Goal: Task Accomplishment & Management: Manage account settings

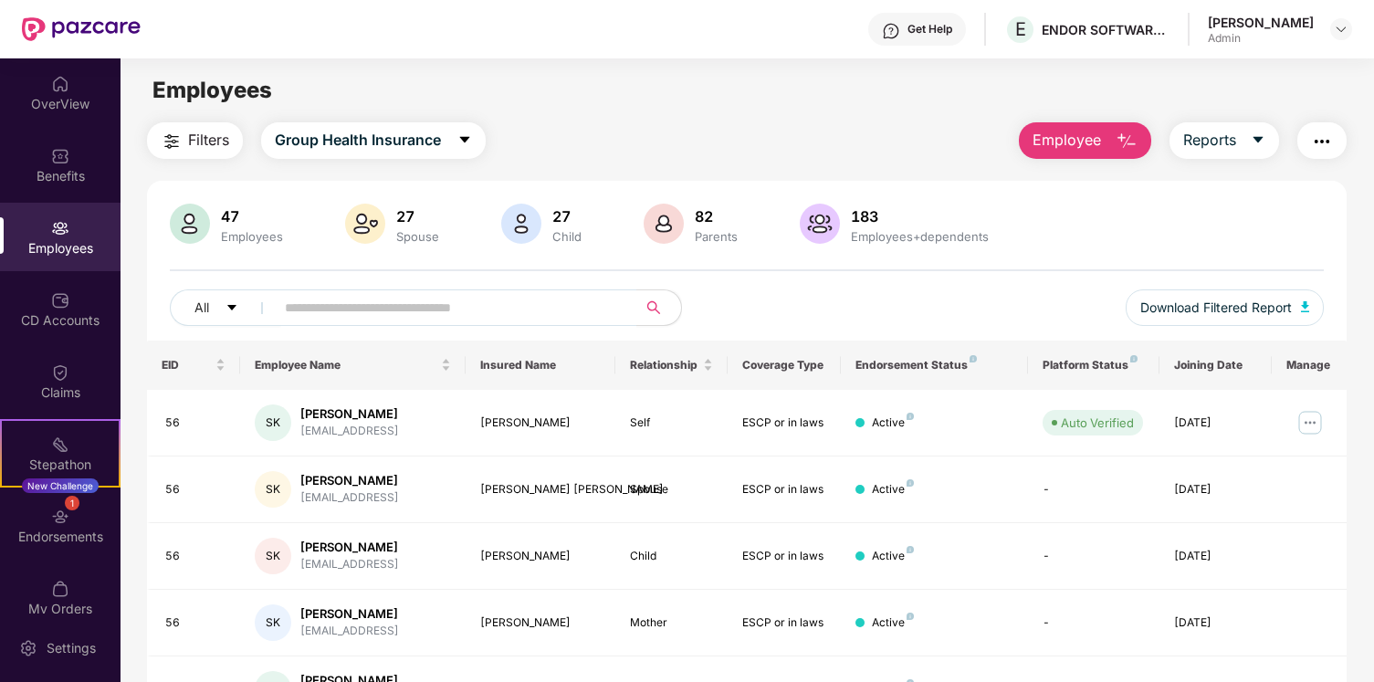
scroll to position [146, 0]
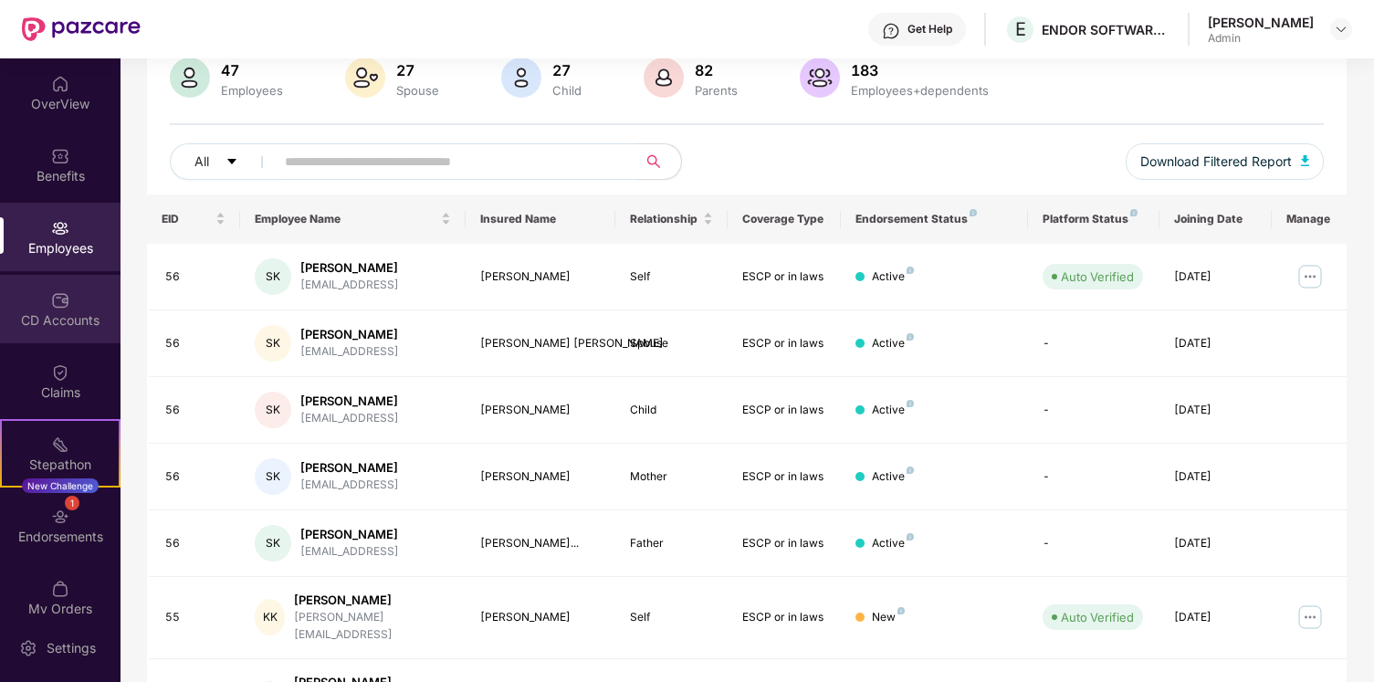
click at [69, 295] on div "CD Accounts" at bounding box center [60, 309] width 121 height 68
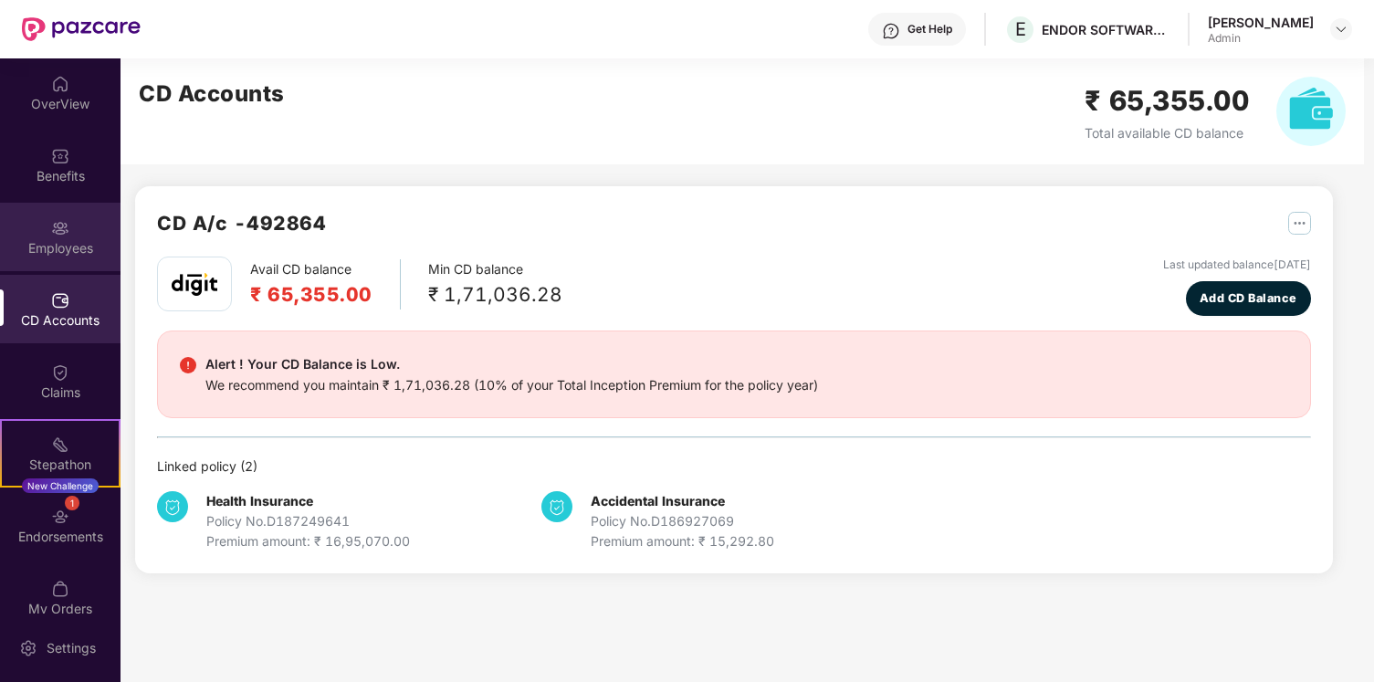
click at [80, 245] on div "Employees" at bounding box center [60, 248] width 121 height 18
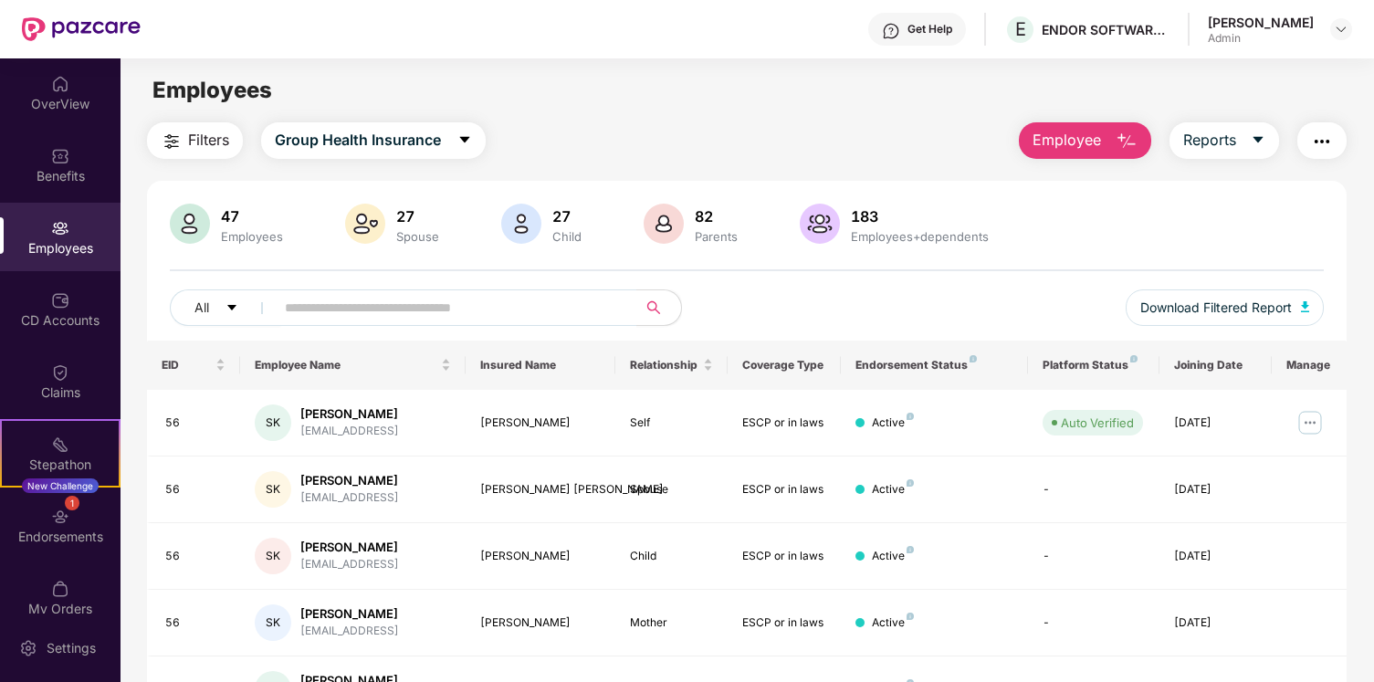
click at [1118, 138] on img "button" at bounding box center [1127, 142] width 22 height 22
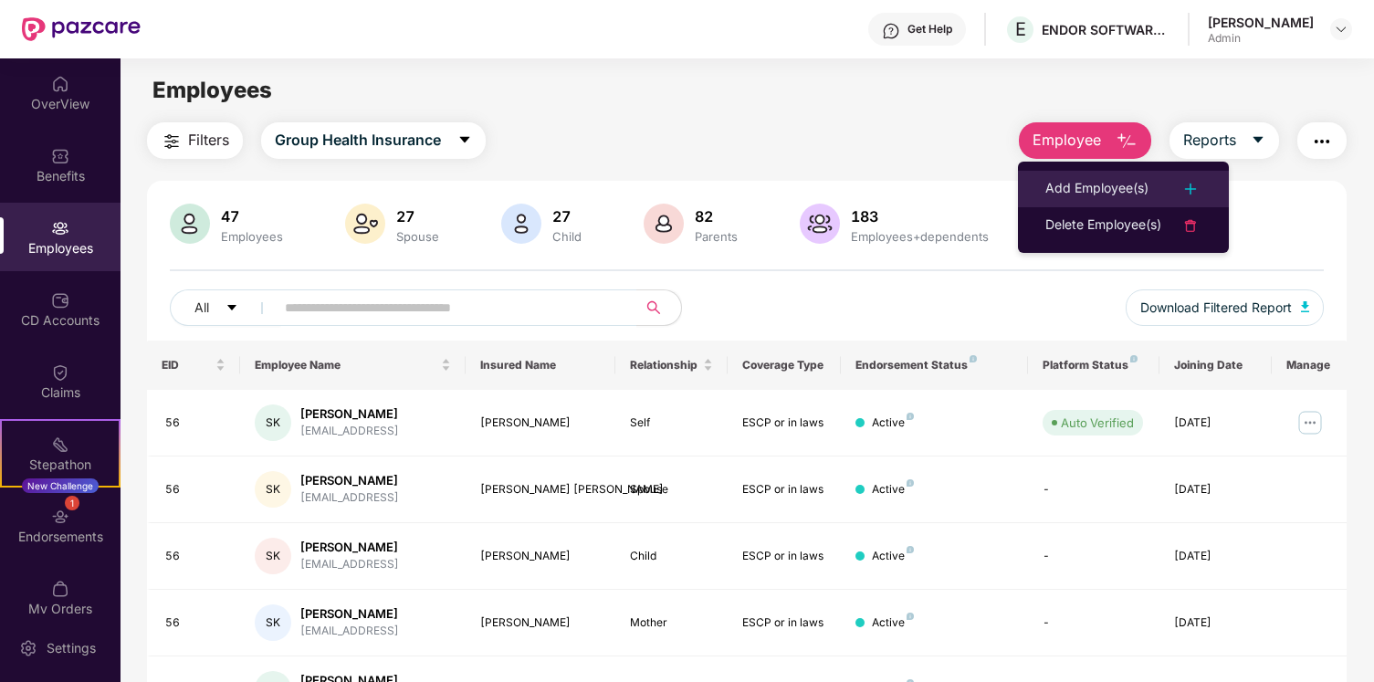
click at [1121, 197] on div "Add Employee(s)" at bounding box center [1097, 189] width 103 height 22
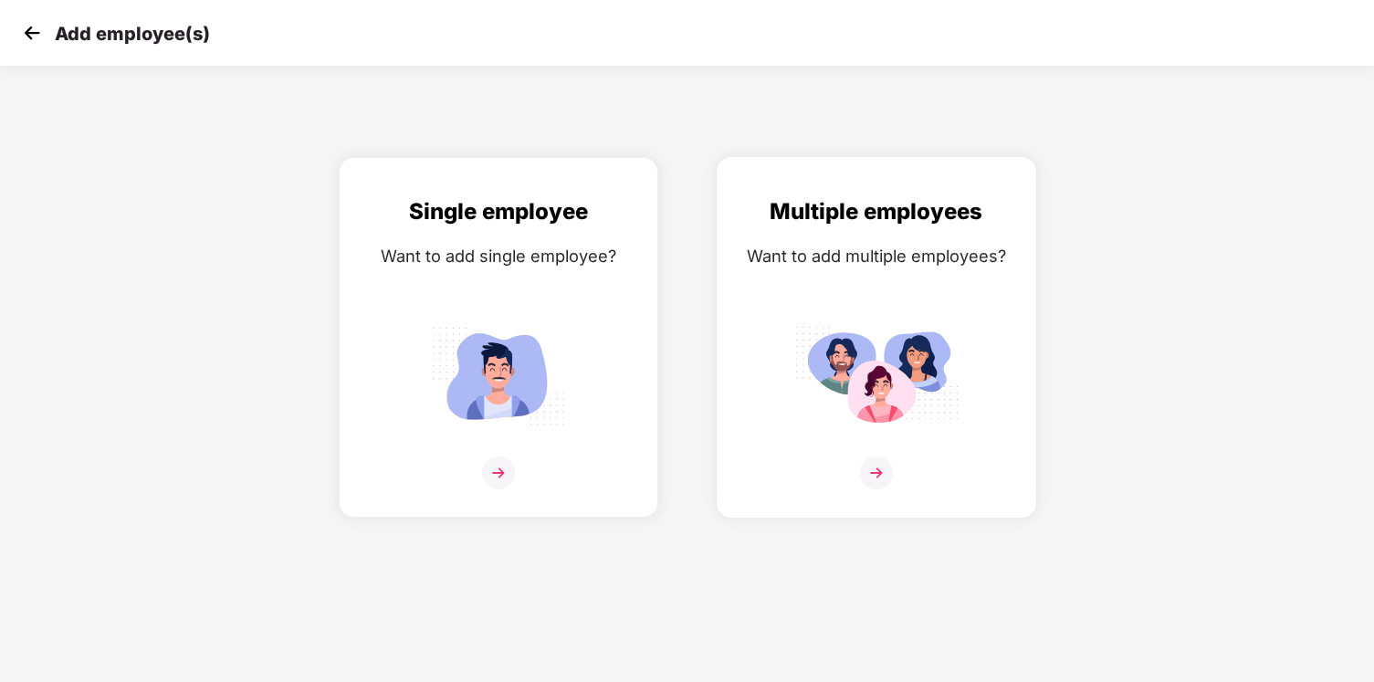
click at [833, 264] on div "Want to add multiple employees?" at bounding box center [876, 256] width 281 height 26
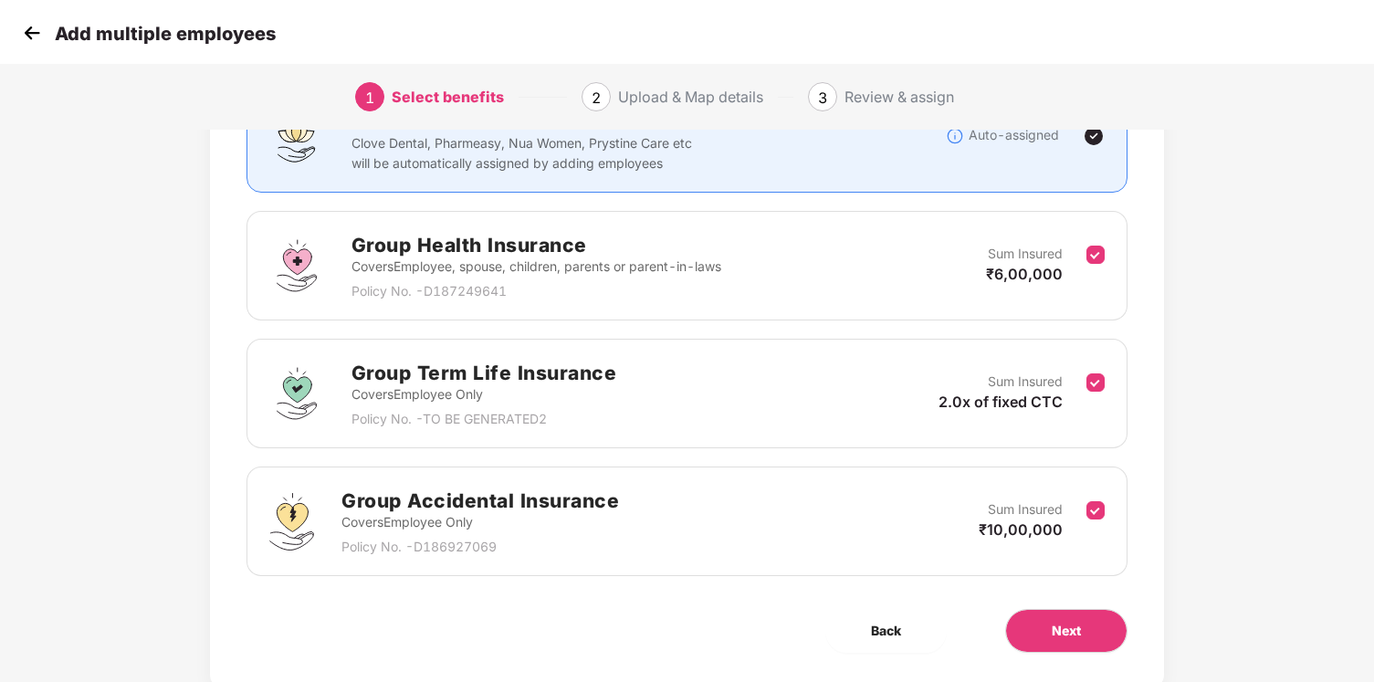
scroll to position [191, 0]
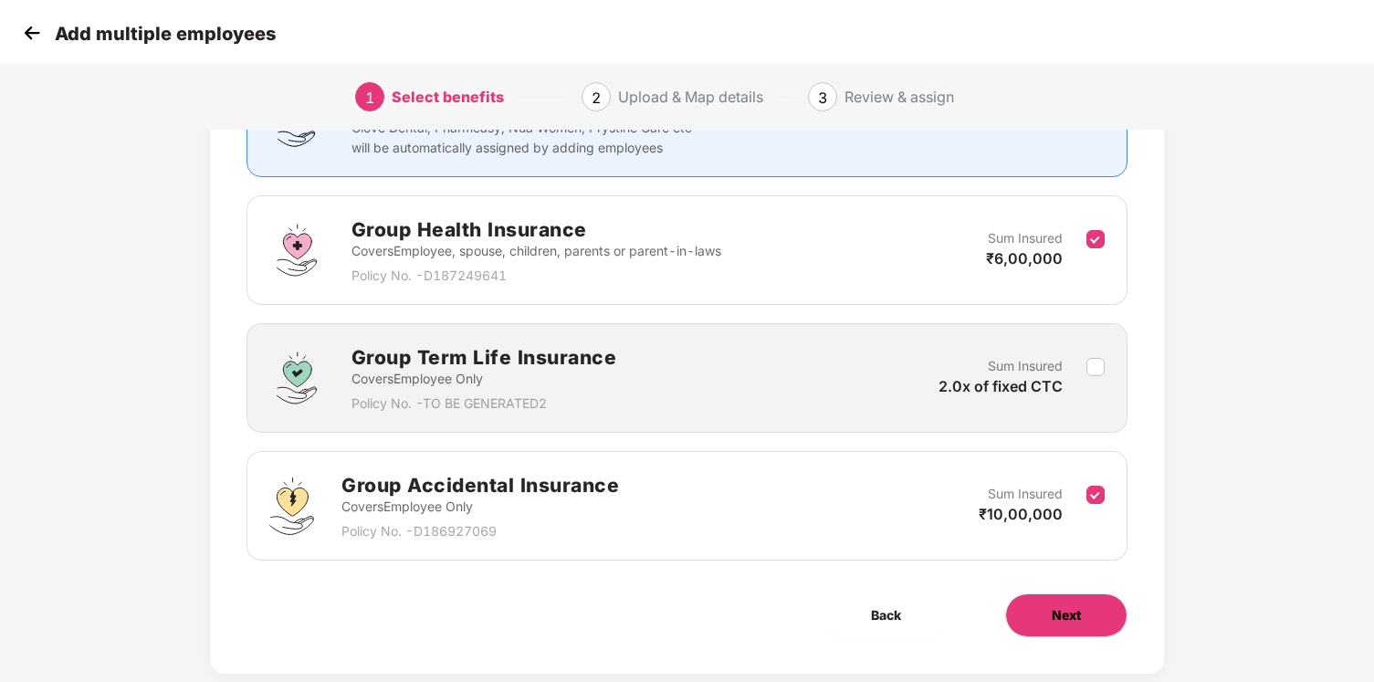
click at [1089, 622] on button "Next" at bounding box center [1066, 616] width 122 height 44
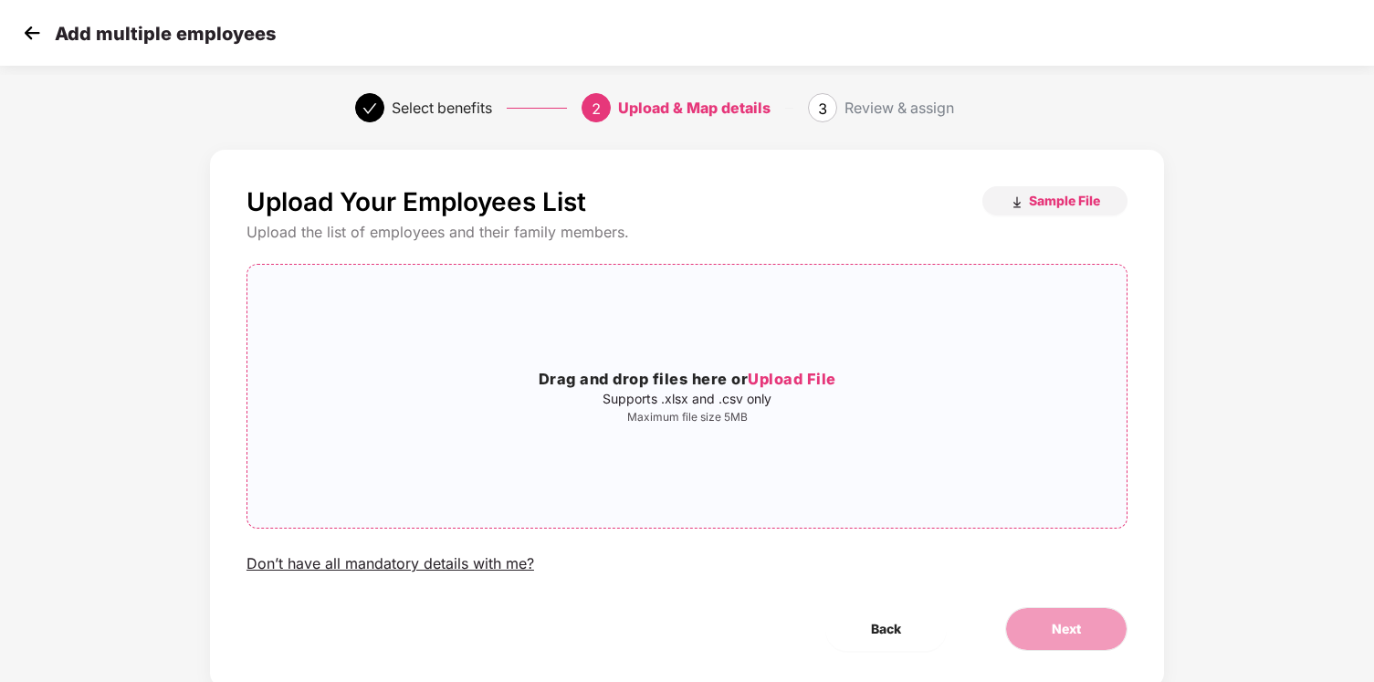
click at [854, 380] on h3 "Drag and drop files here or Upload File" at bounding box center [686, 380] width 879 height 24
click at [805, 373] on span "Upload File" at bounding box center [792, 379] width 89 height 18
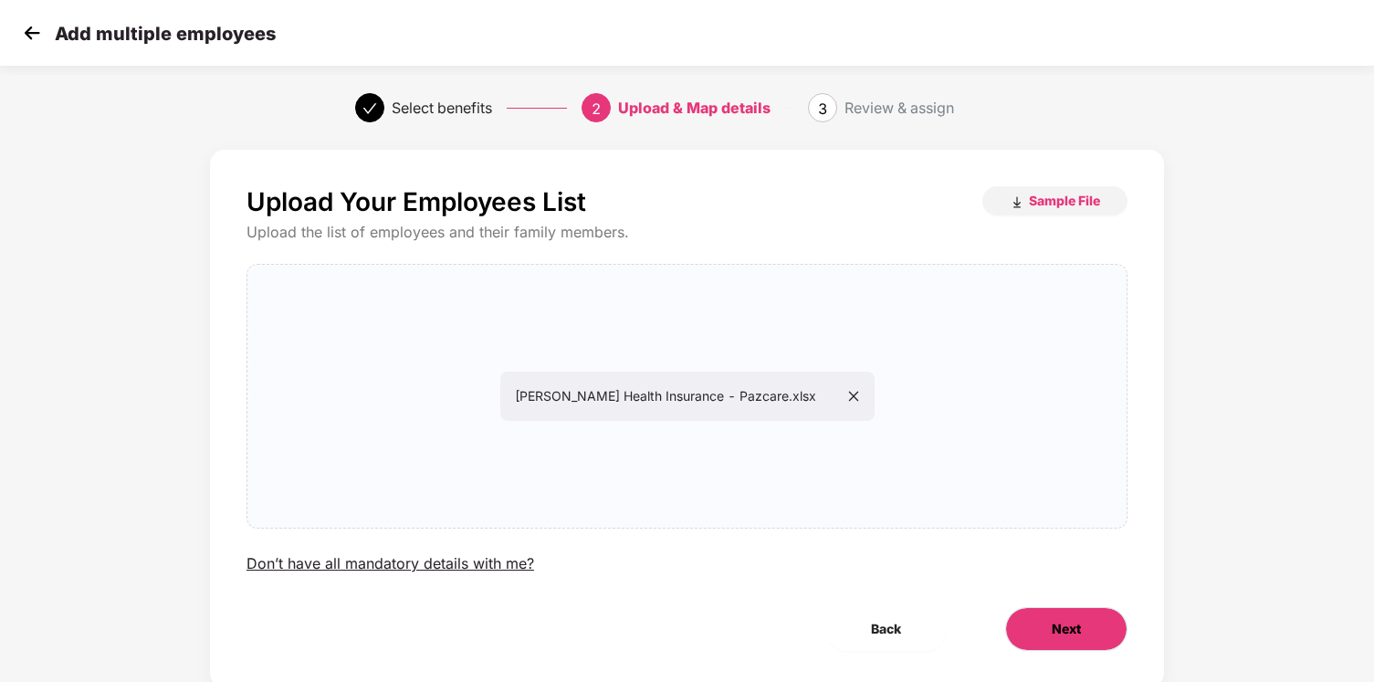
click at [1045, 624] on button "Next" at bounding box center [1066, 629] width 122 height 44
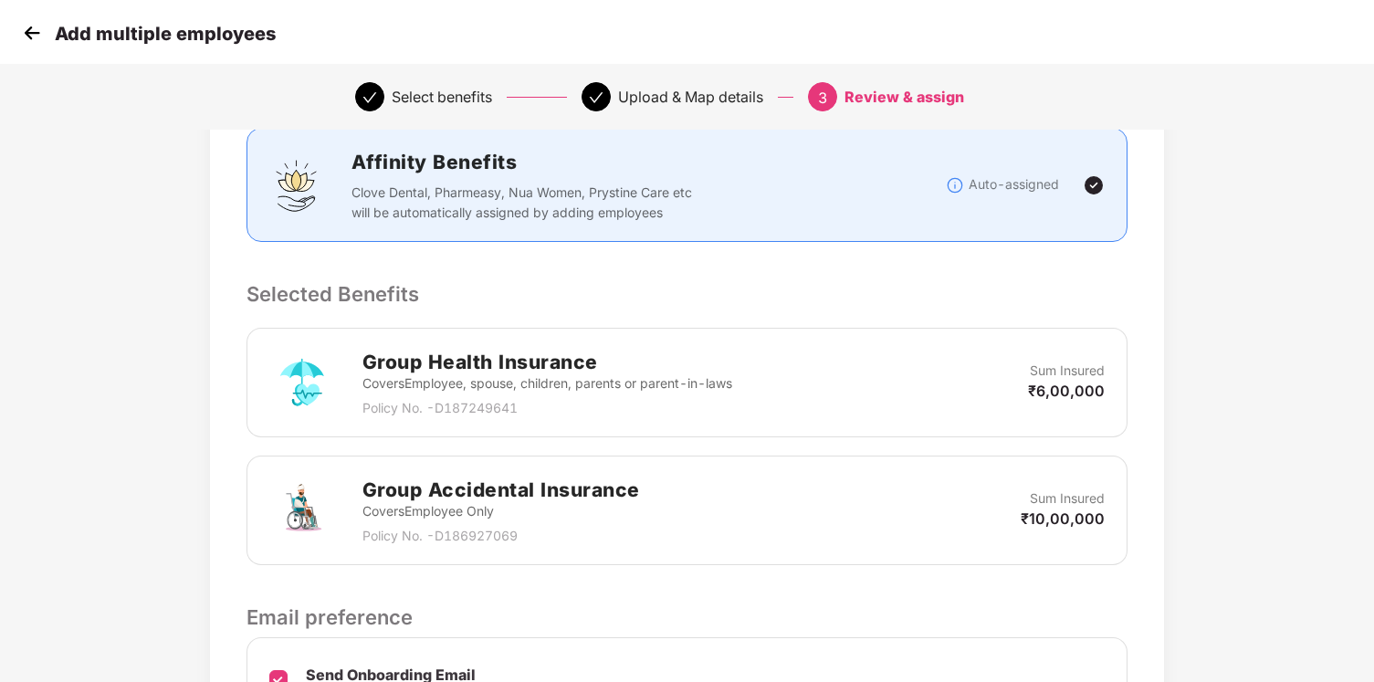
scroll to position [463, 0]
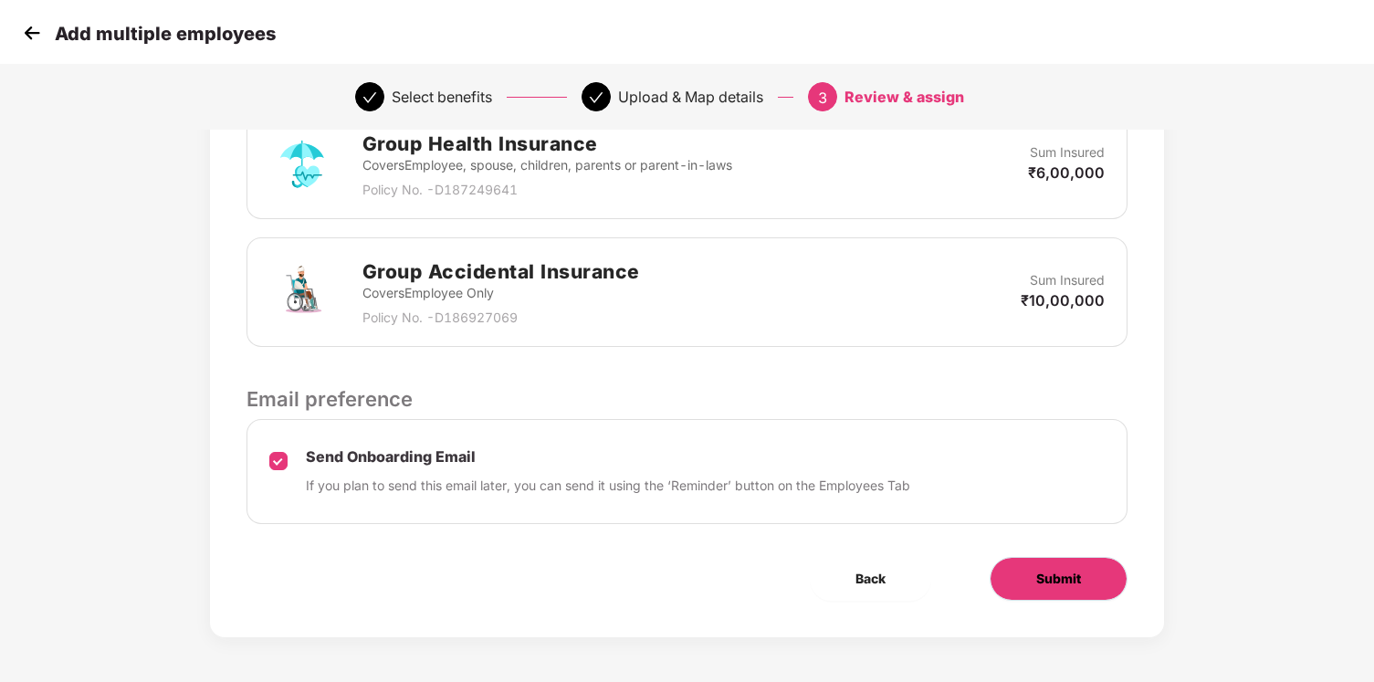
click at [1043, 573] on span "Submit" at bounding box center [1059, 579] width 45 height 20
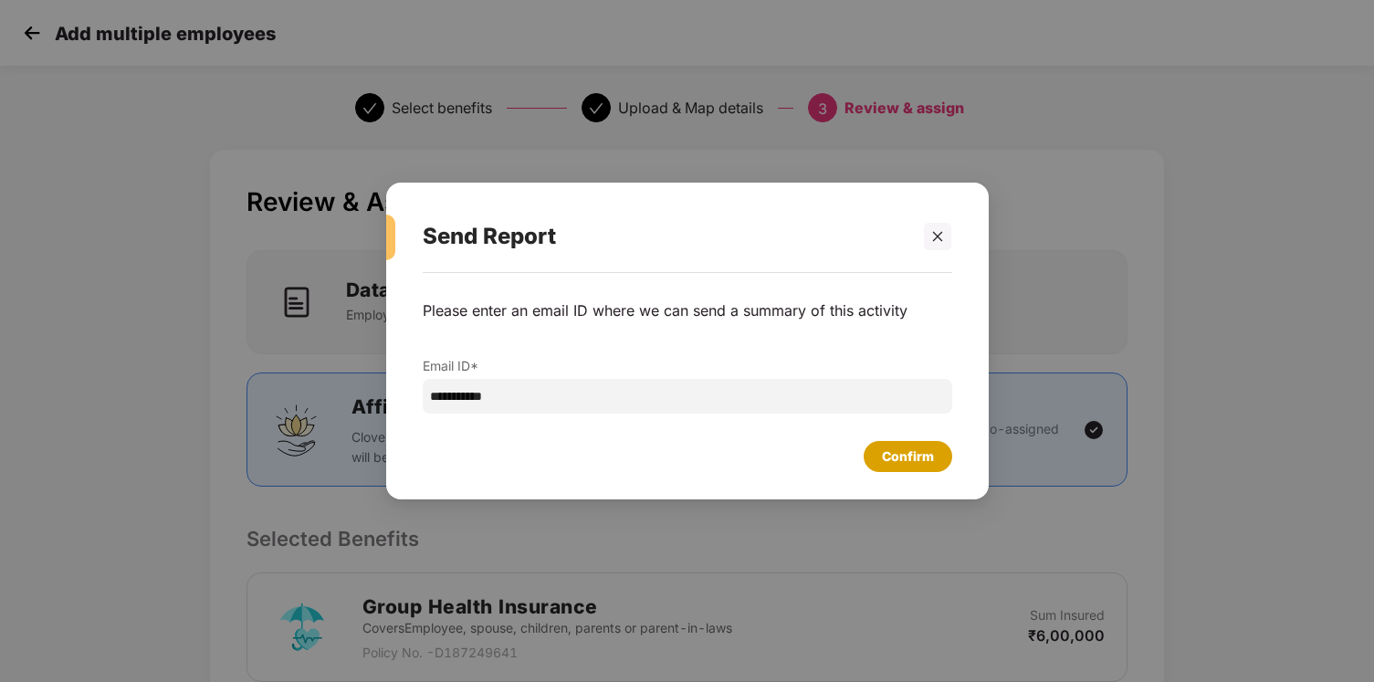
click at [887, 459] on div "Confirm" at bounding box center [908, 457] width 52 height 20
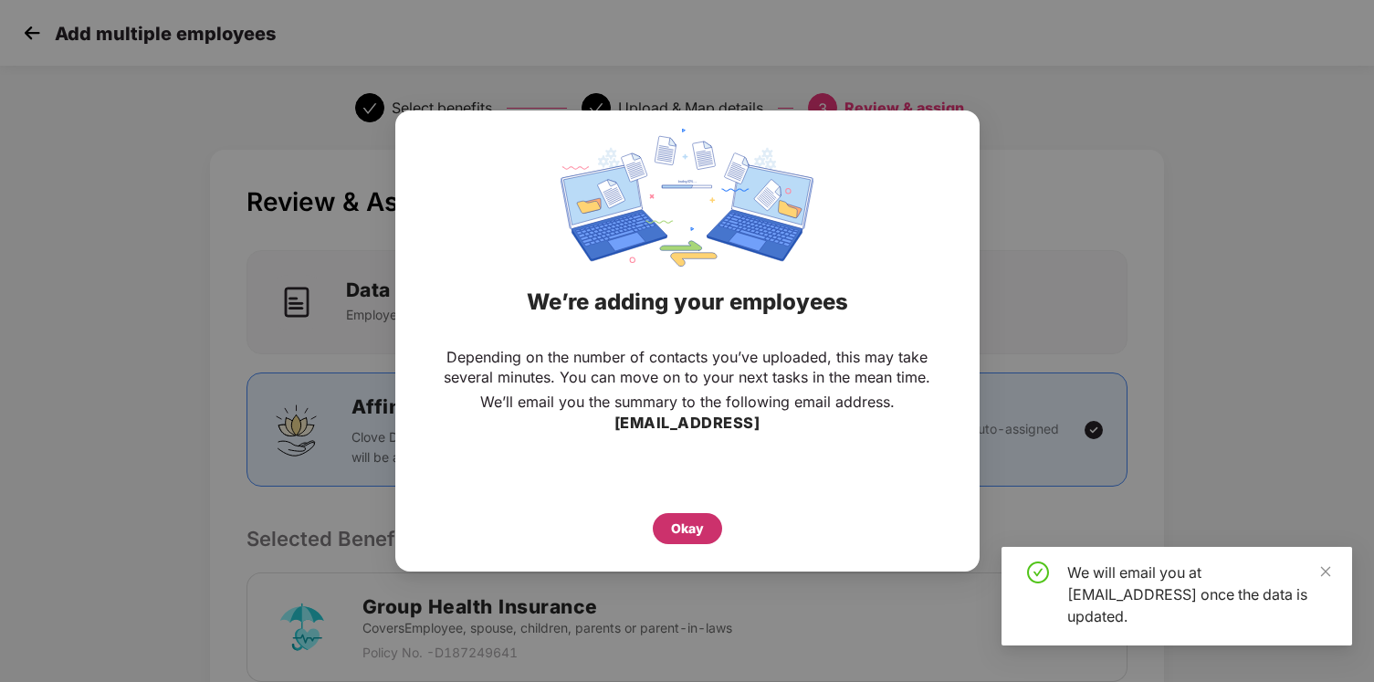
click at [691, 529] on div "Okay" at bounding box center [687, 528] width 69 height 31
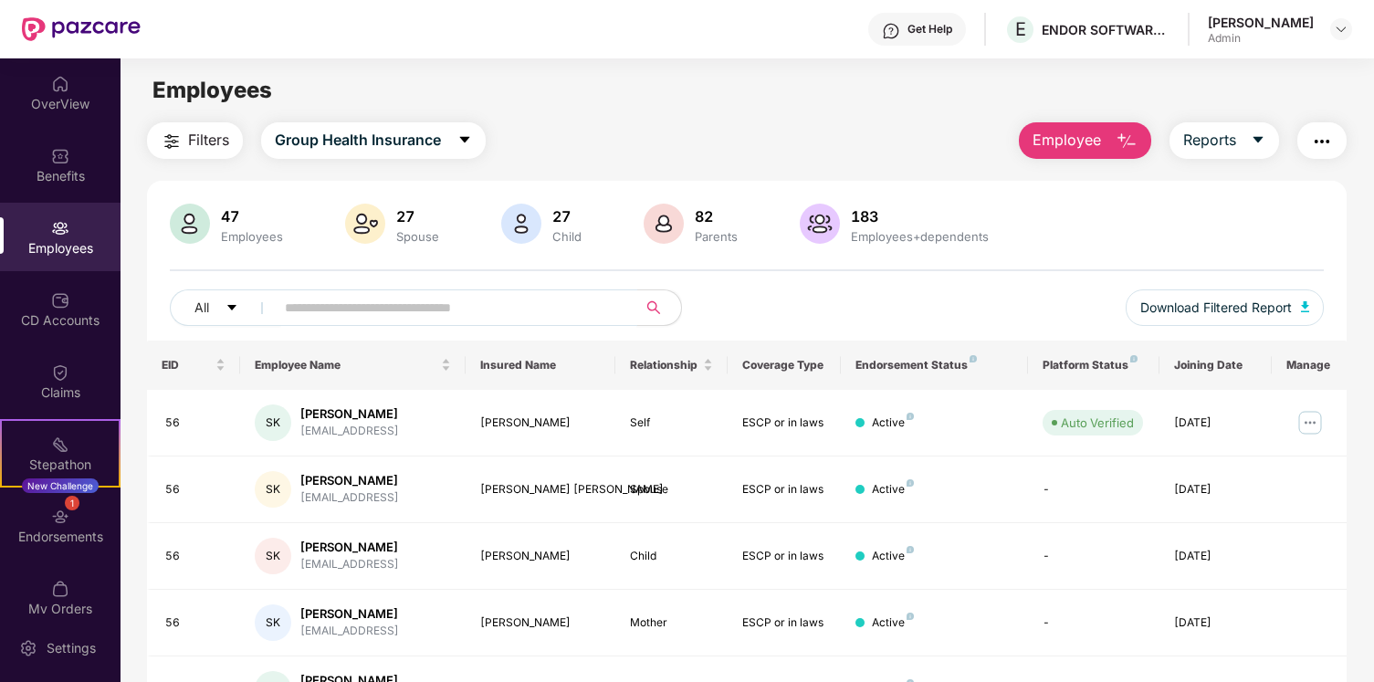
click at [532, 315] on input "text" at bounding box center [449, 307] width 328 height 27
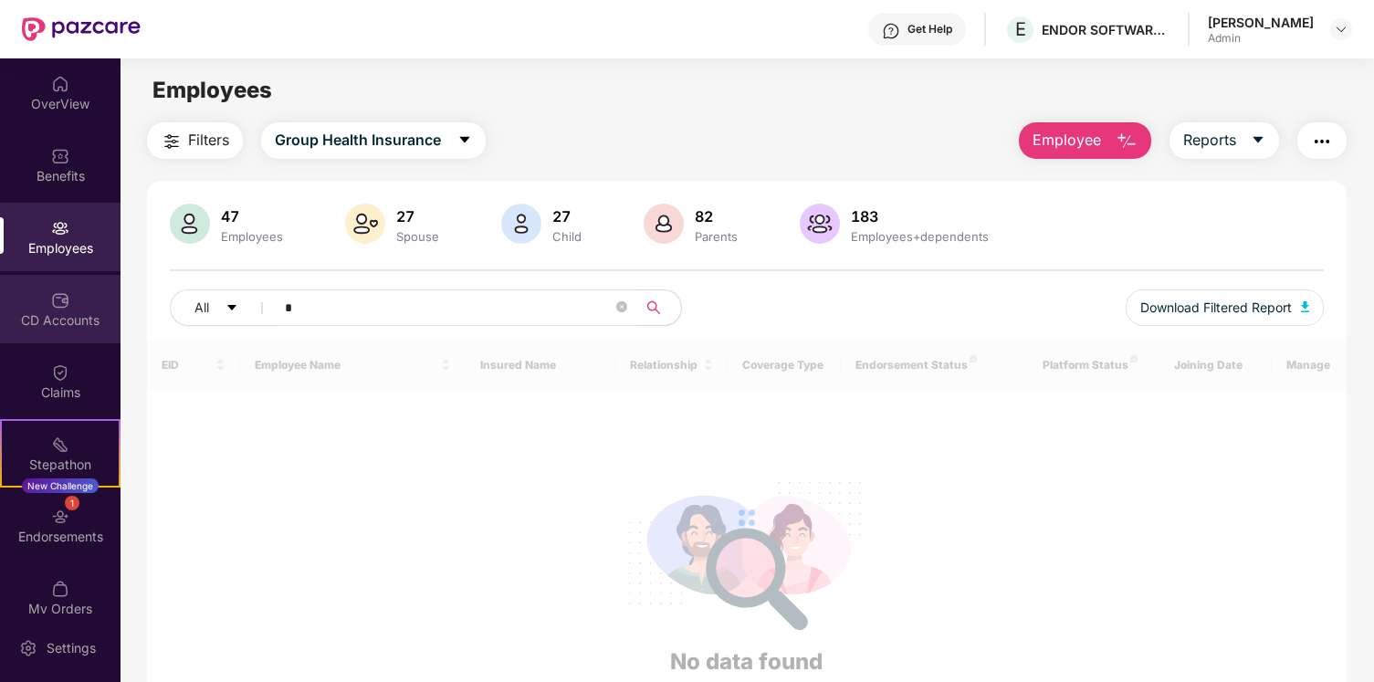
type input "*"
click at [107, 333] on div "CD Accounts" at bounding box center [60, 309] width 121 height 68
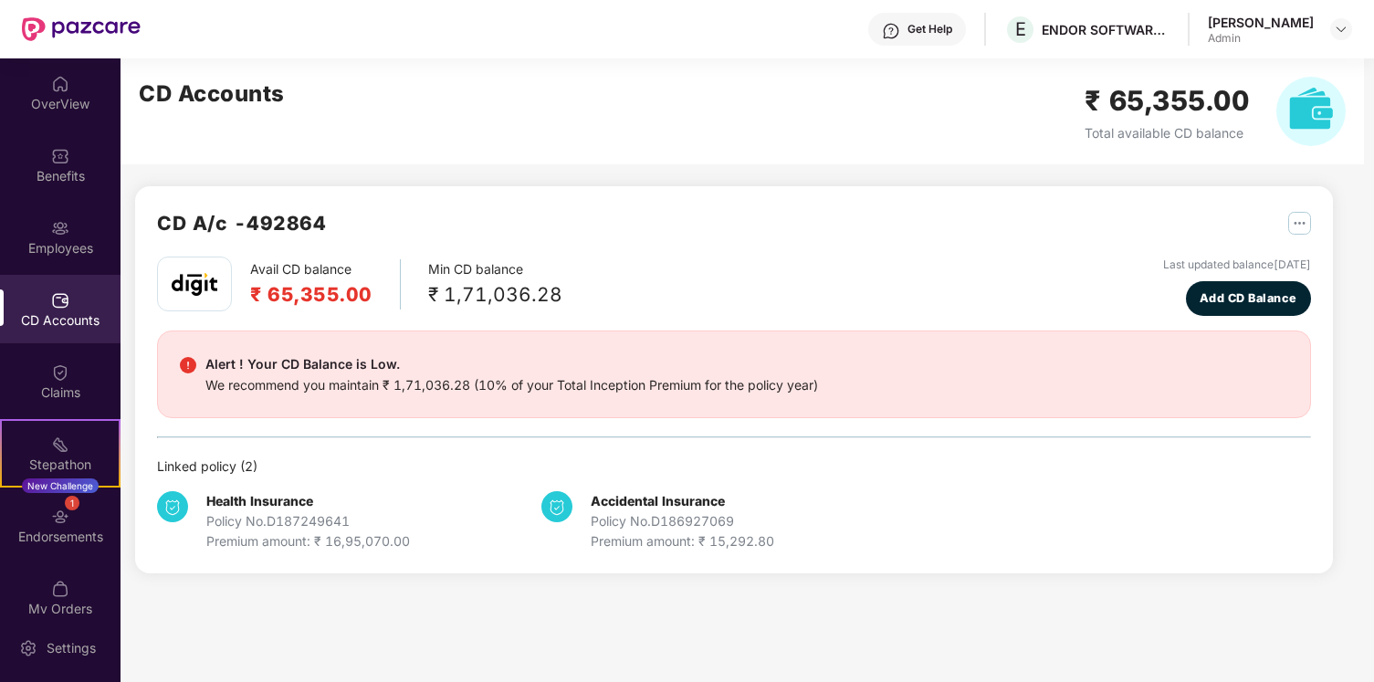
click at [268, 399] on div "Alert ! Your CD Balance is Low. We recommend you maintain ₹ 1,71,036.28 (10% of…" at bounding box center [734, 375] width 1154 height 88
drag, startPoint x: 282, startPoint y: 288, endPoint x: 369, endPoint y: 297, distance: 87.2
click at [372, 299] on h2 "₹ 65,355.00" at bounding box center [311, 294] width 122 height 30
click at [369, 298] on h2 "₹ 65,355.00" at bounding box center [311, 294] width 122 height 30
click at [1217, 302] on span "Add CD Balance" at bounding box center [1249, 298] width 98 height 18
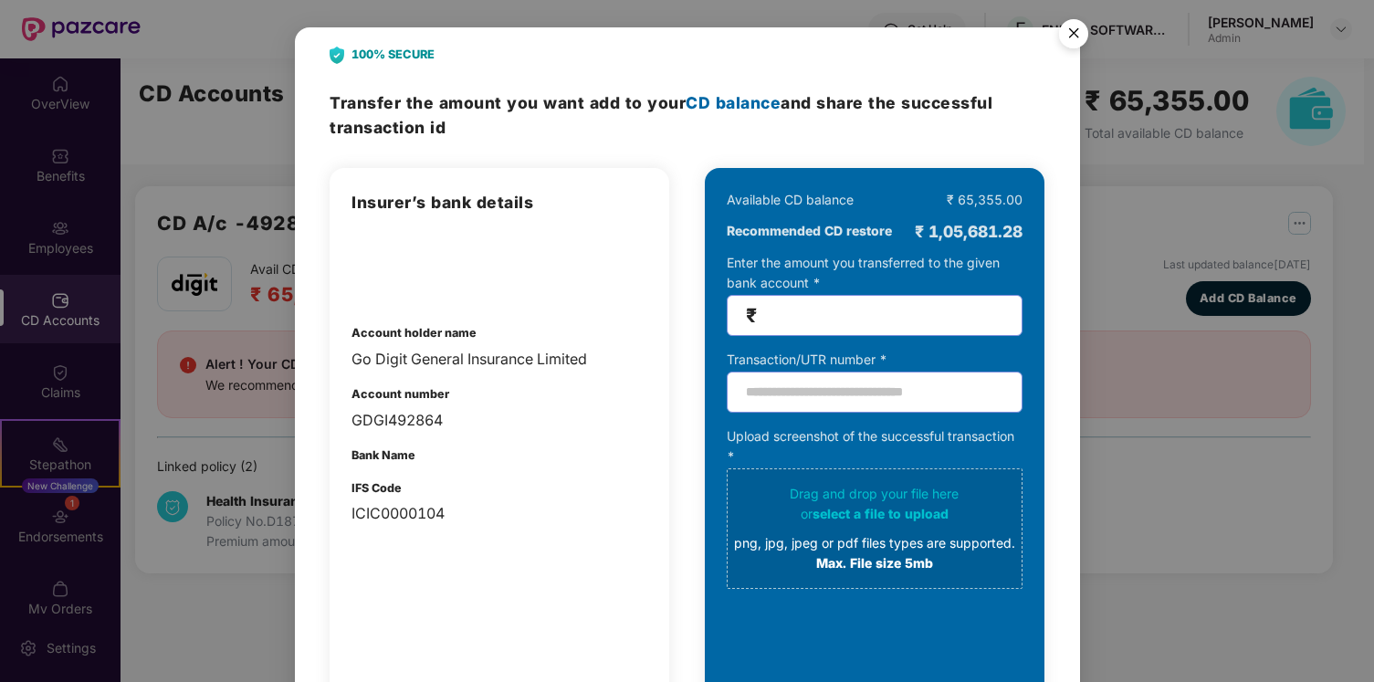
click at [1071, 31] on img "Close" at bounding box center [1073, 36] width 51 height 51
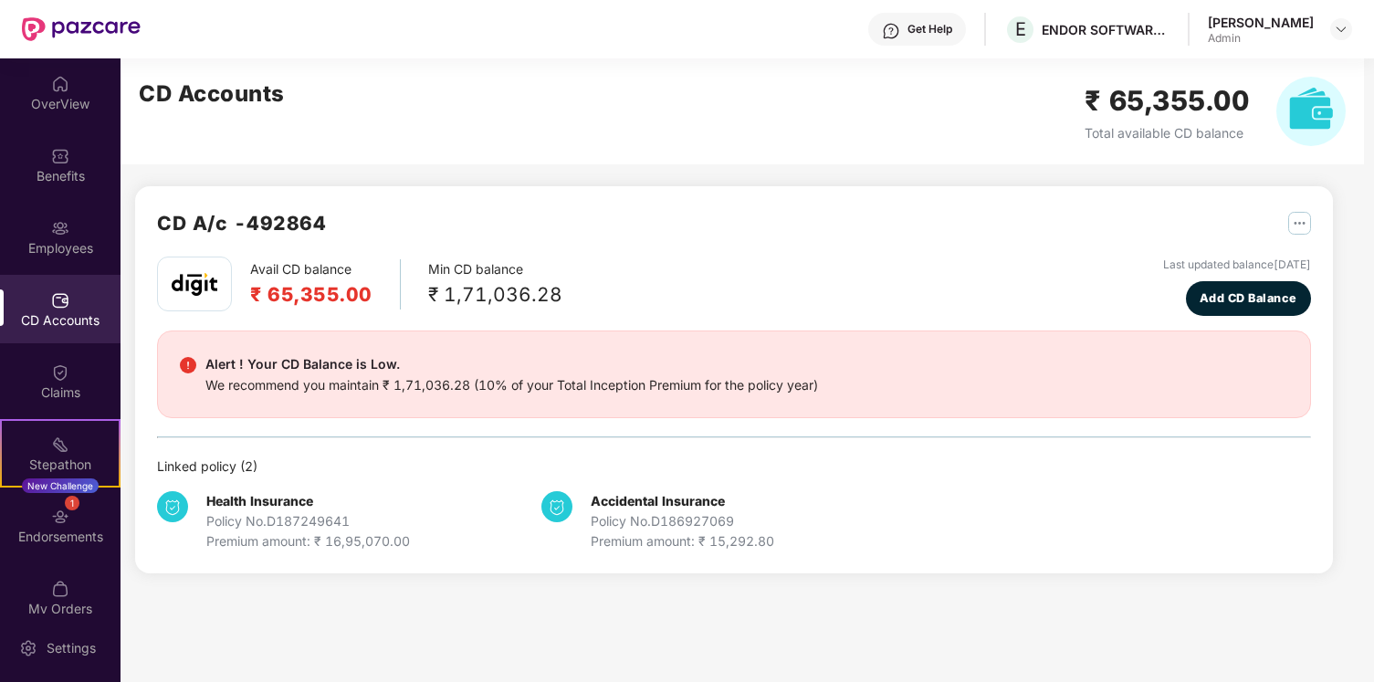
click at [1296, 126] on img at bounding box center [1311, 111] width 69 height 69
drag, startPoint x: 1104, startPoint y: 90, endPoint x: 1182, endPoint y: 84, distance: 77.9
click at [1184, 87] on h2 "₹ 65,355.00" at bounding box center [1167, 100] width 165 height 43
drag, startPoint x: 1217, startPoint y: 106, endPoint x: 995, endPoint y: 85, distance: 222.9
click at [995, 85] on div "CD Accounts ₹ 65,355.00 Total available CD balance" at bounding box center [743, 111] width 1244 height 106
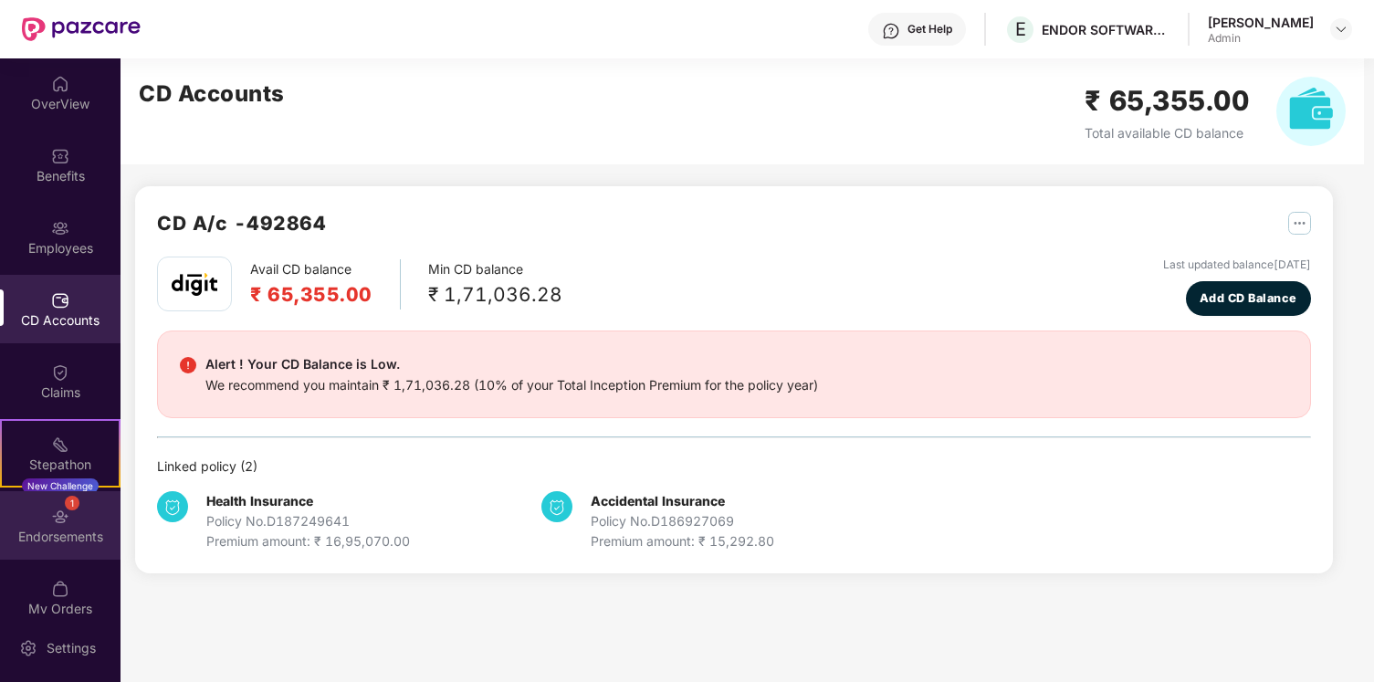
click at [31, 524] on div "1 Endorsements" at bounding box center [60, 525] width 121 height 68
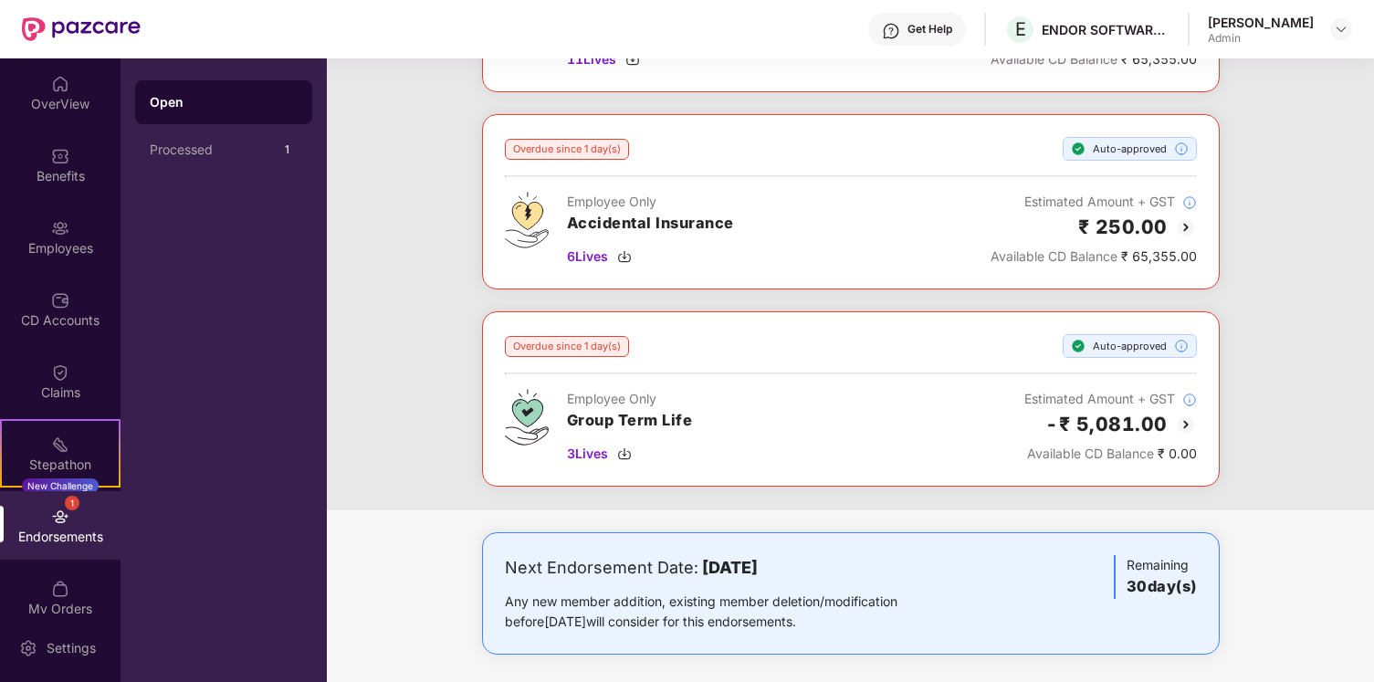
scroll to position [837, 0]
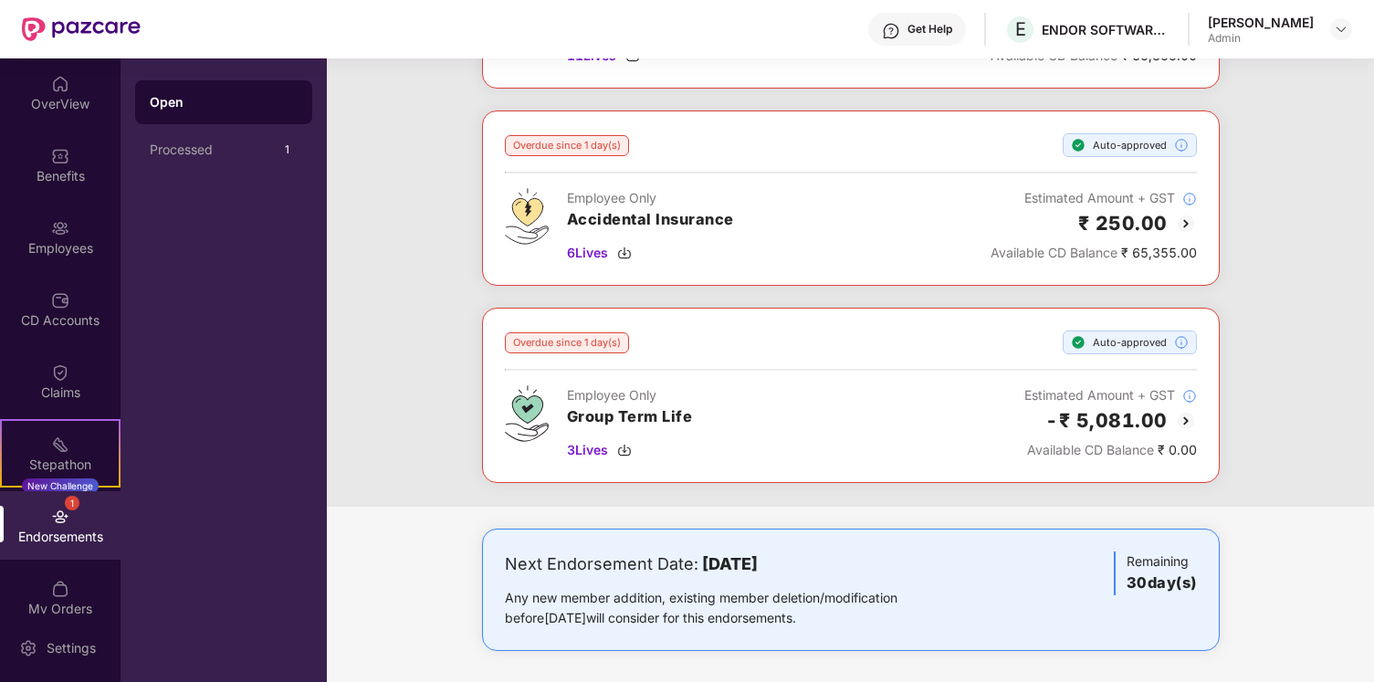
click at [39, 512] on div "1 Endorsements" at bounding box center [60, 525] width 121 height 68
click at [204, 152] on div "Processed" at bounding box center [213, 149] width 126 height 15
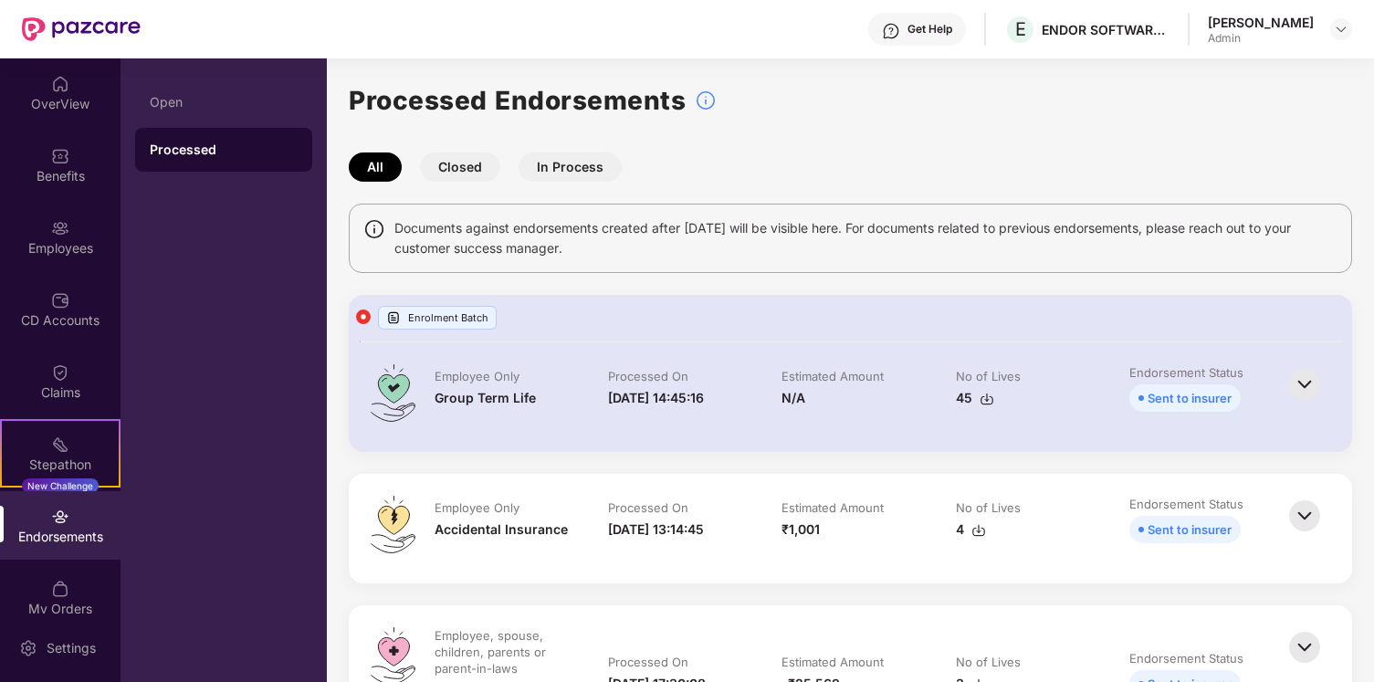
click at [1304, 384] on img at bounding box center [1305, 384] width 40 height 40
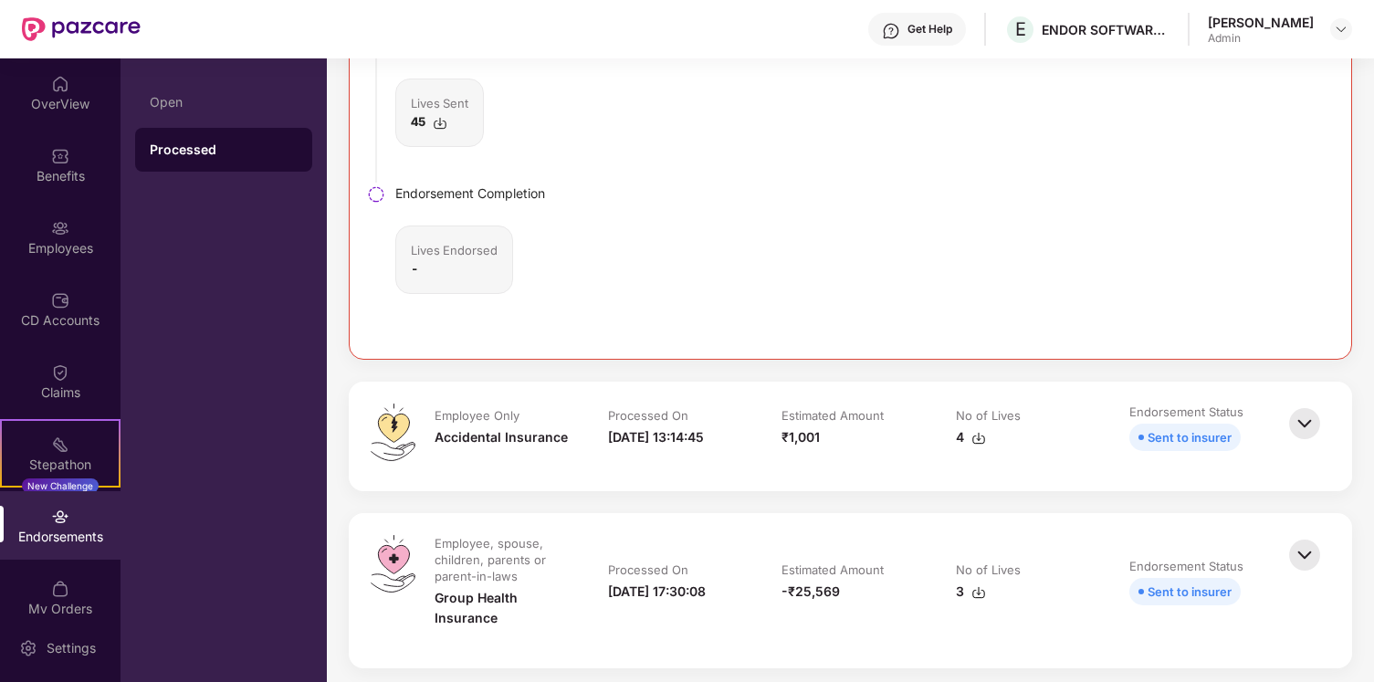
scroll to position [655, 0]
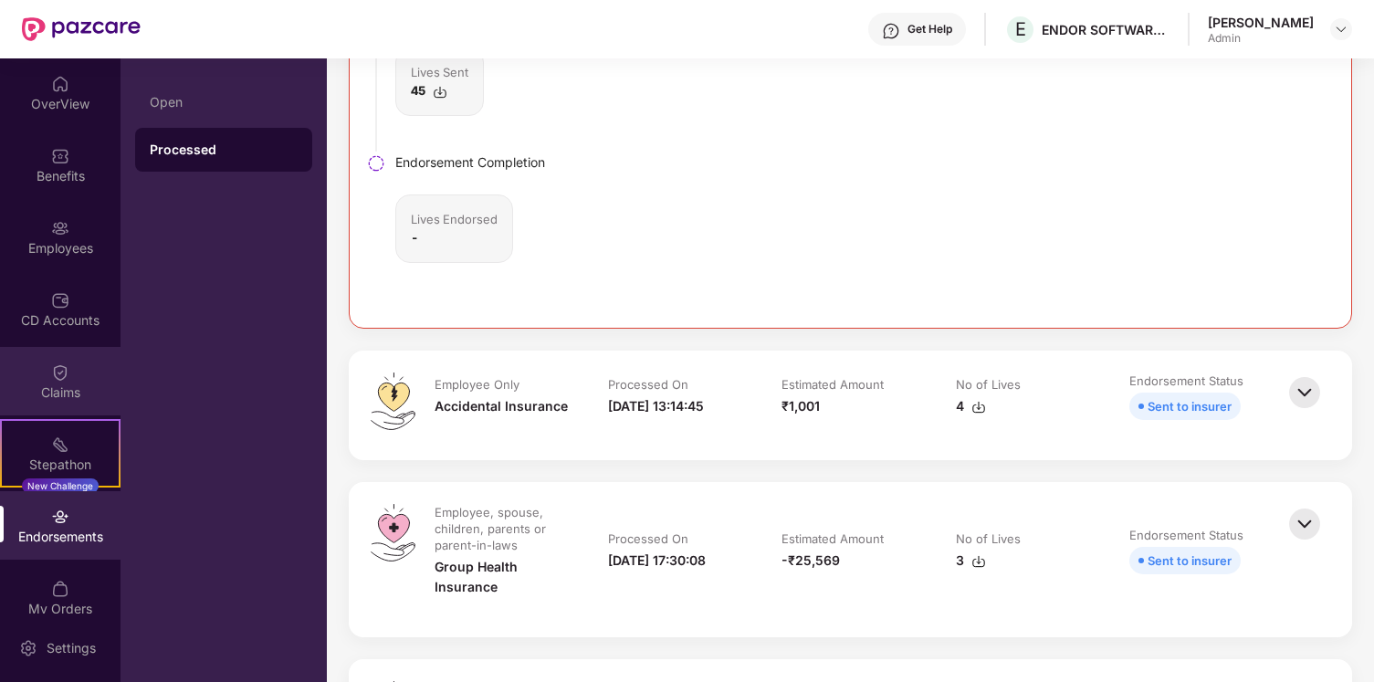
click at [73, 379] on div "Claims" at bounding box center [60, 381] width 121 height 68
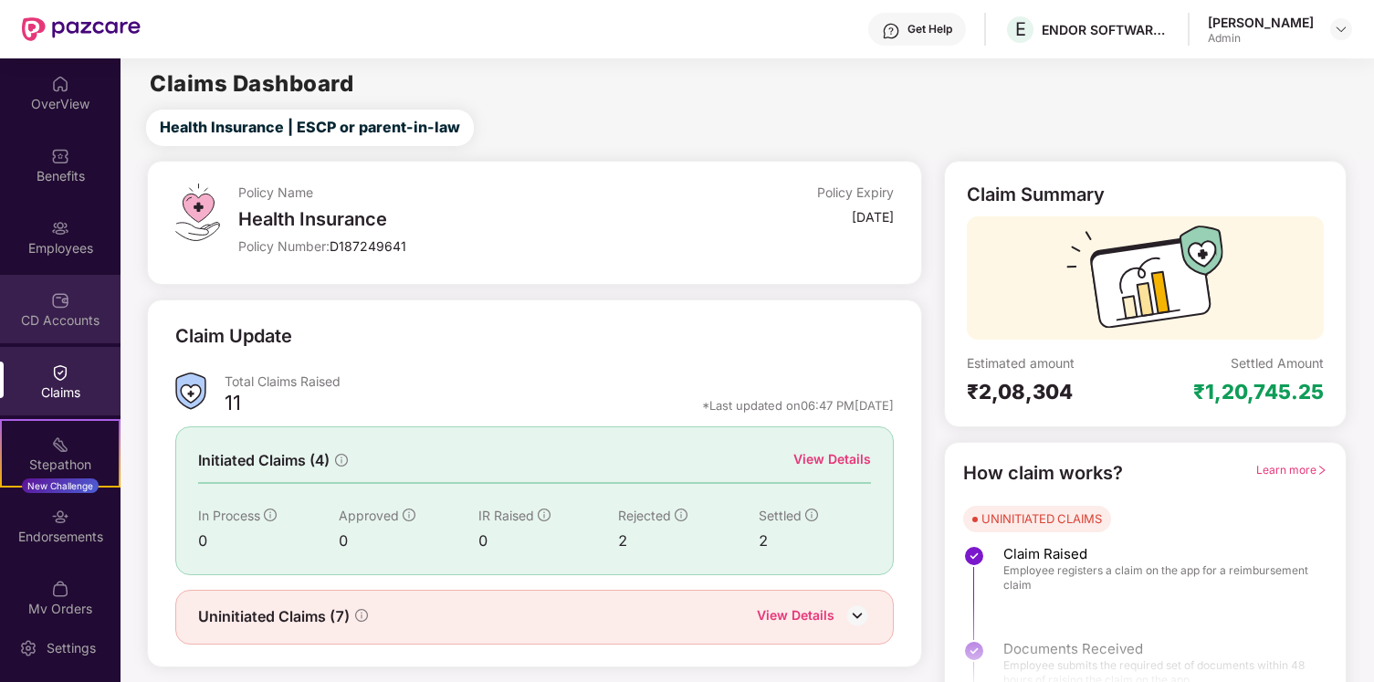
click at [72, 309] on div "CD Accounts" at bounding box center [60, 309] width 121 height 68
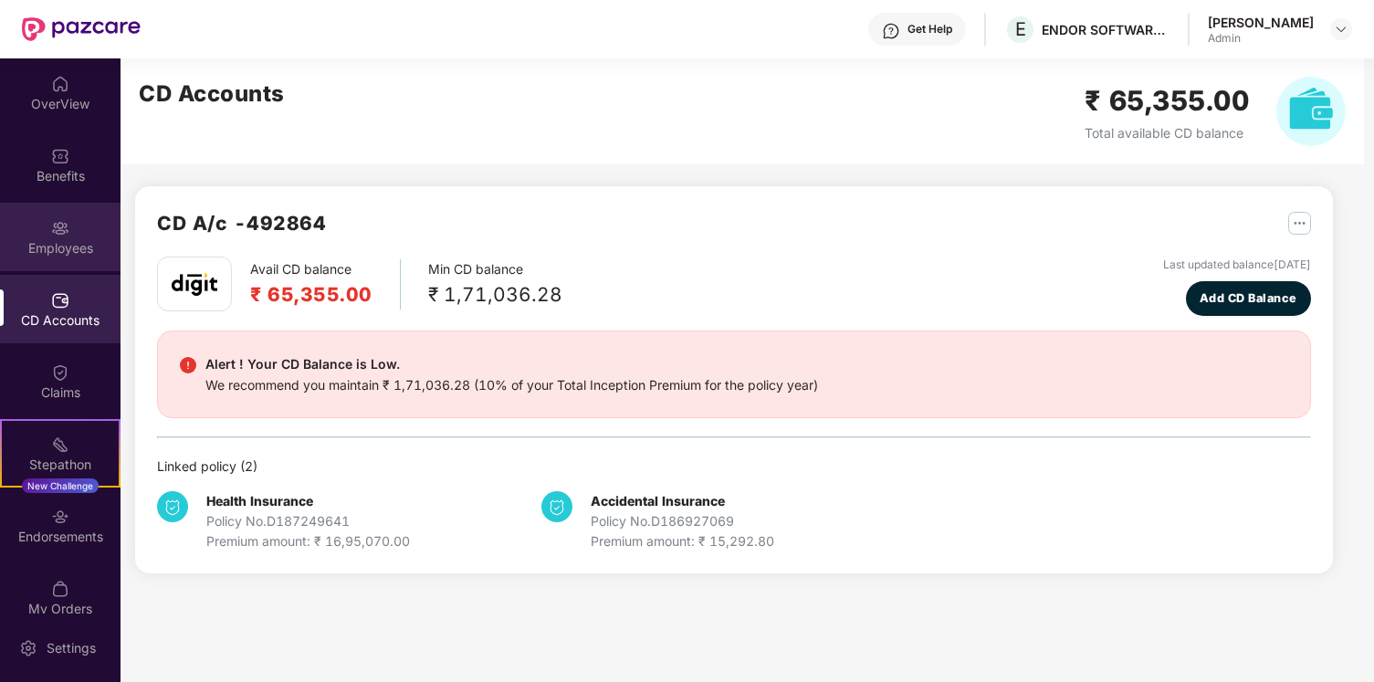
click at [58, 246] on div "Employees" at bounding box center [60, 248] width 121 height 18
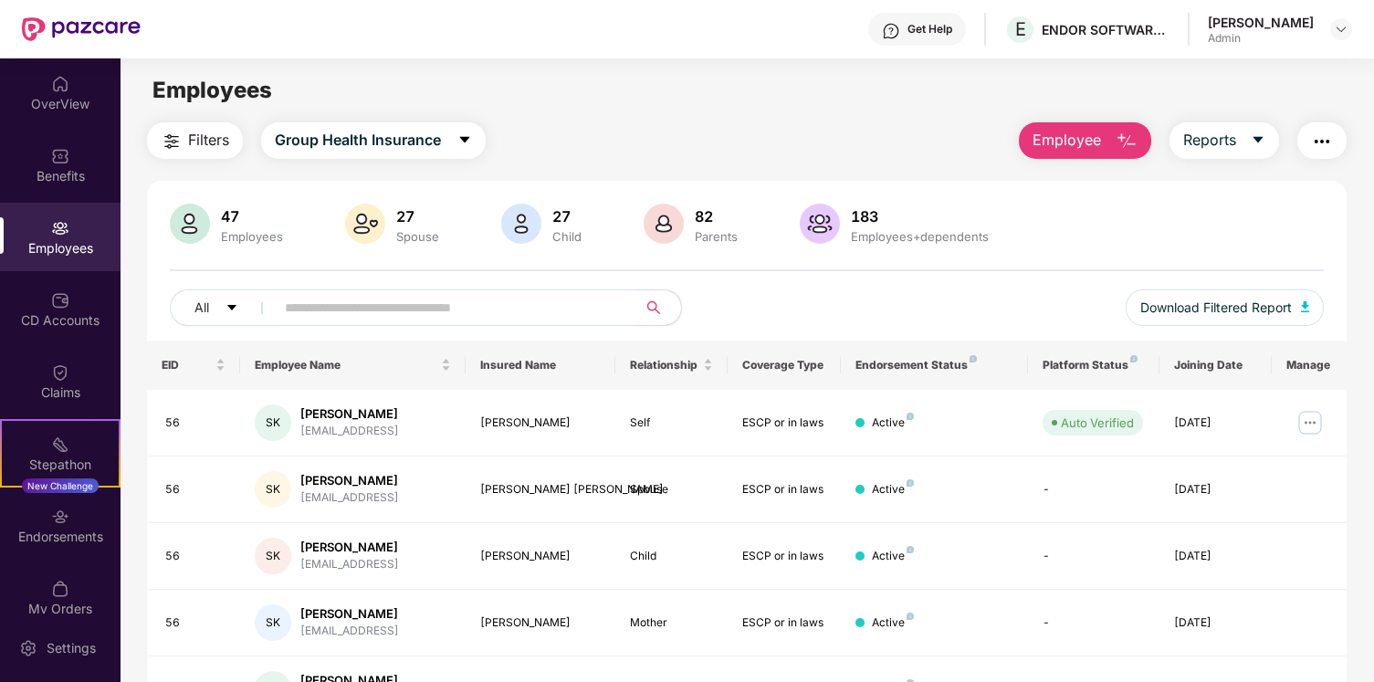
click at [1121, 136] on img "button" at bounding box center [1127, 142] width 22 height 22
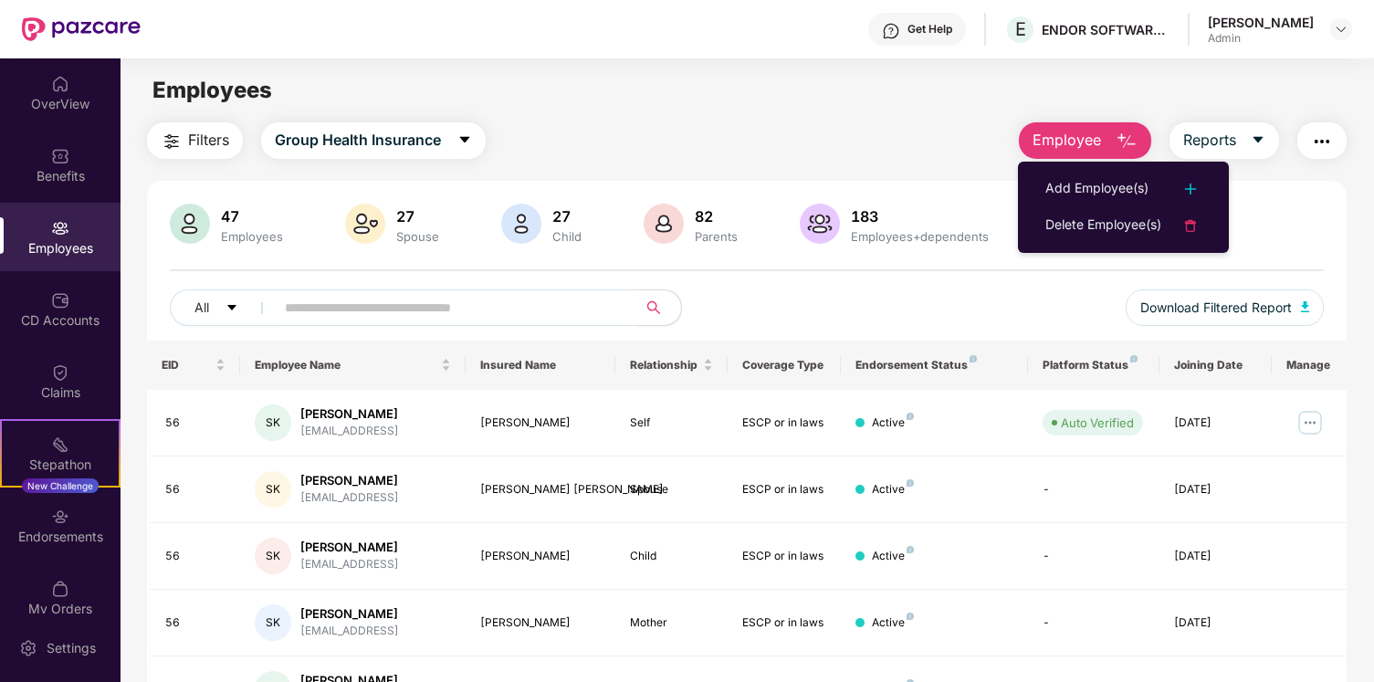
click at [1209, 164] on ul "Add Employee(s) Delete Employee(s)" at bounding box center [1123, 207] width 211 height 91
click at [1226, 143] on span "Reports" at bounding box center [1210, 140] width 53 height 23
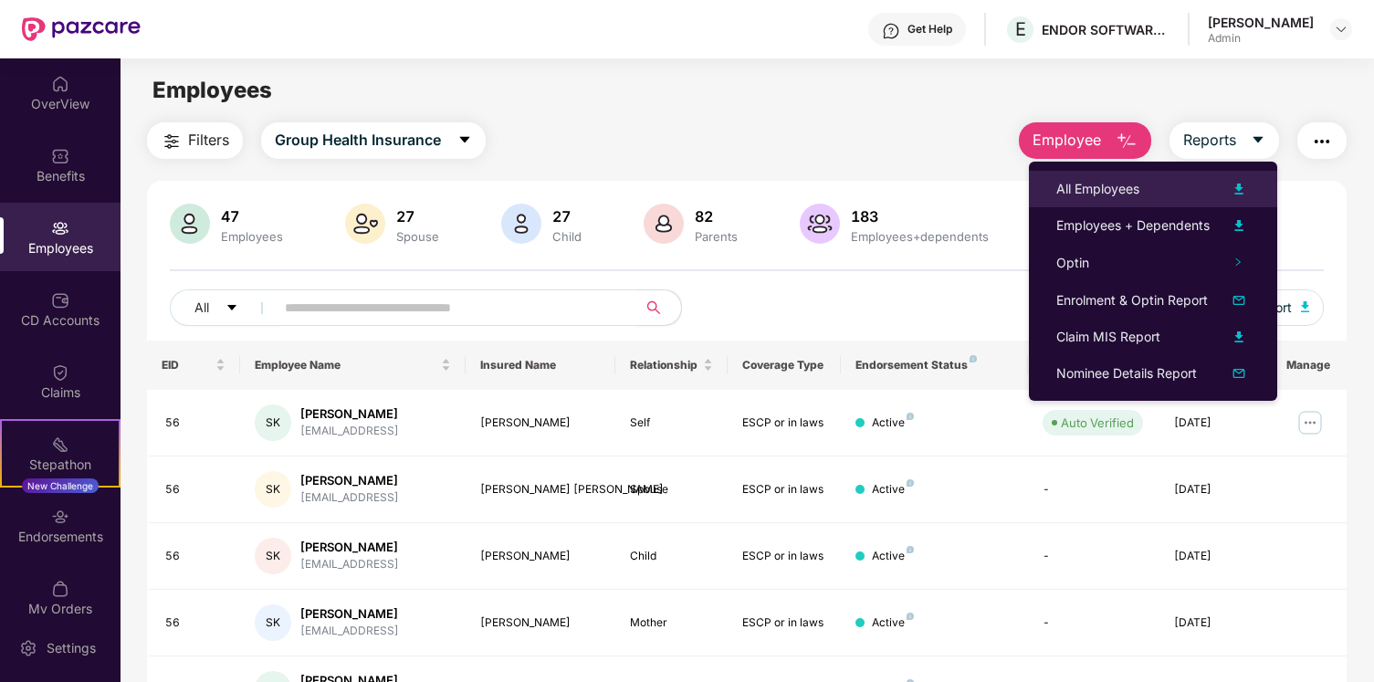
click at [1087, 181] on div "All Employees" at bounding box center [1098, 189] width 83 height 20
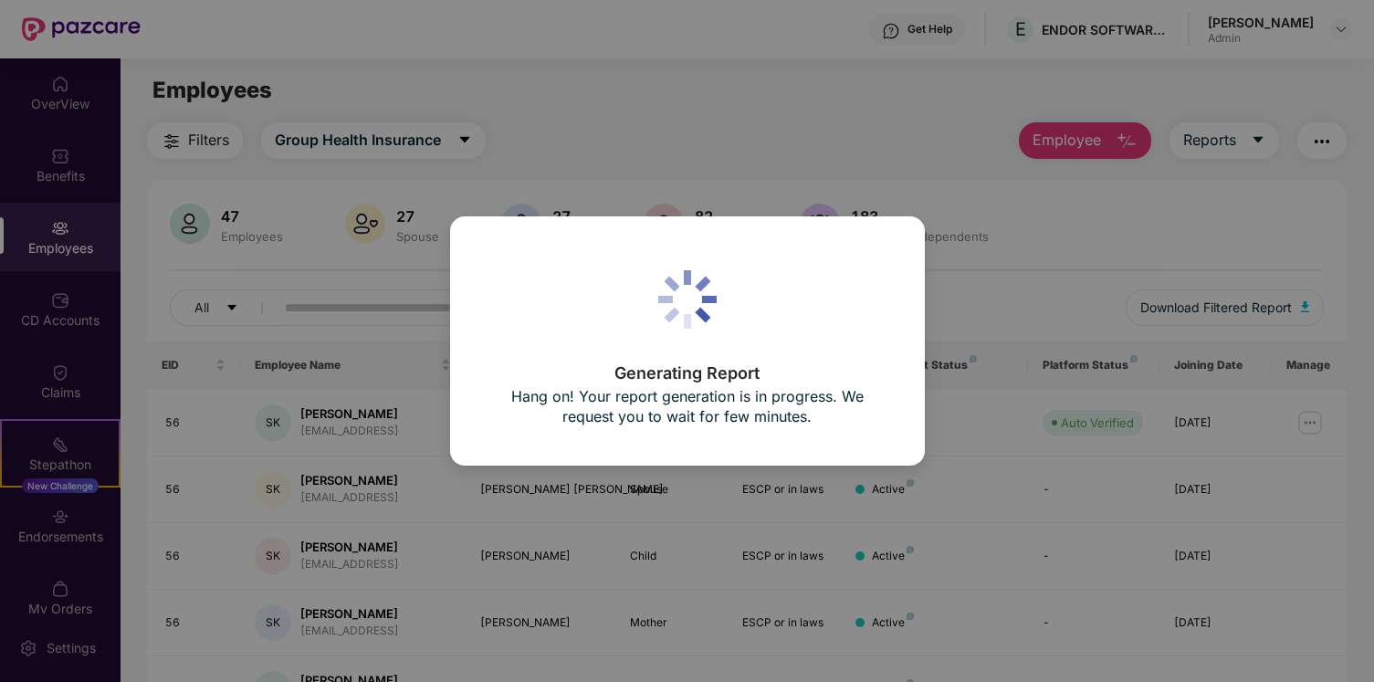
click at [901, 182] on div "Generating Report Hang on! Your report generation is in progress. We request yo…" at bounding box center [687, 341] width 1374 height 682
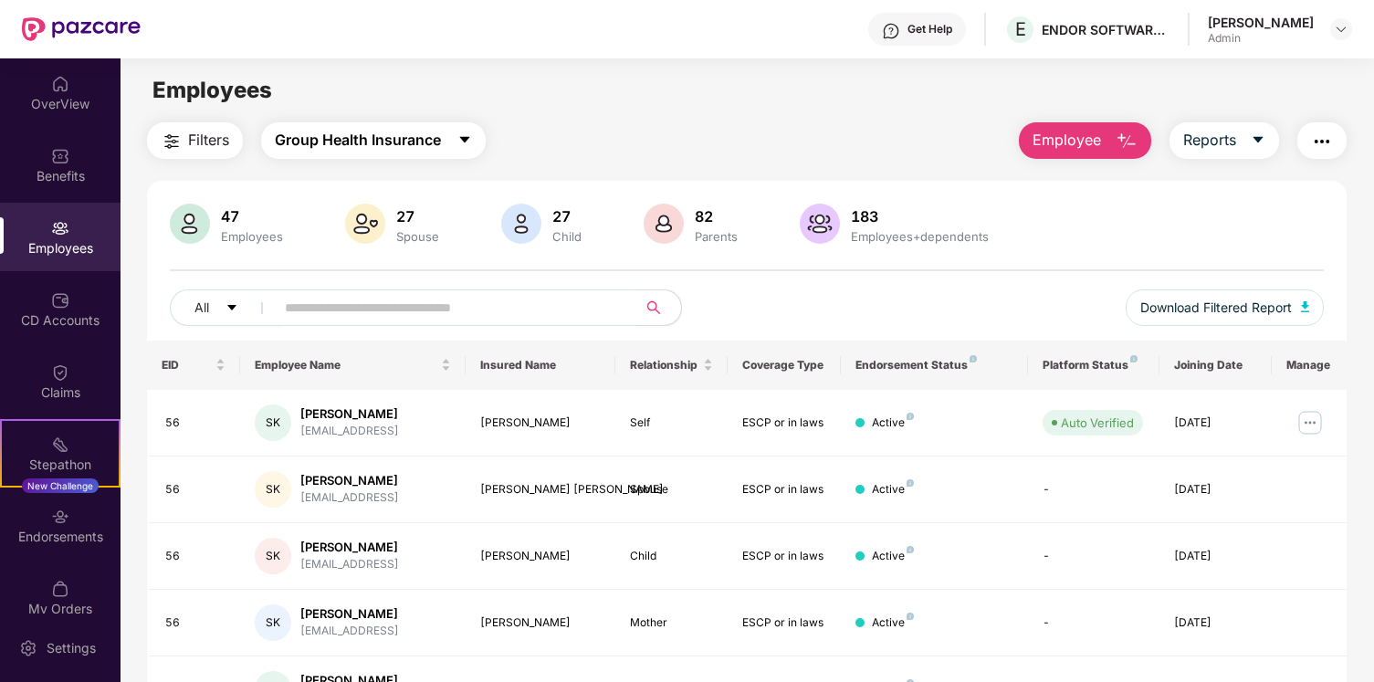
click at [449, 141] on button "Group Health Insurance" at bounding box center [373, 140] width 225 height 37
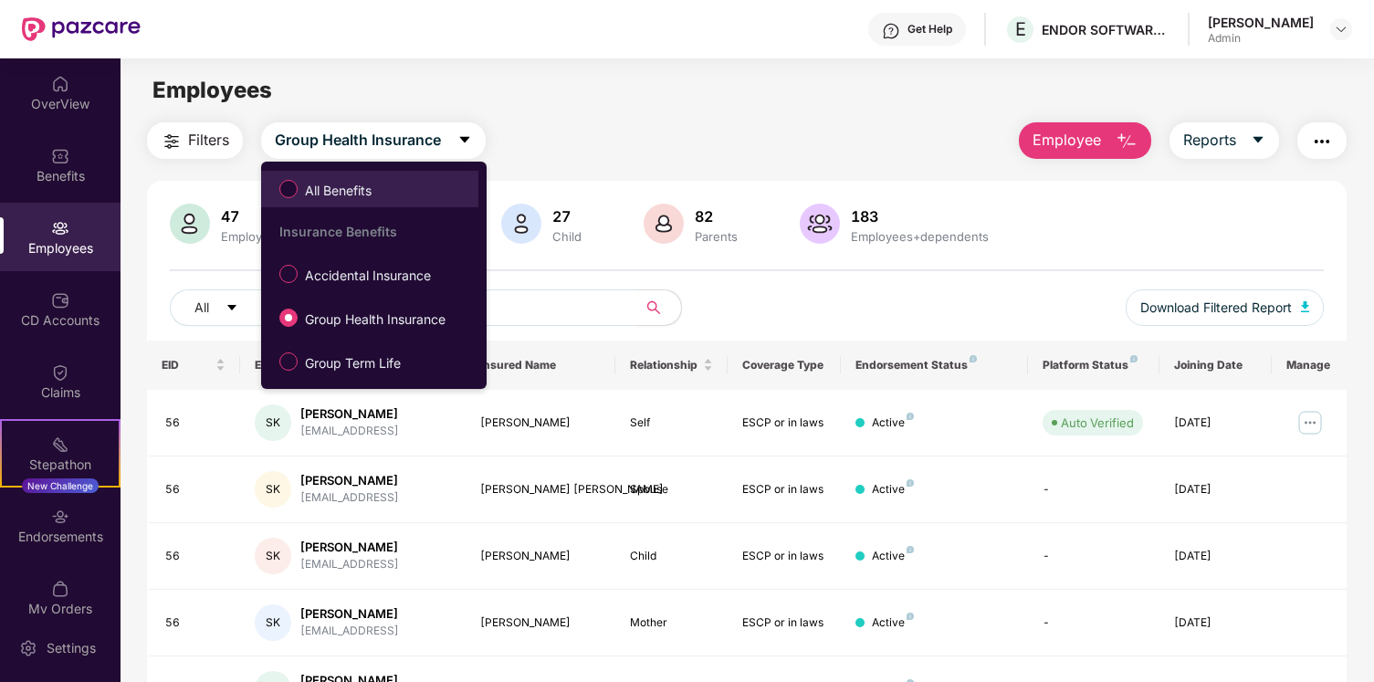
click at [386, 196] on label "All Benefits" at bounding box center [329, 189] width 118 height 31
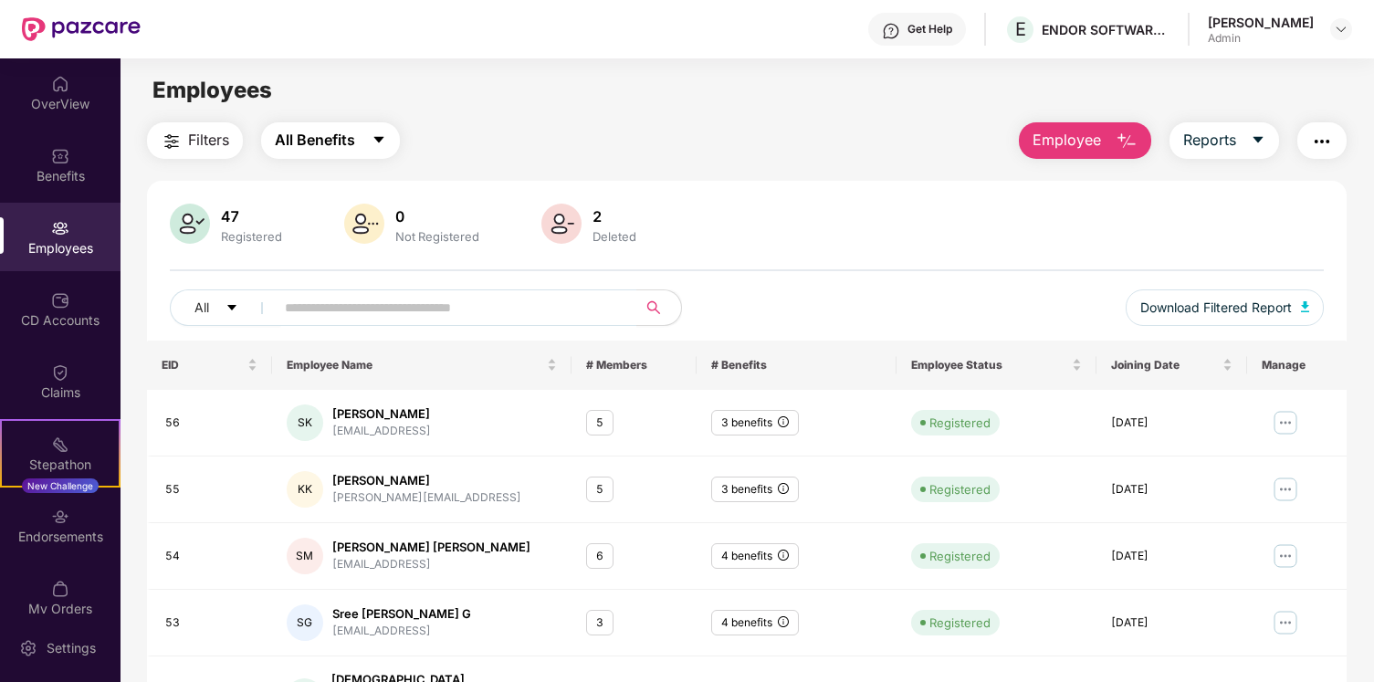
click at [363, 129] on button "All Benefits" at bounding box center [330, 140] width 139 height 37
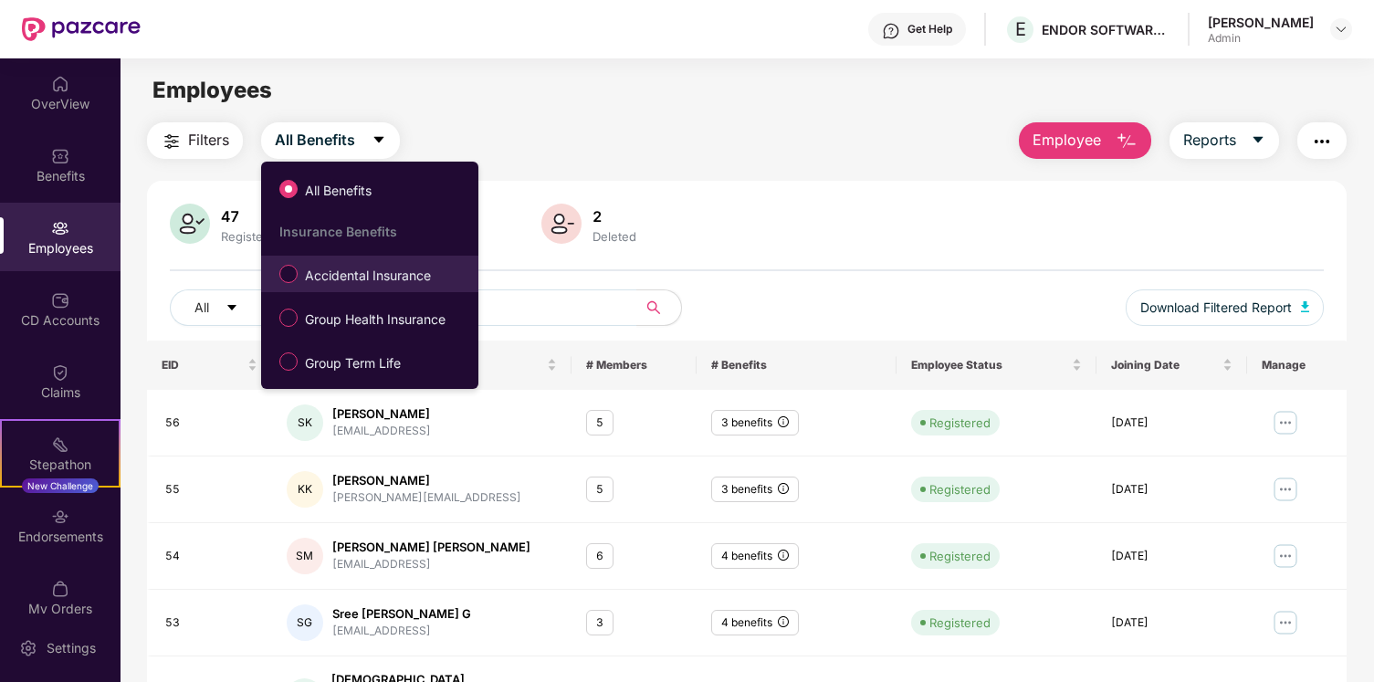
click at [395, 277] on span "Accidental Insurance" at bounding box center [368, 276] width 141 height 20
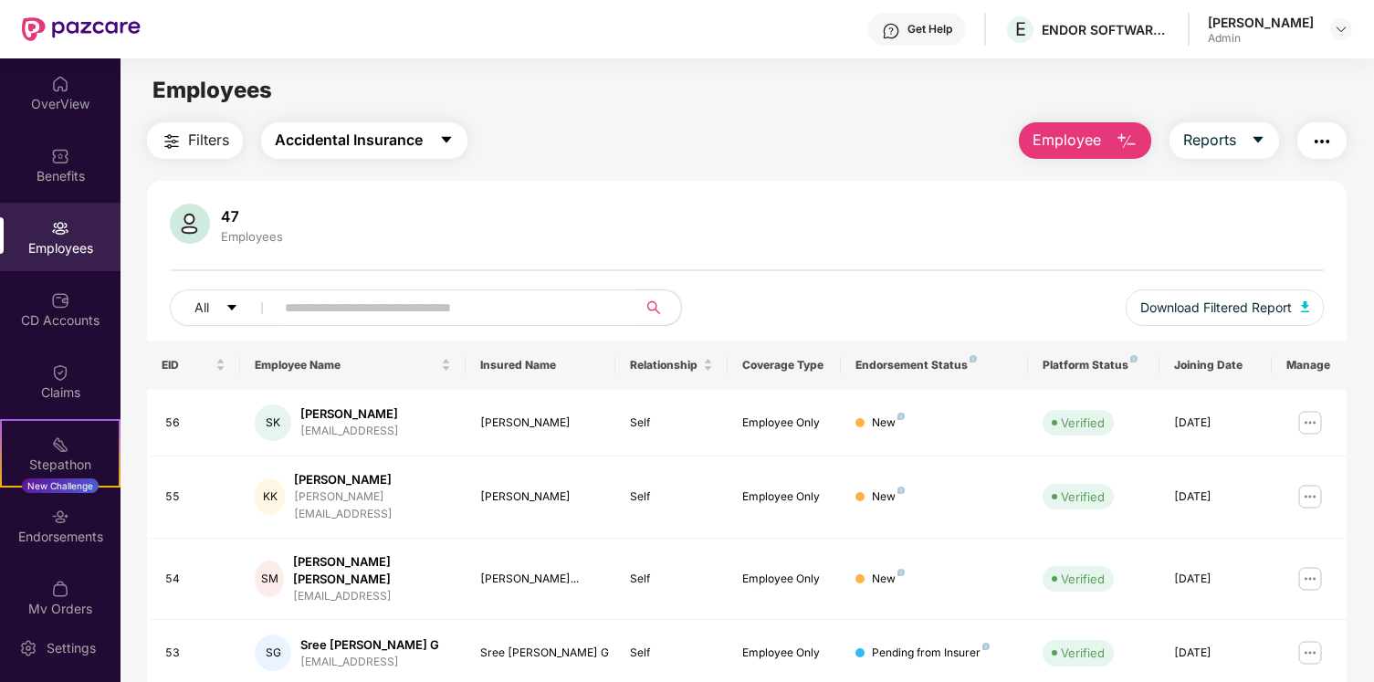
click at [426, 151] on button "Accidental Insurance" at bounding box center [364, 140] width 206 height 37
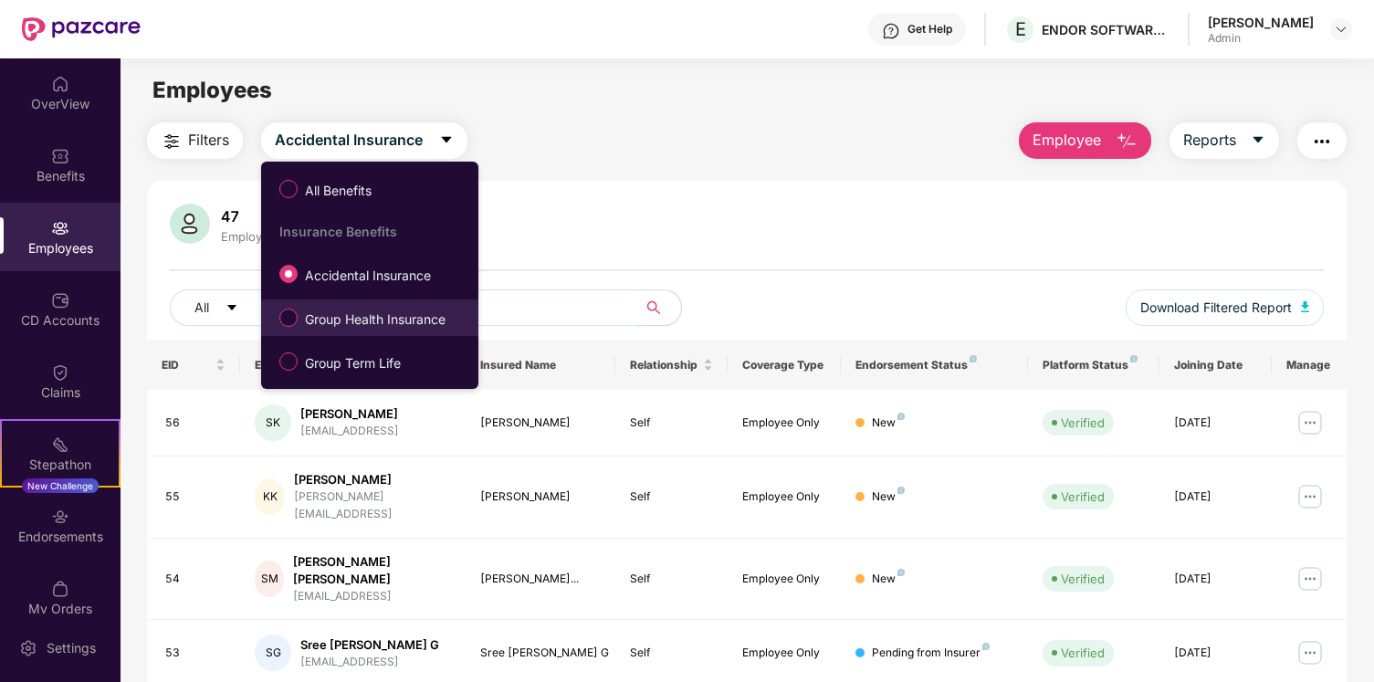
click at [402, 312] on span "Group Health Insurance" at bounding box center [375, 320] width 155 height 20
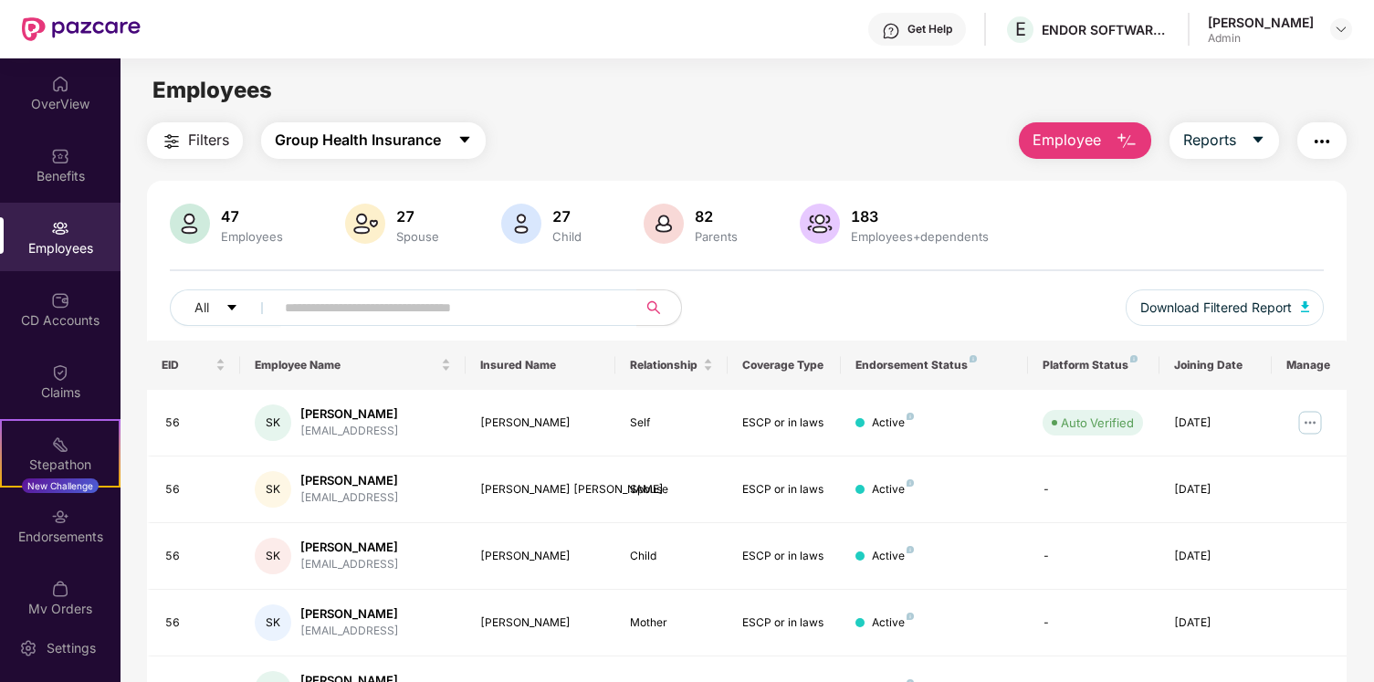
click at [437, 135] on span "Group Health Insurance" at bounding box center [358, 140] width 166 height 23
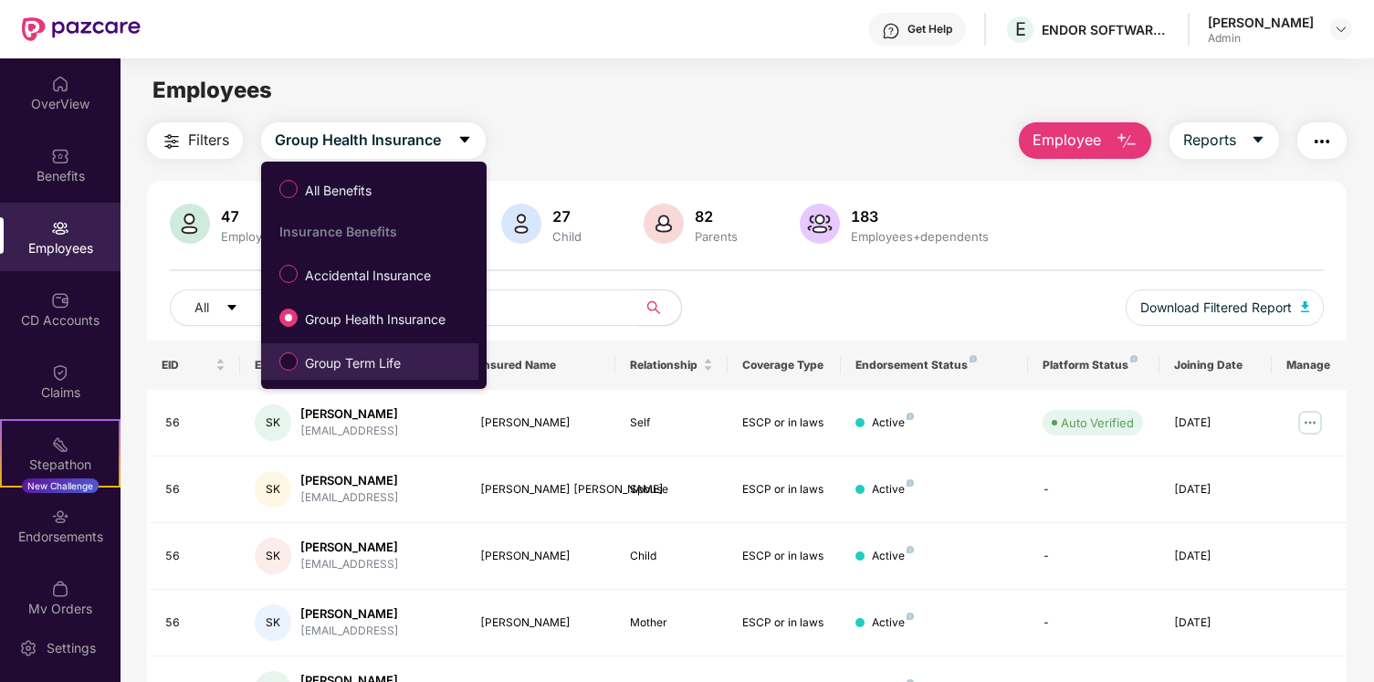
click at [390, 363] on span "Group Term Life" at bounding box center [353, 363] width 111 height 20
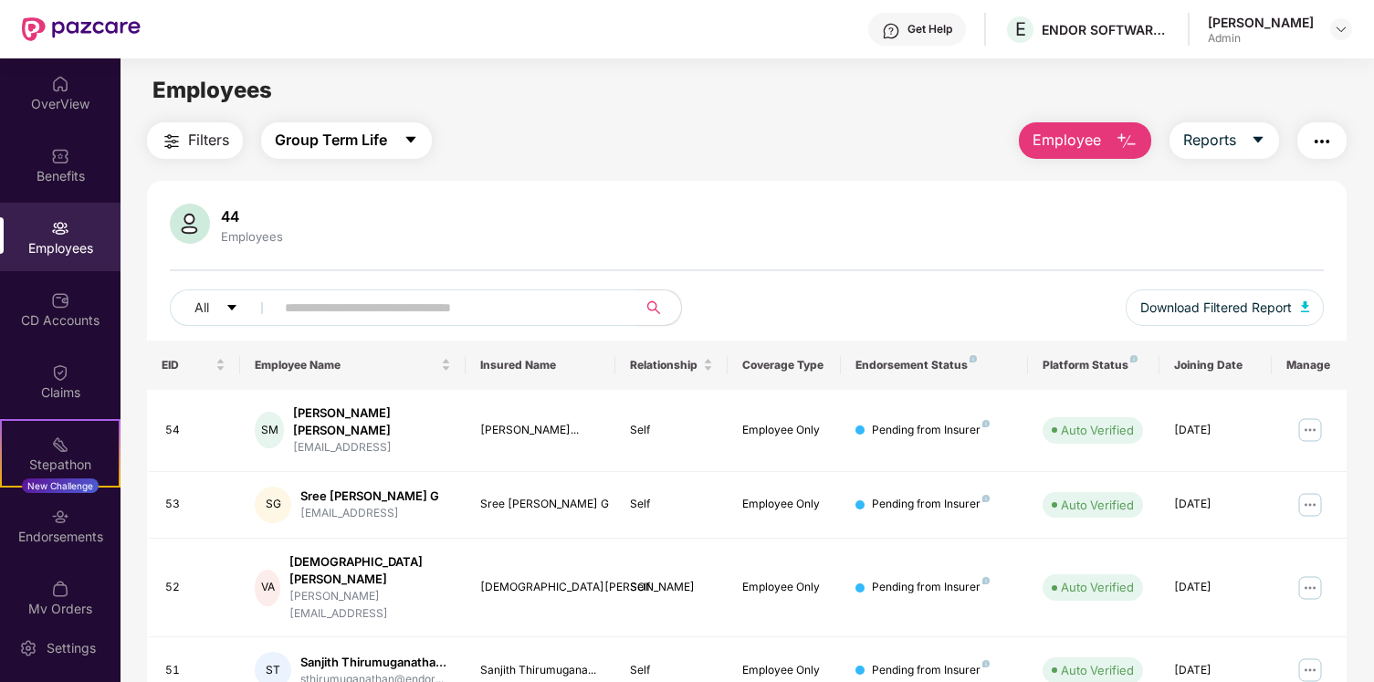
click at [336, 129] on span "Group Term Life" at bounding box center [331, 140] width 112 height 23
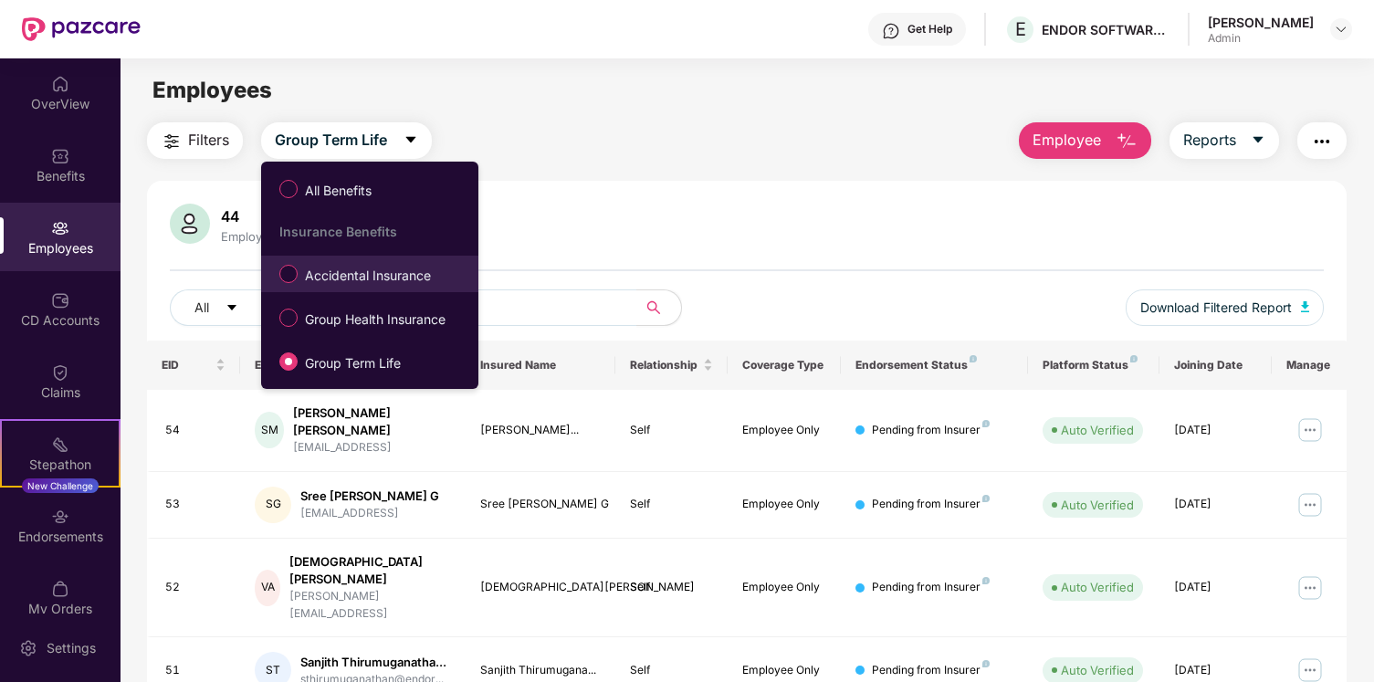
click at [395, 290] on li "Accidental Insurance" at bounding box center [369, 274] width 217 height 37
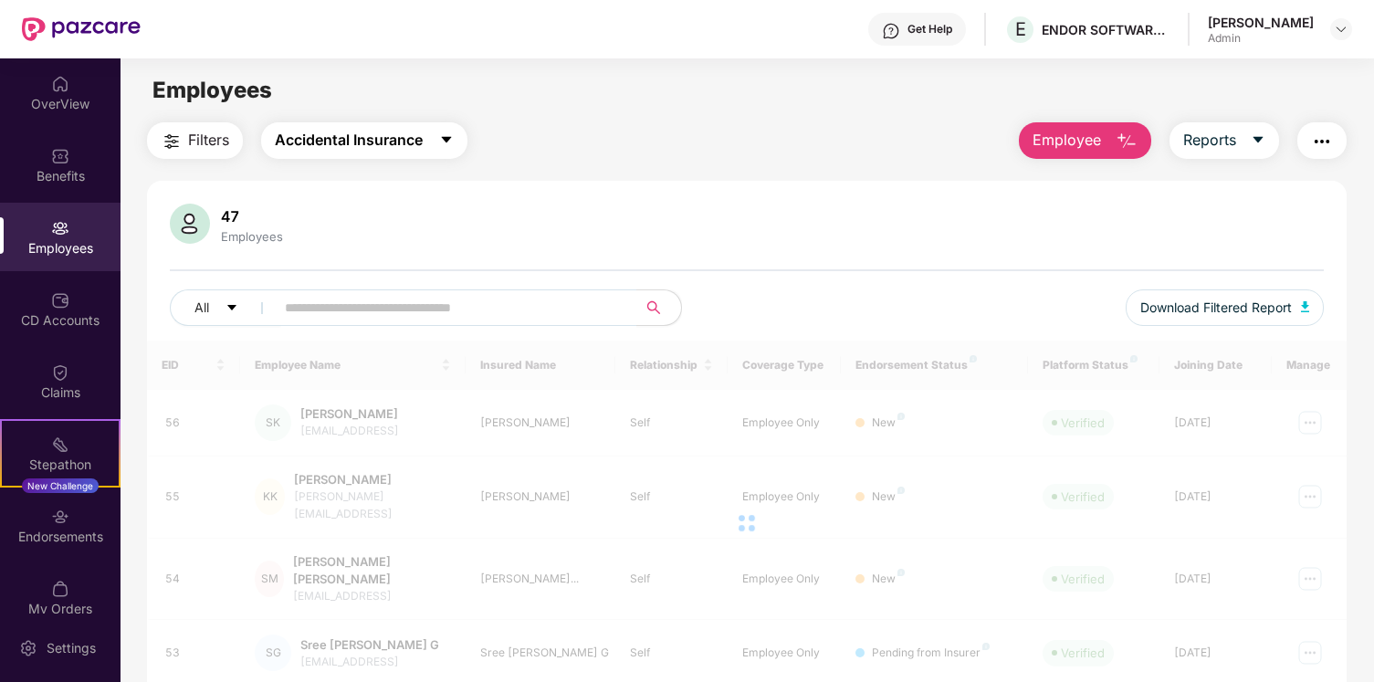
click at [382, 124] on button "Accidental Insurance" at bounding box center [364, 140] width 206 height 37
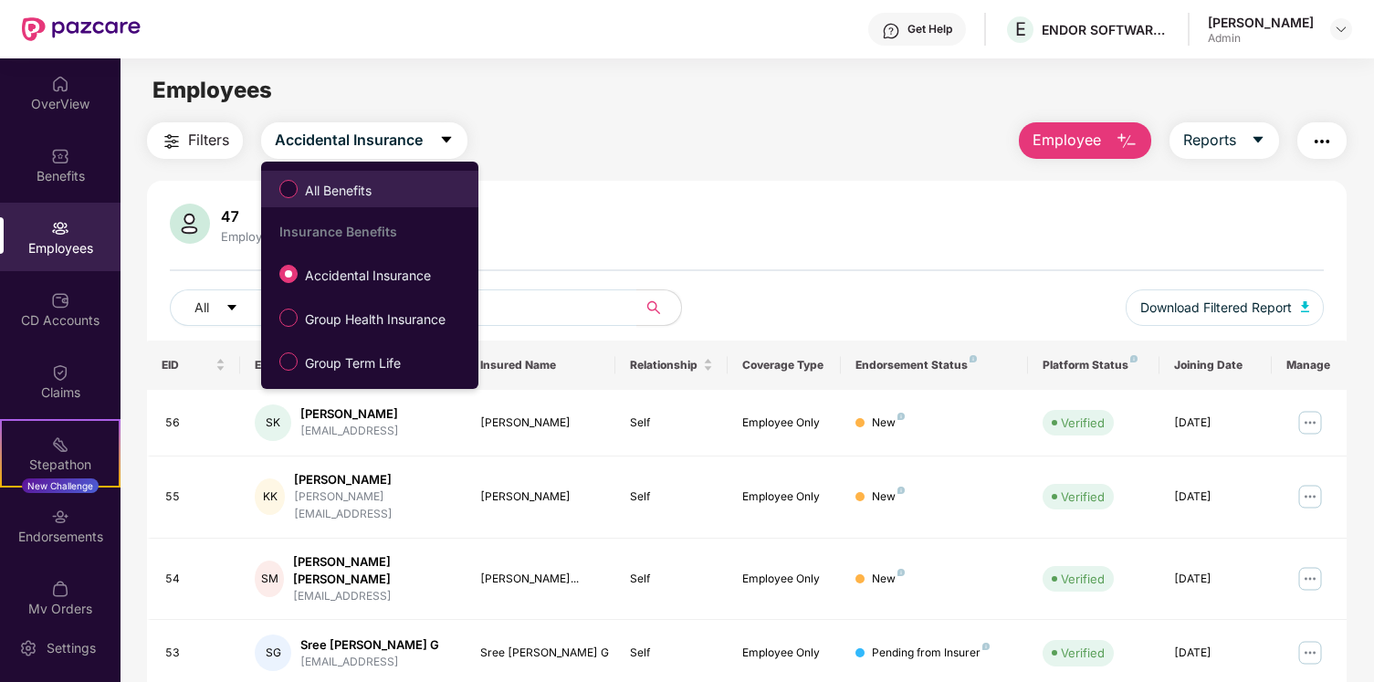
click at [382, 206] on li "All Benefits" at bounding box center [369, 189] width 217 height 37
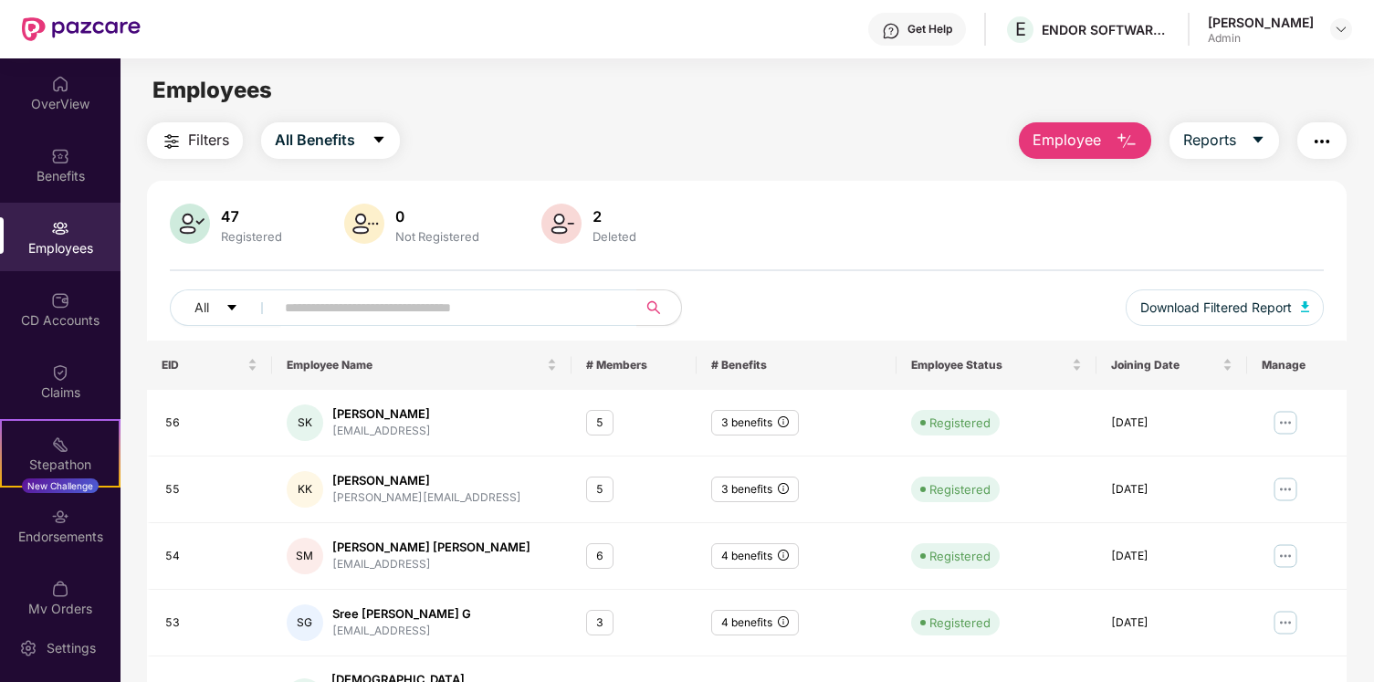
click at [1136, 136] on img "button" at bounding box center [1127, 142] width 22 height 22
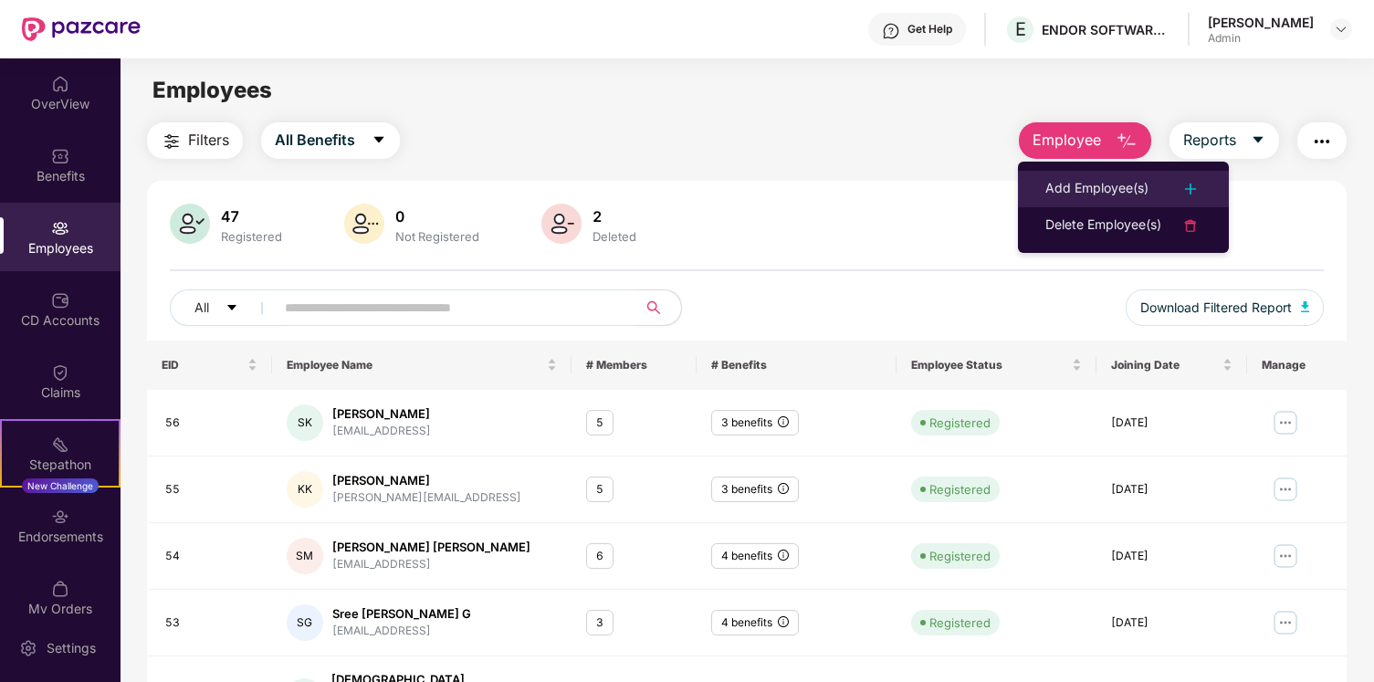
click at [1121, 185] on div "Add Employee(s)" at bounding box center [1097, 189] width 103 height 22
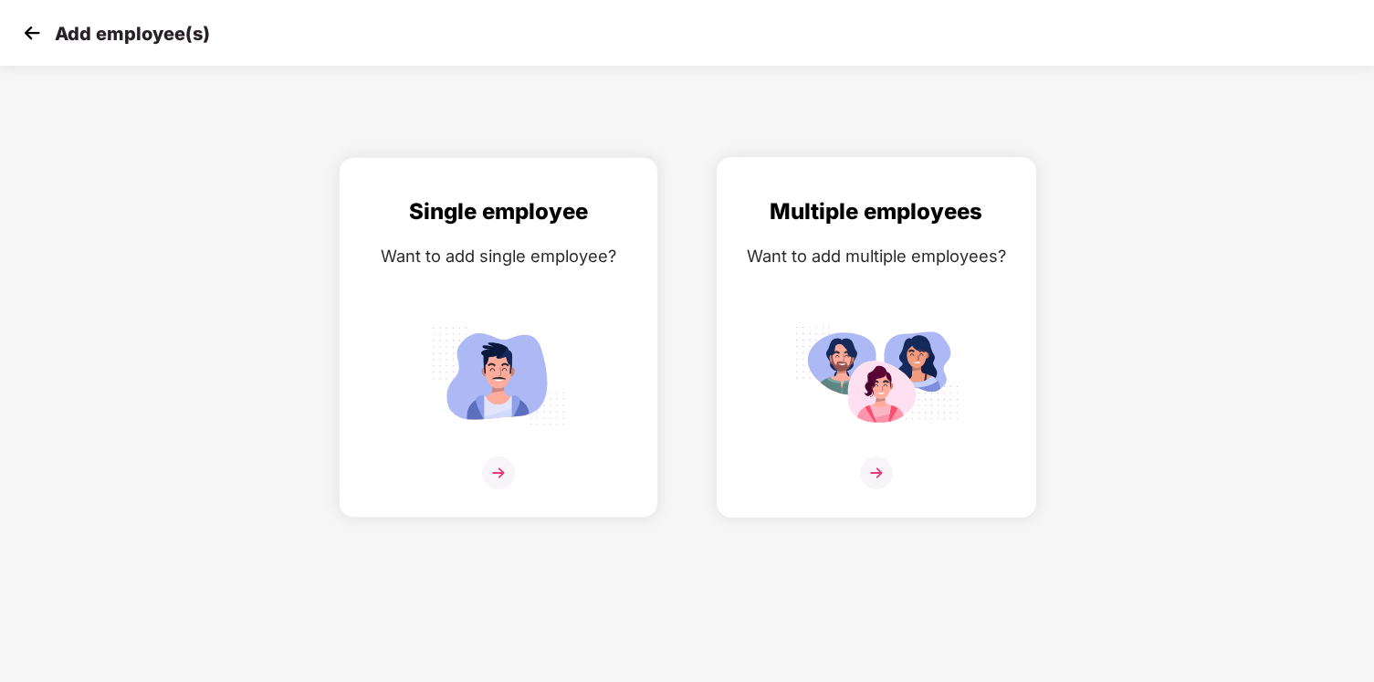
click at [854, 327] on img at bounding box center [877, 376] width 164 height 114
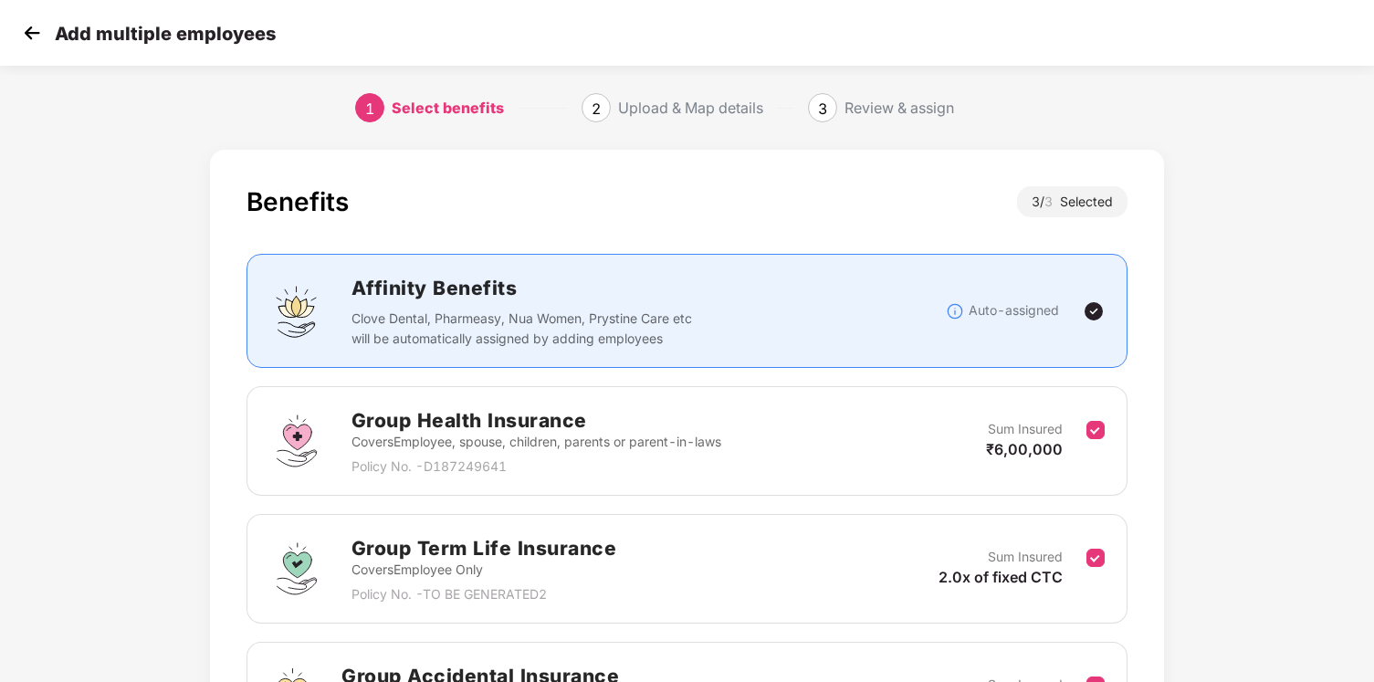
scroll to position [59, 0]
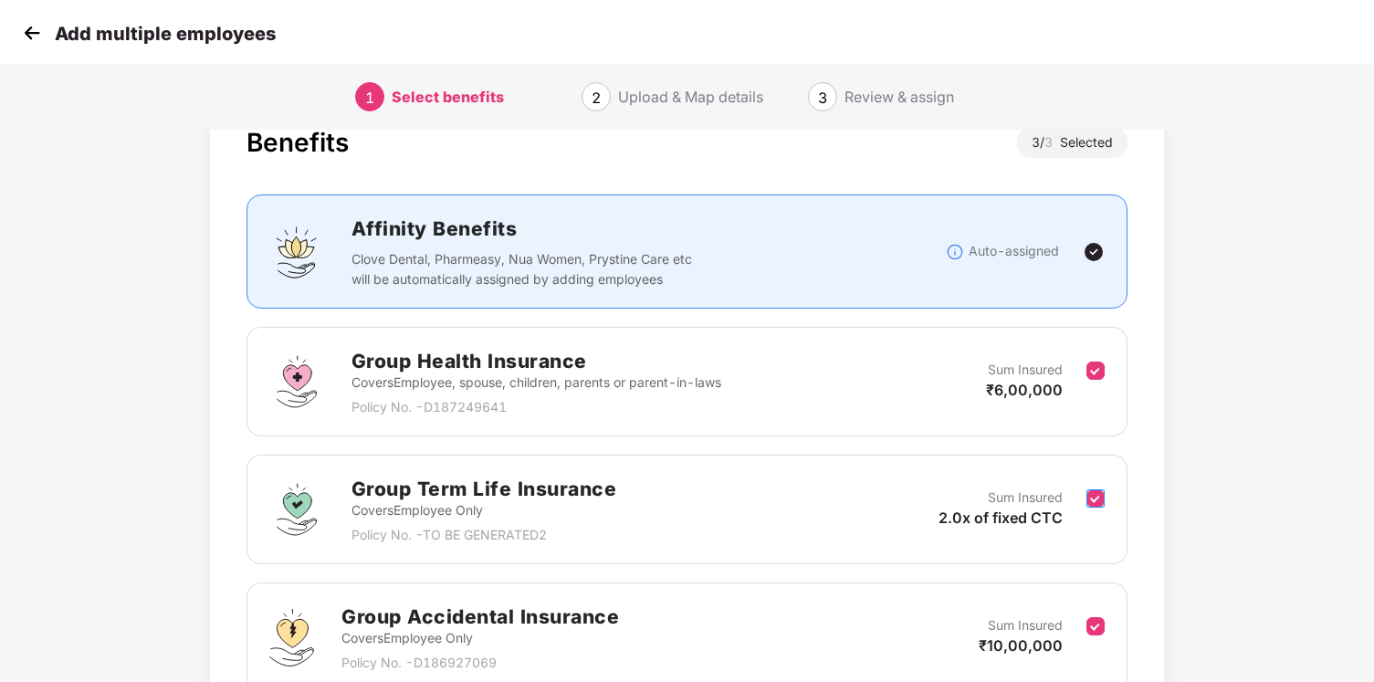
click at [1094, 507] on label at bounding box center [1096, 510] width 18 height 45
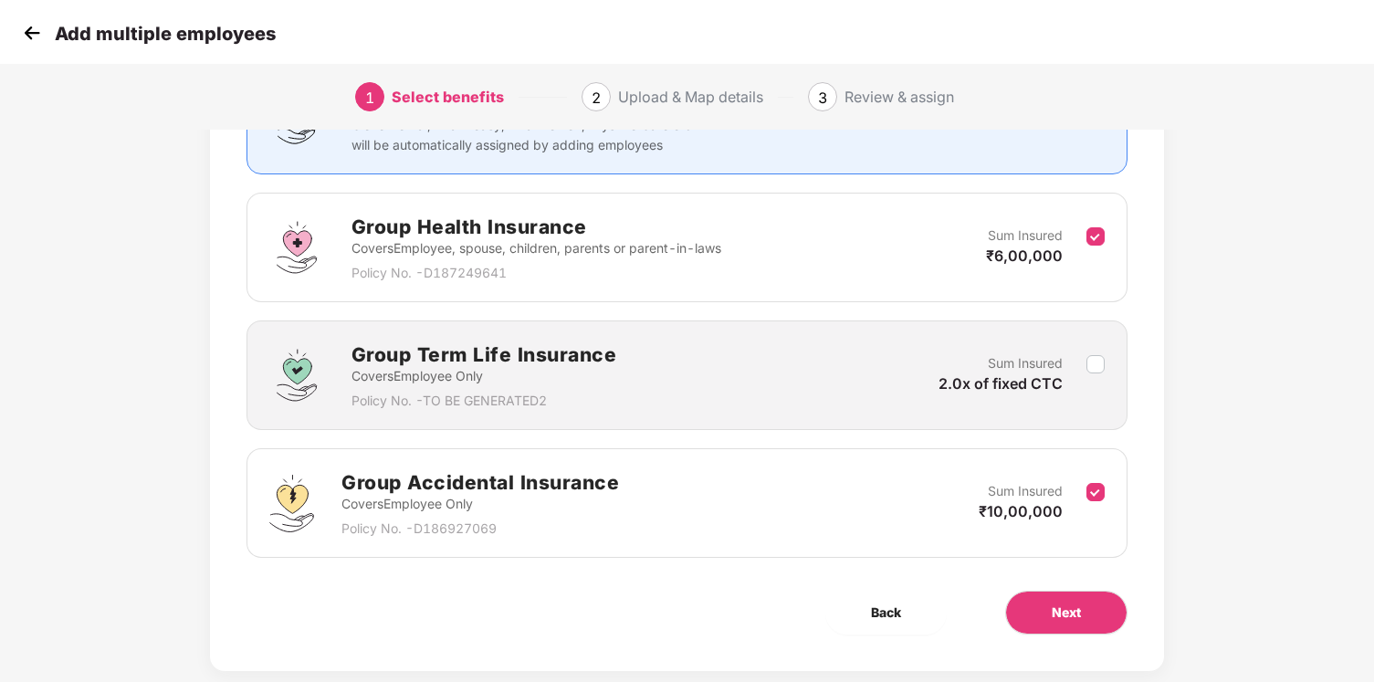
scroll to position [206, 0]
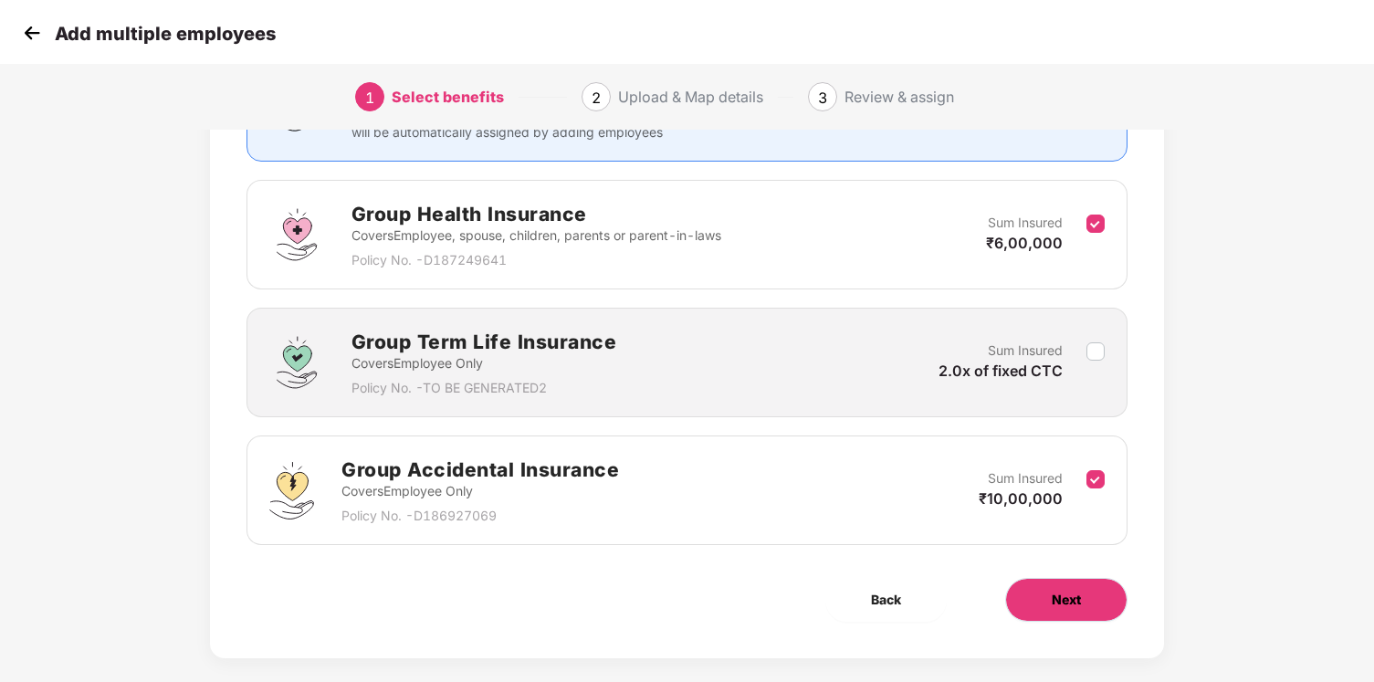
click at [1100, 587] on button "Next" at bounding box center [1066, 600] width 122 height 44
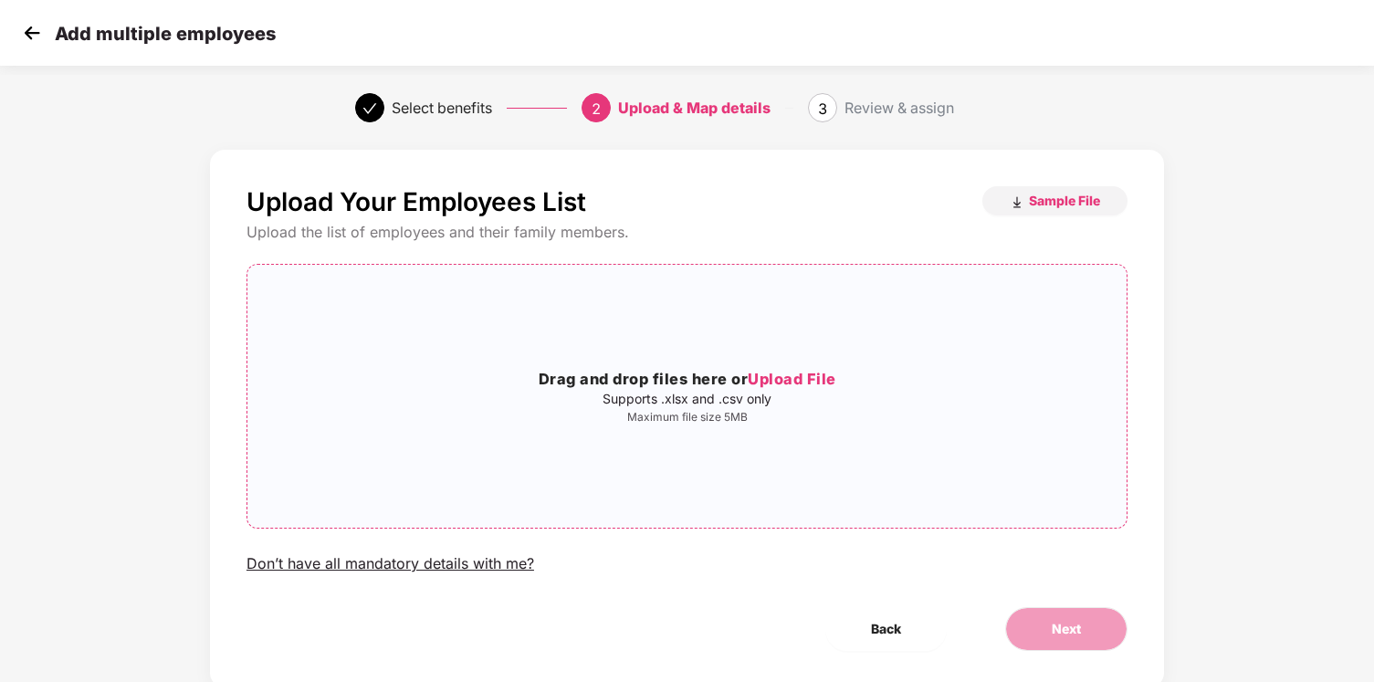
click at [839, 362] on div "Drag and drop files here or Upload File Supports .xlsx and .csv only Maximum fi…" at bounding box center [686, 396] width 879 height 234
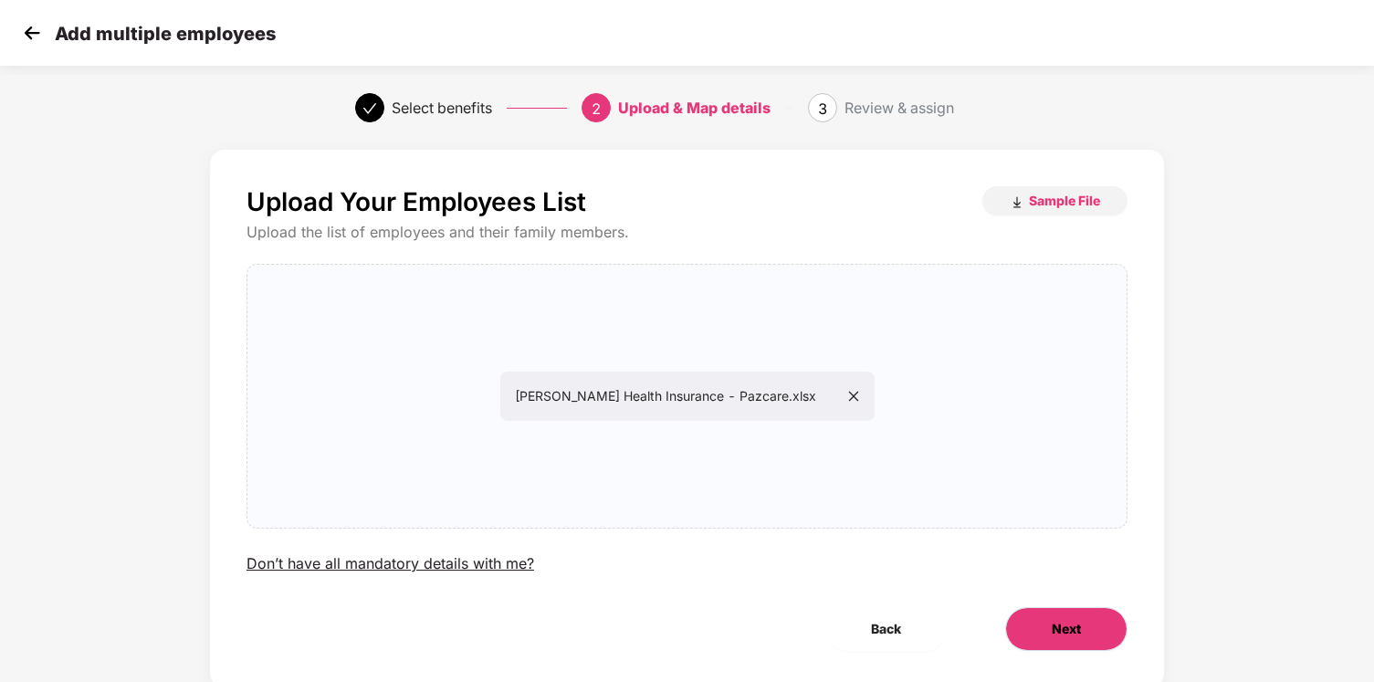
click at [1074, 646] on button "Next" at bounding box center [1066, 629] width 122 height 44
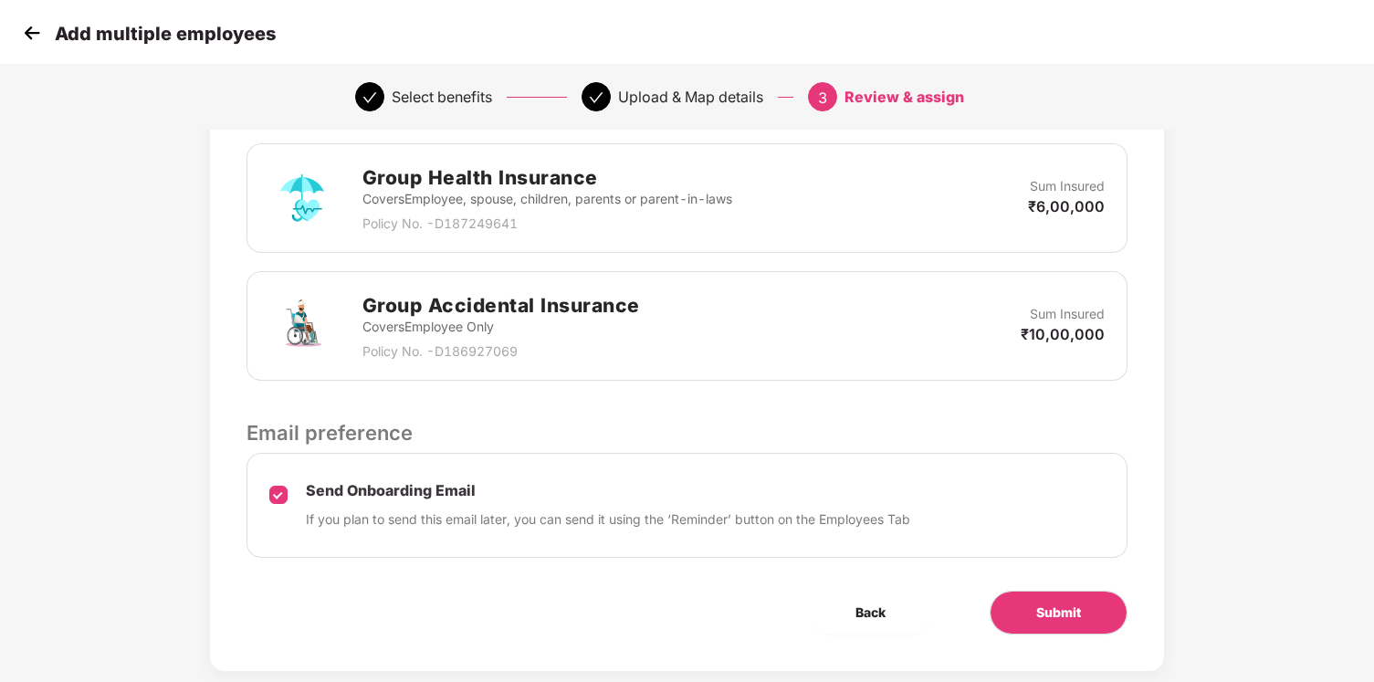
scroll to position [463, 0]
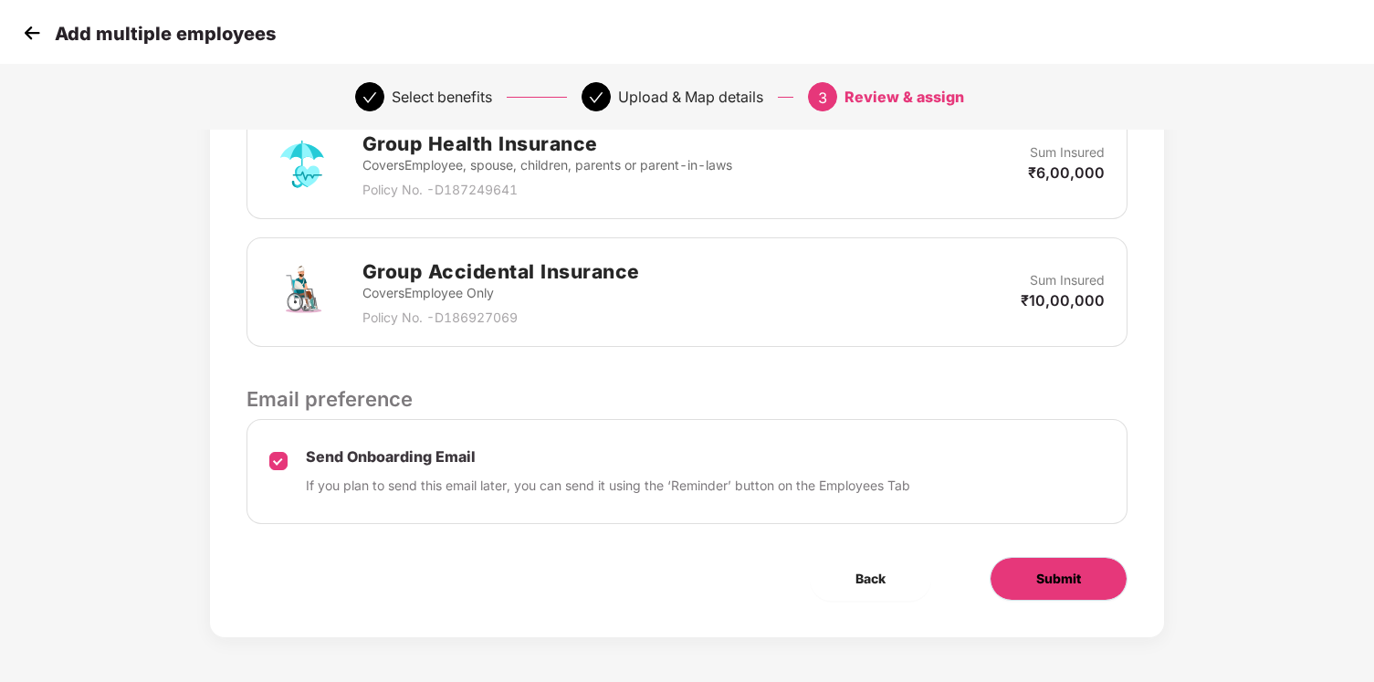
click at [1068, 559] on button "Submit" at bounding box center [1059, 579] width 138 height 44
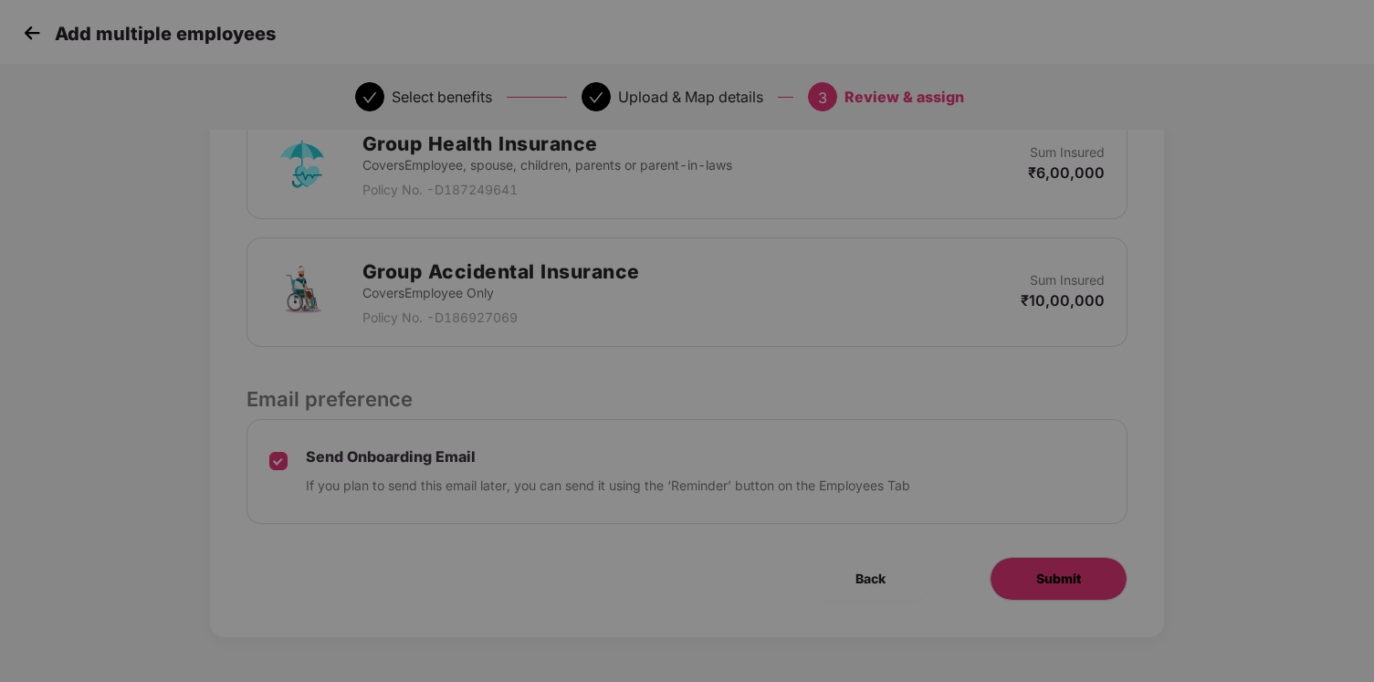
scroll to position [0, 0]
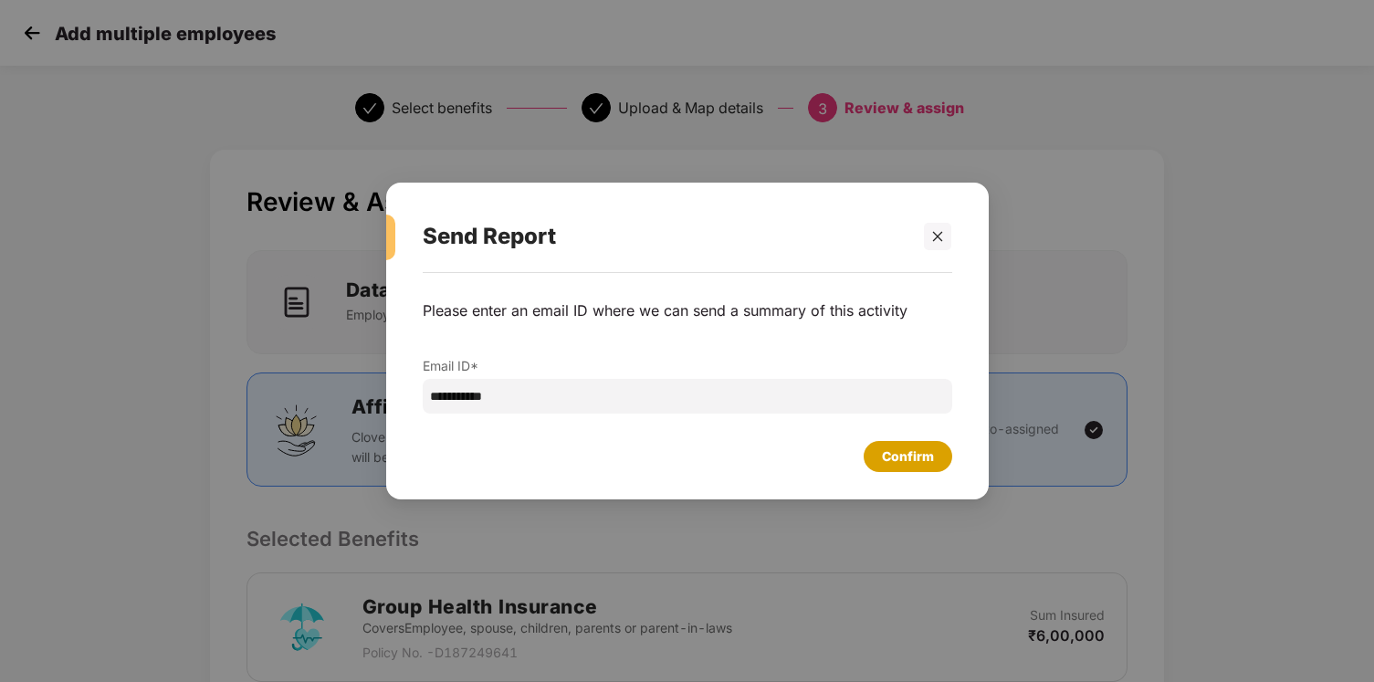
click at [926, 469] on div "Confirm" at bounding box center [908, 456] width 89 height 31
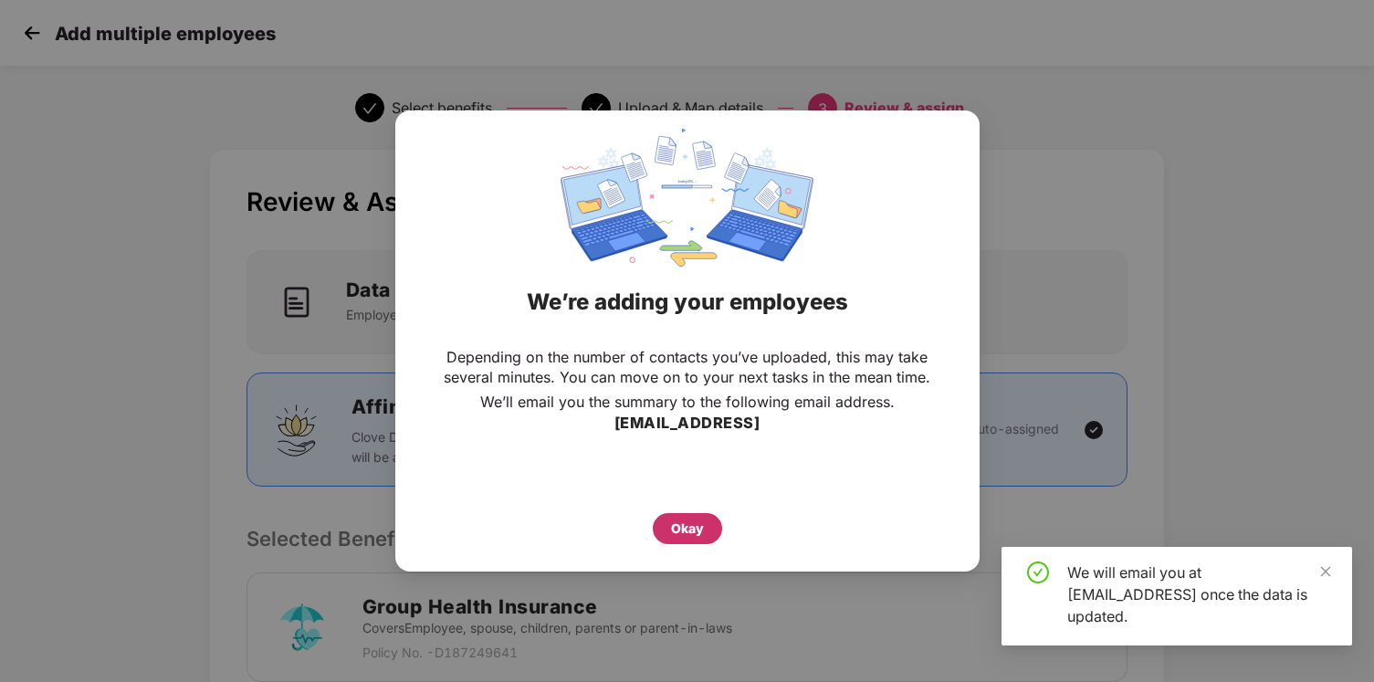
click at [697, 519] on div "Okay" at bounding box center [687, 529] width 33 height 20
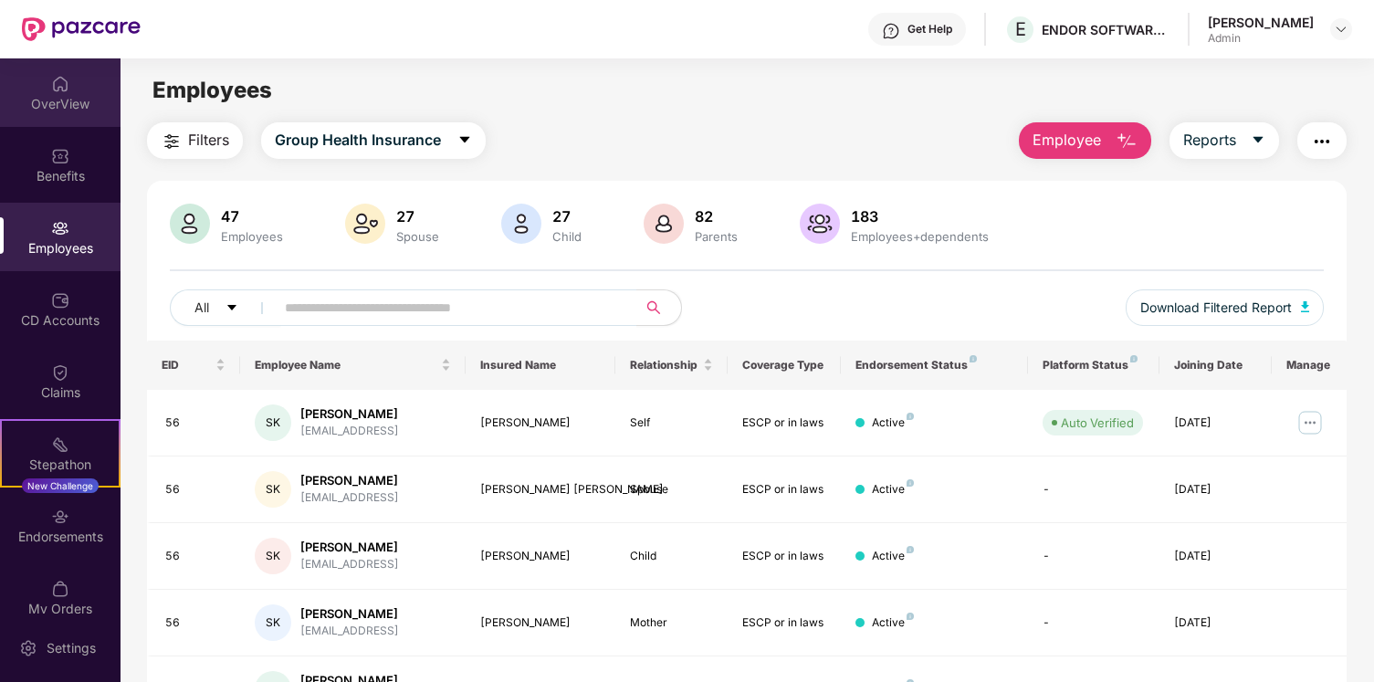
click at [64, 107] on div "OverView" at bounding box center [60, 104] width 121 height 18
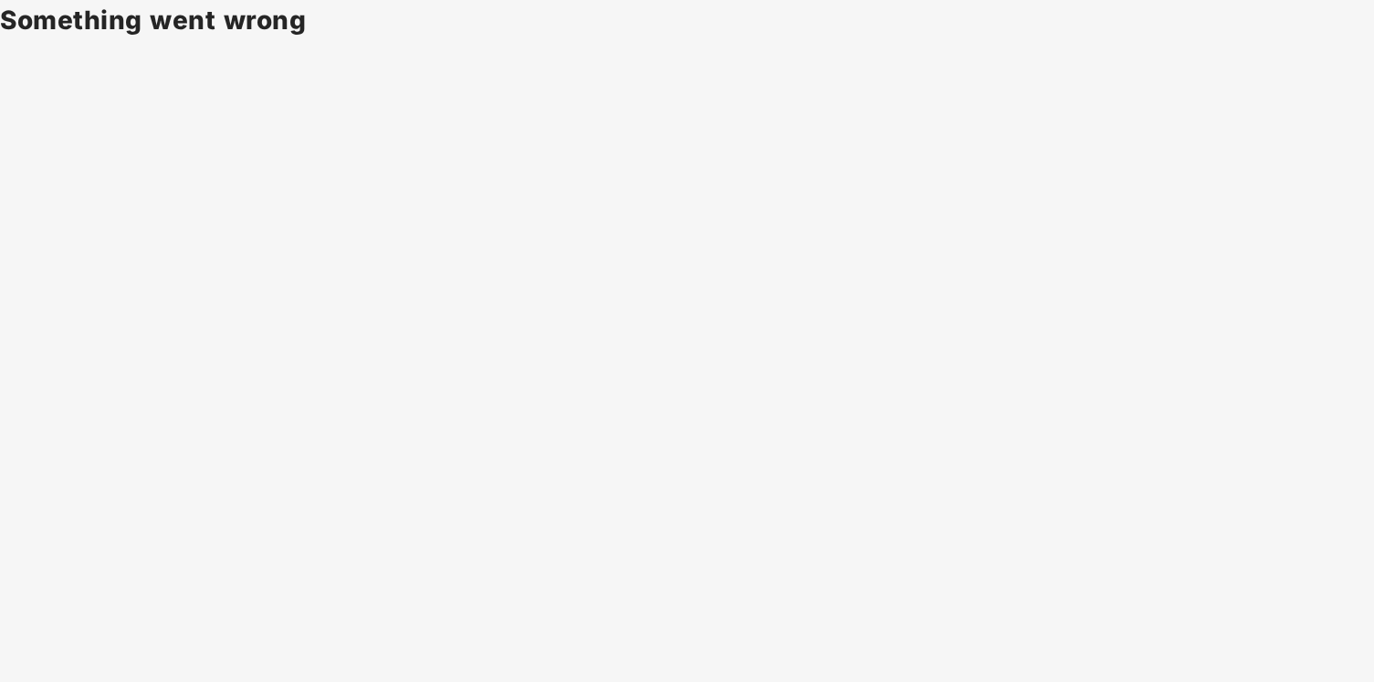
click at [1096, 161] on body "Something went wrong" at bounding box center [687, 341] width 1374 height 682
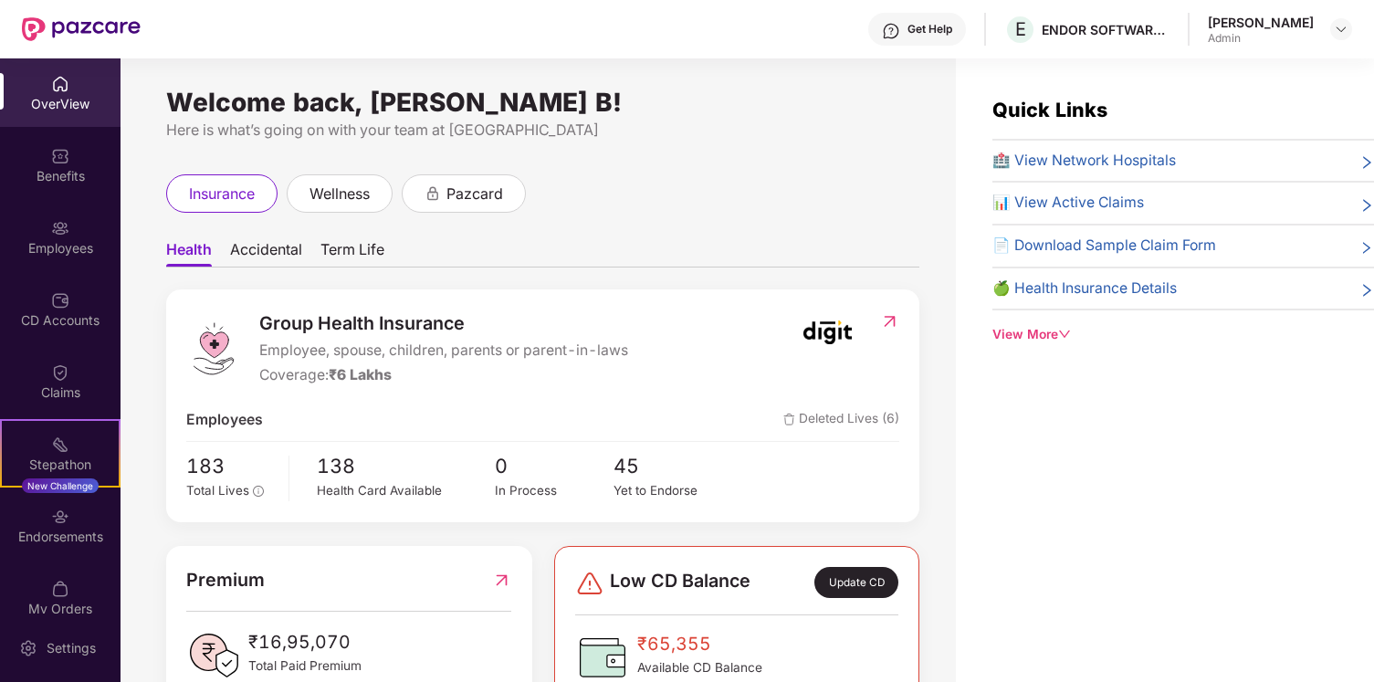
click at [1059, 208] on span "📊 View Active Claims" at bounding box center [1069, 203] width 152 height 23
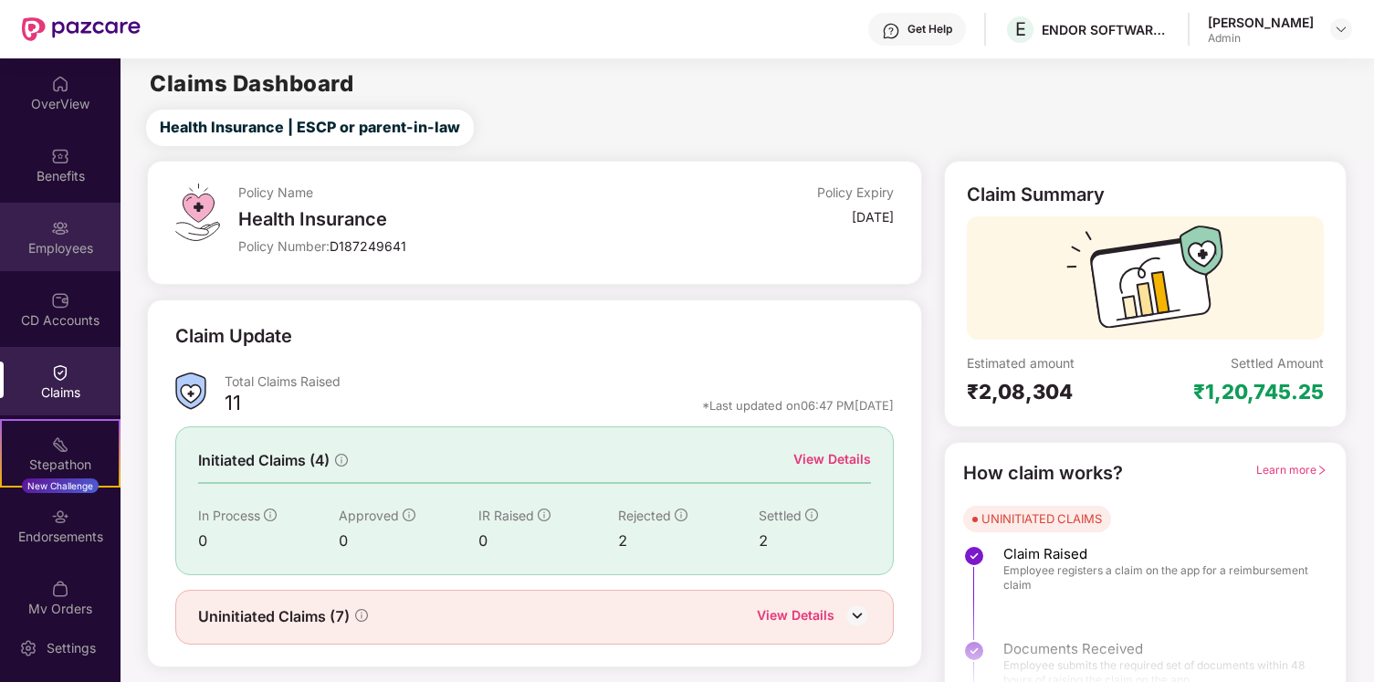
click at [43, 263] on div "Employees" at bounding box center [60, 237] width 121 height 68
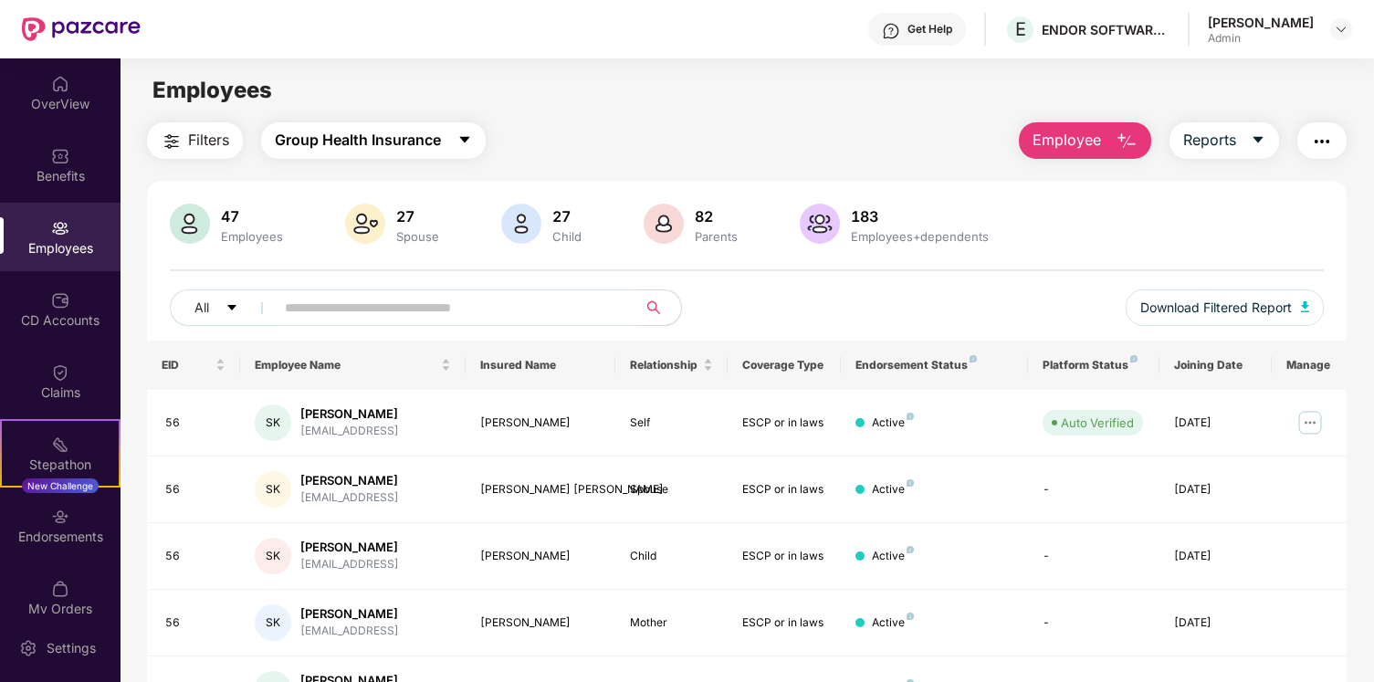
click at [341, 137] on span "Group Health Insurance" at bounding box center [358, 140] width 166 height 23
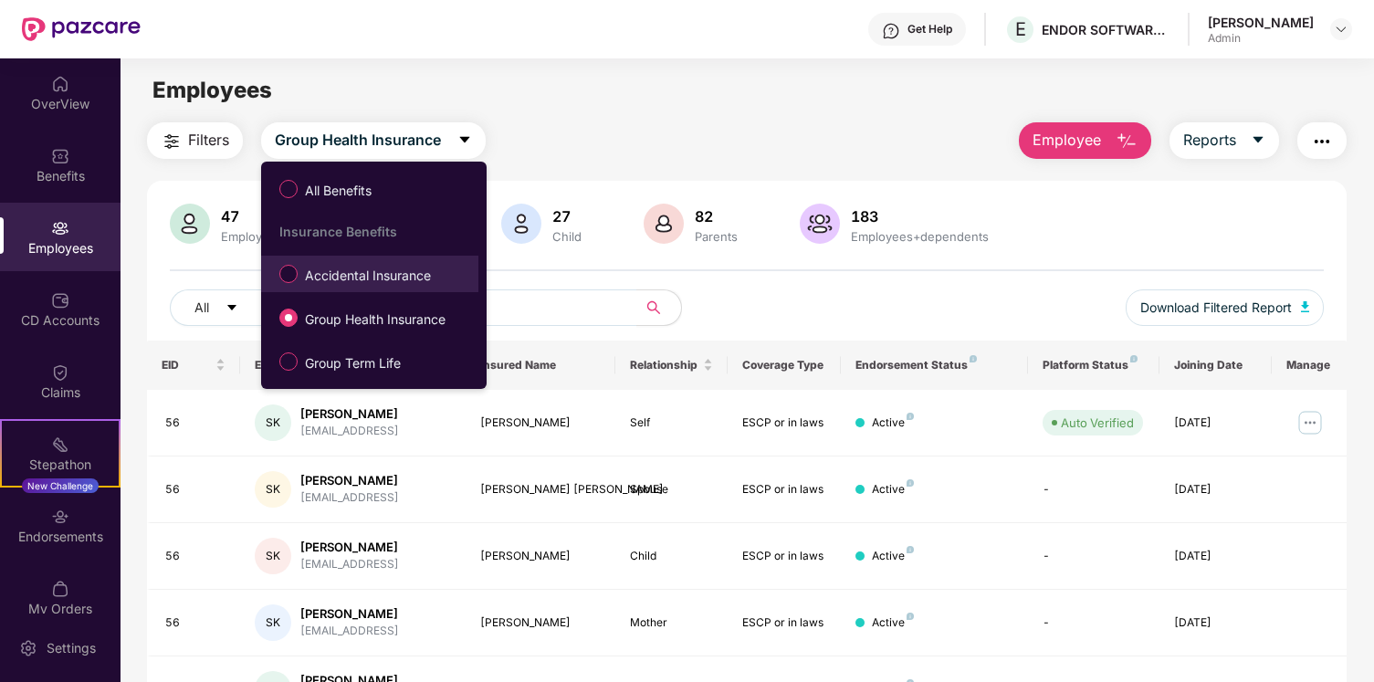
click at [363, 258] on label "Accidental Insurance" at bounding box center [358, 273] width 177 height 31
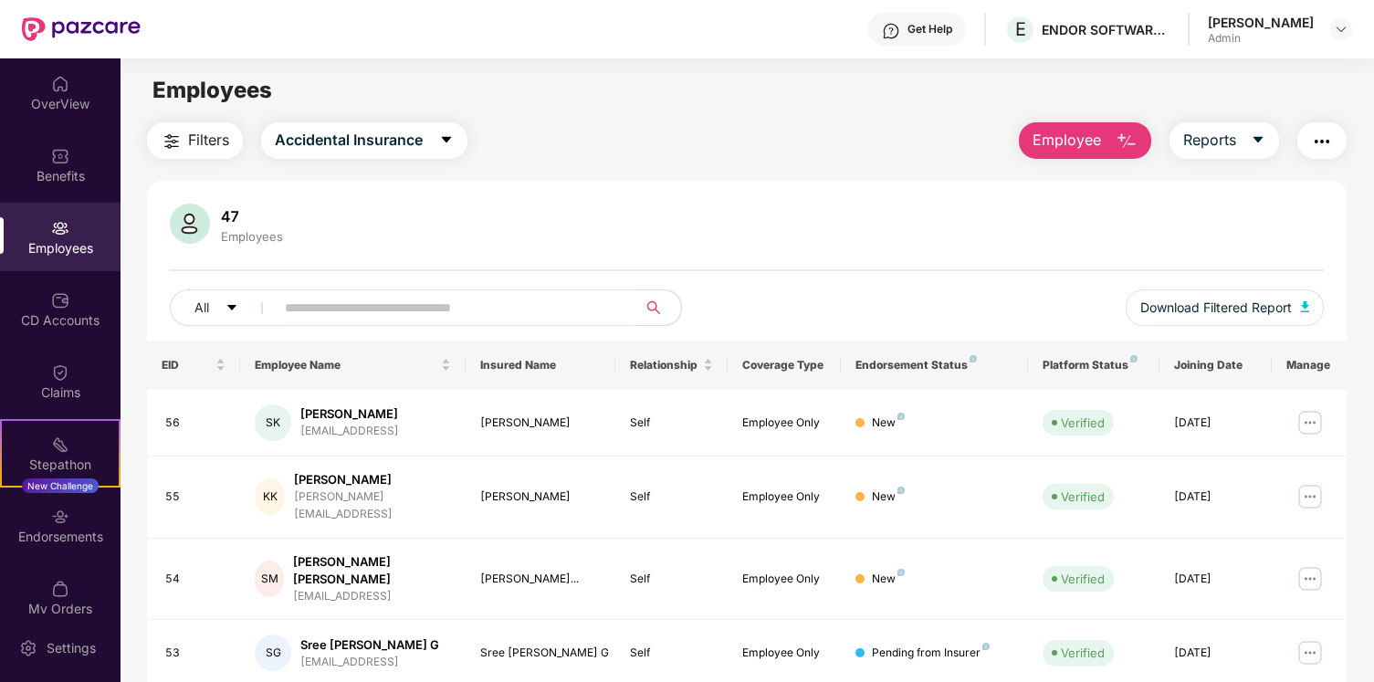
click at [1089, 130] on span "Employee" at bounding box center [1067, 140] width 68 height 23
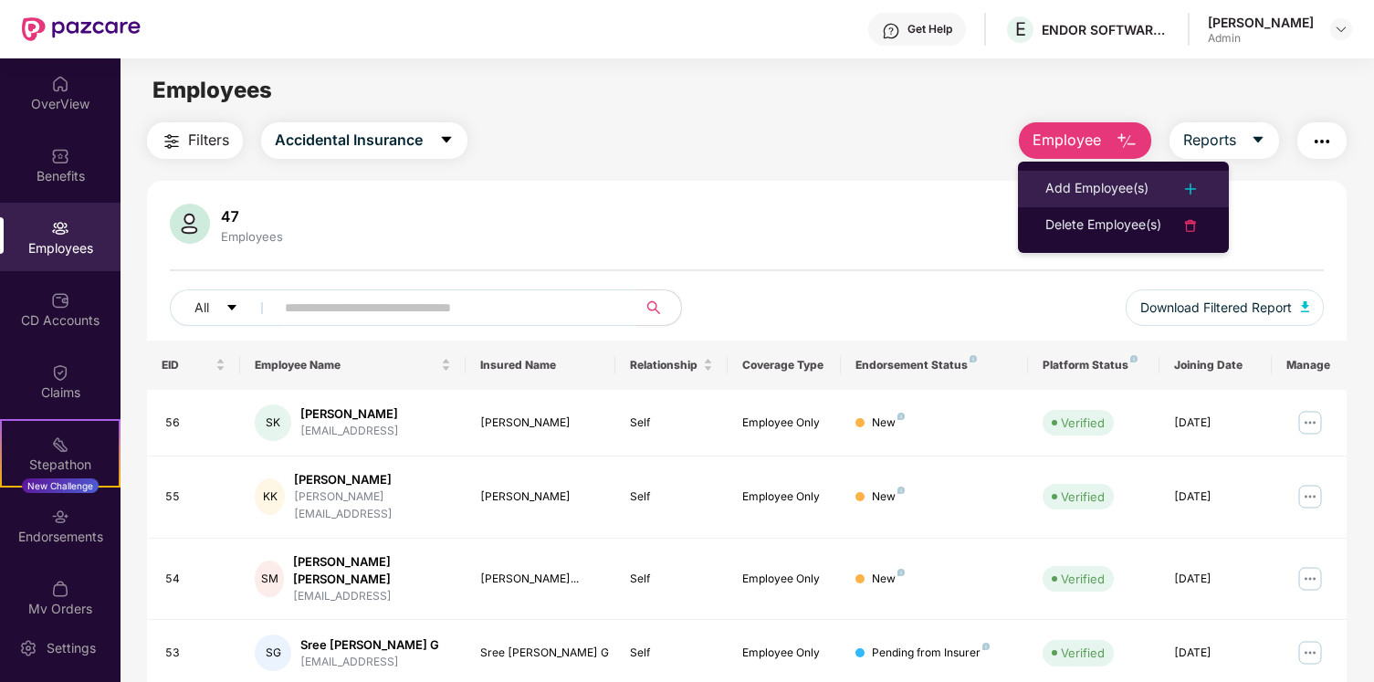
click at [1100, 186] on div "Add Employee(s)" at bounding box center [1097, 189] width 103 height 22
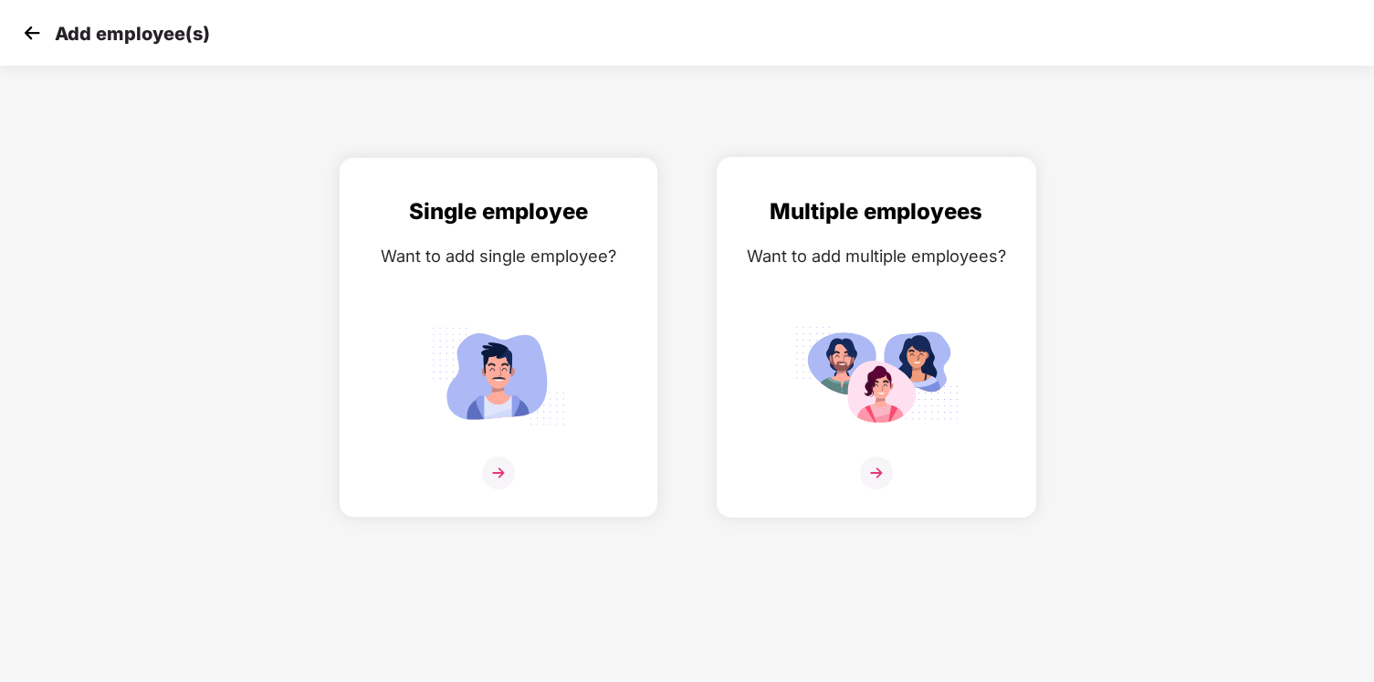
click at [934, 311] on div "Multiple employees Want to add multiple employees?" at bounding box center [876, 354] width 281 height 318
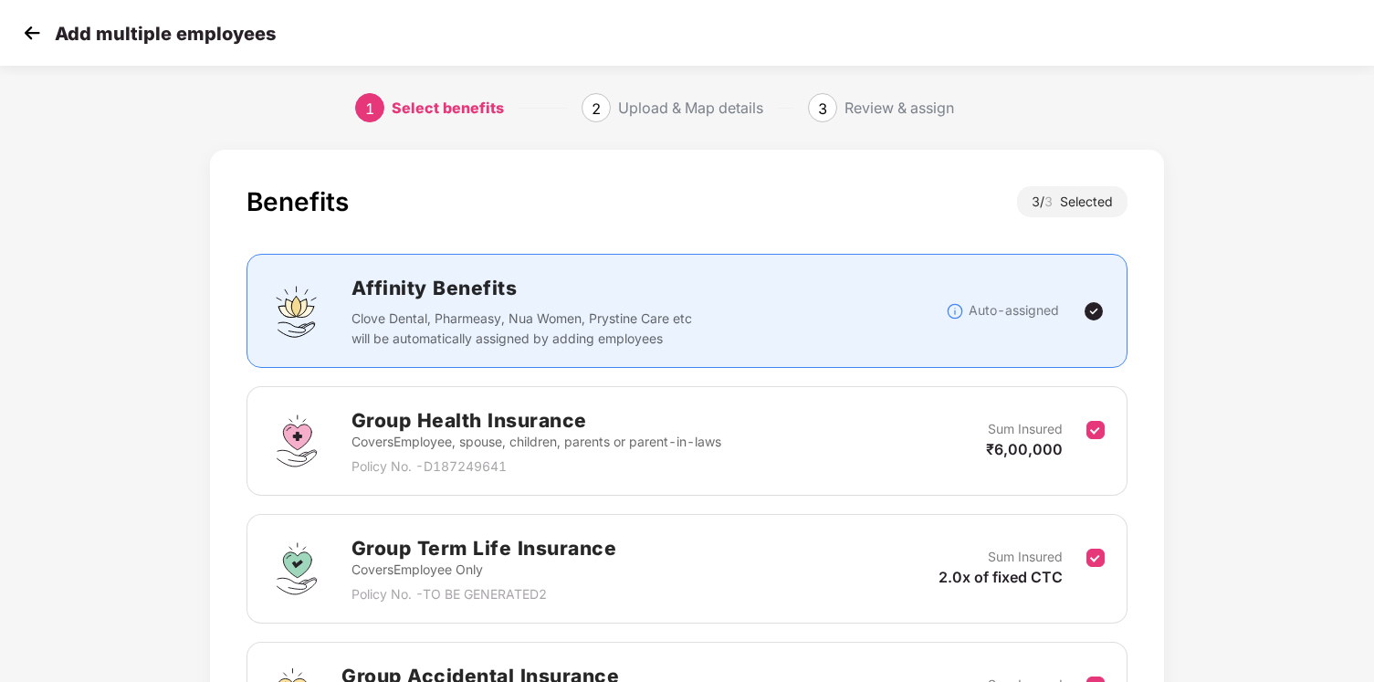
scroll to position [227, 0]
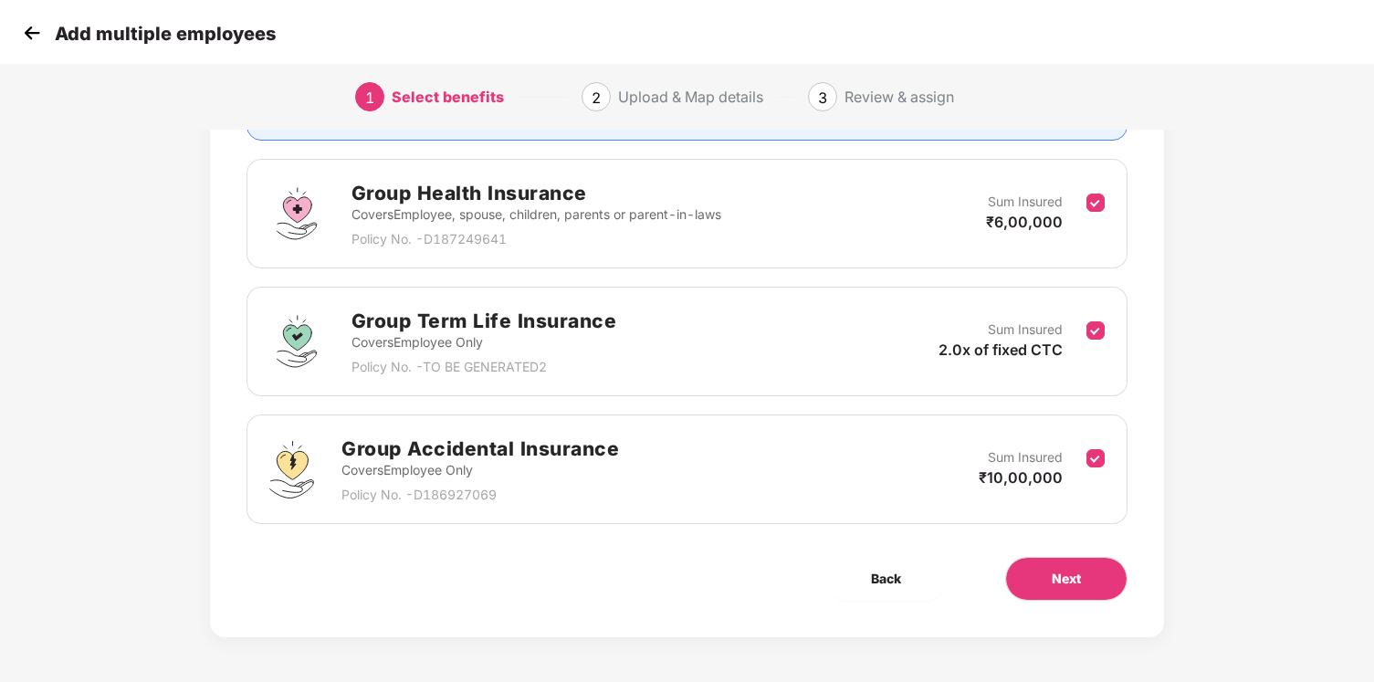
click at [974, 345] on span "2.0x of fixed CTC" at bounding box center [1001, 350] width 124 height 18
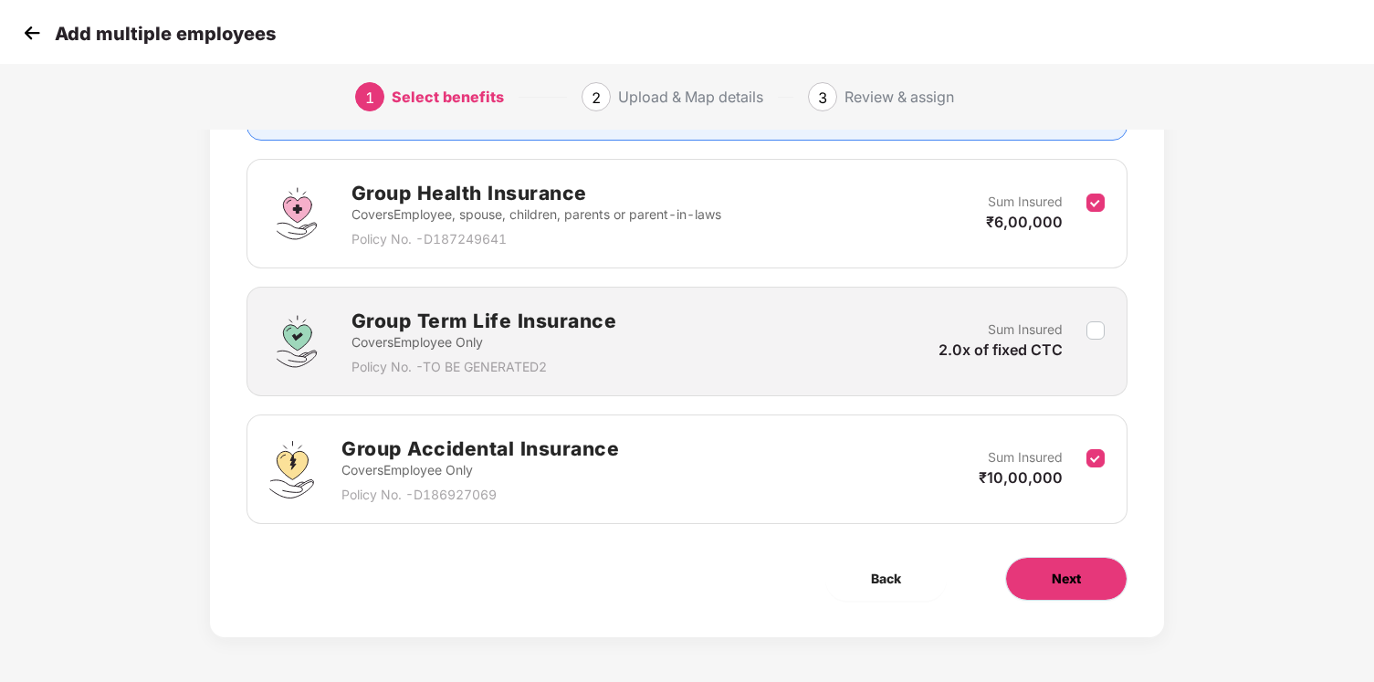
click at [1082, 574] on button "Next" at bounding box center [1066, 579] width 122 height 44
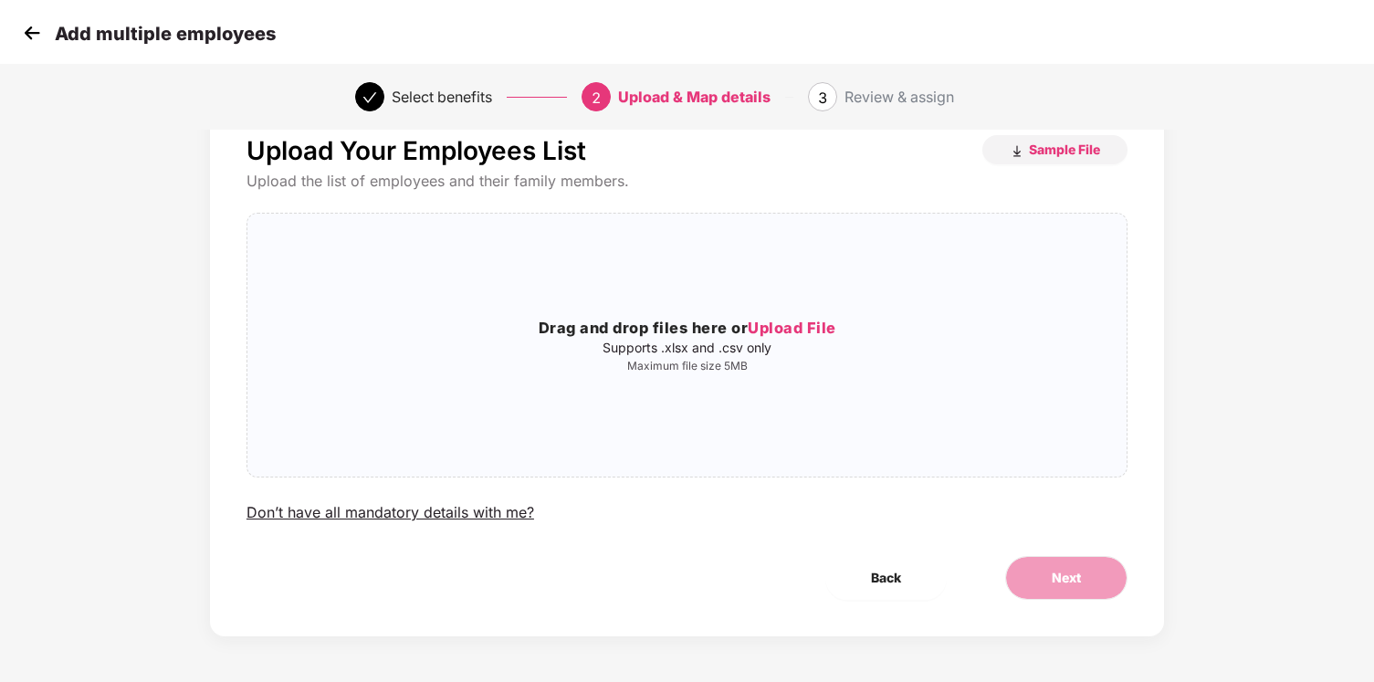
scroll to position [0, 0]
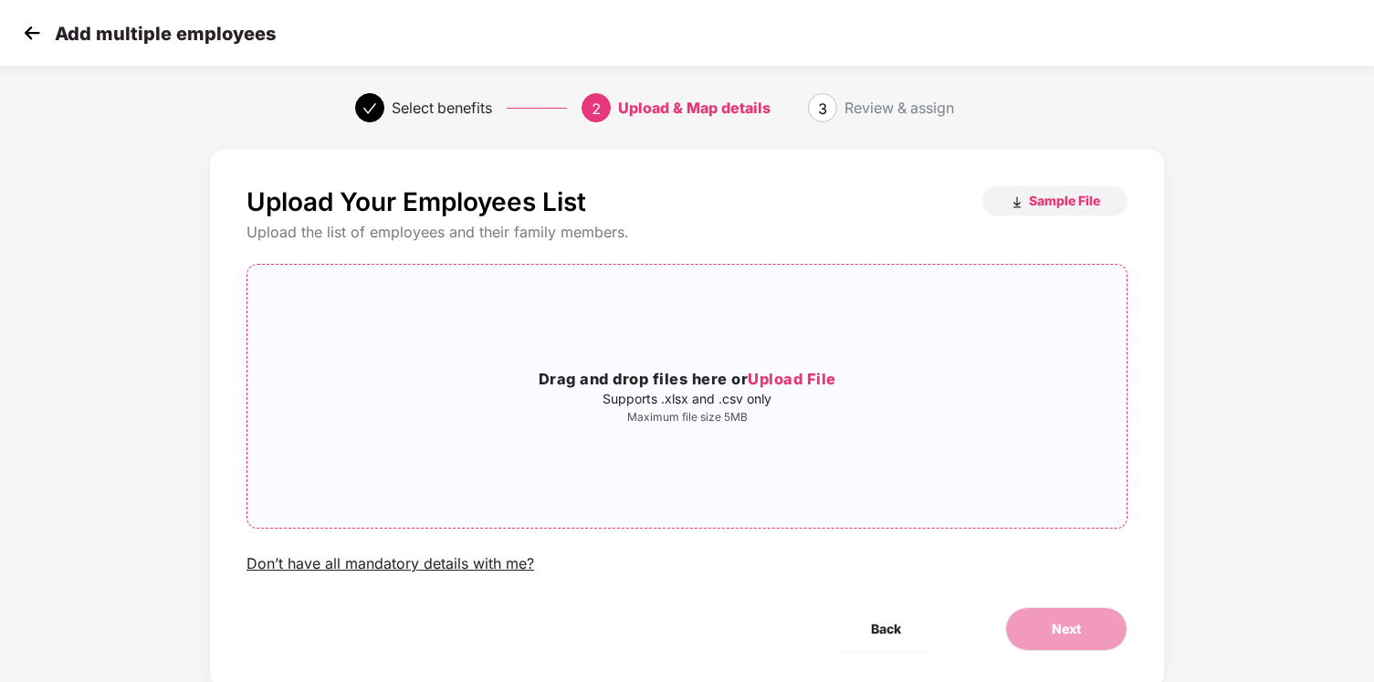
click at [785, 342] on div "Drag and drop files here or Upload File Supports .xlsx and .csv only Maximum fi…" at bounding box center [686, 396] width 879 height 234
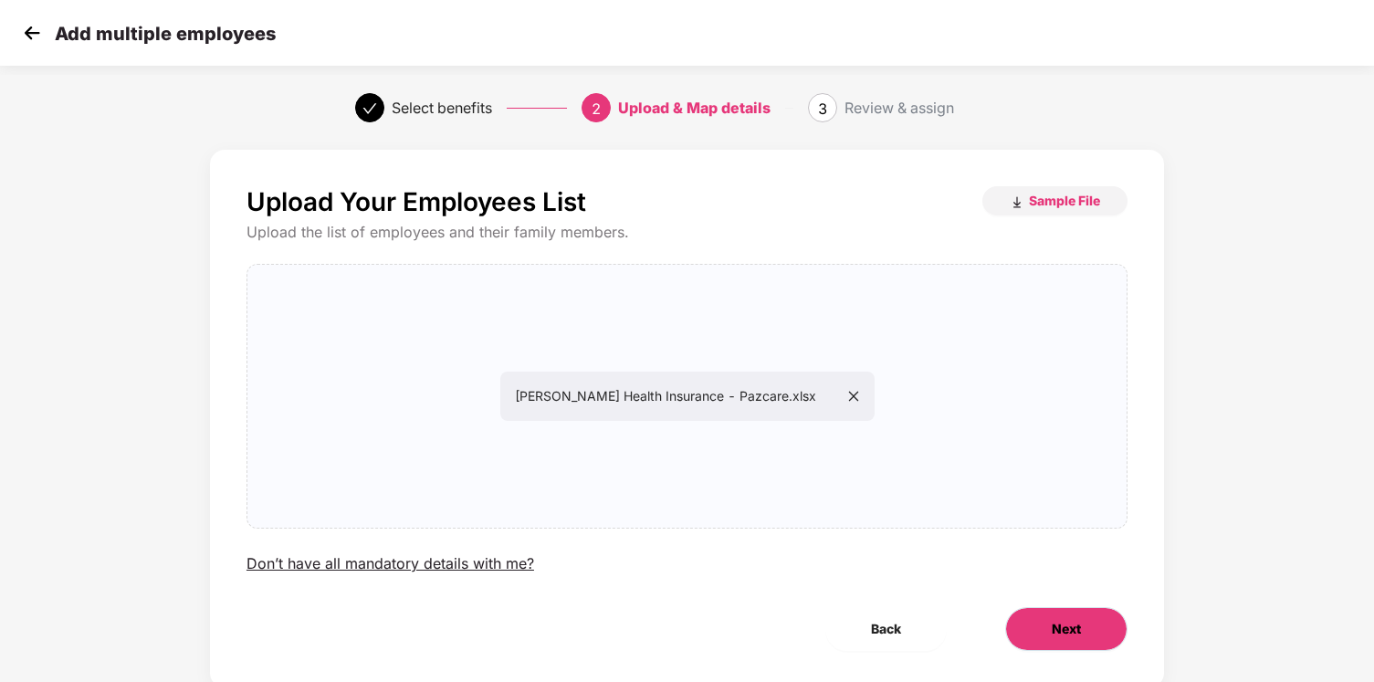
click at [1079, 626] on span "Next" at bounding box center [1066, 629] width 29 height 20
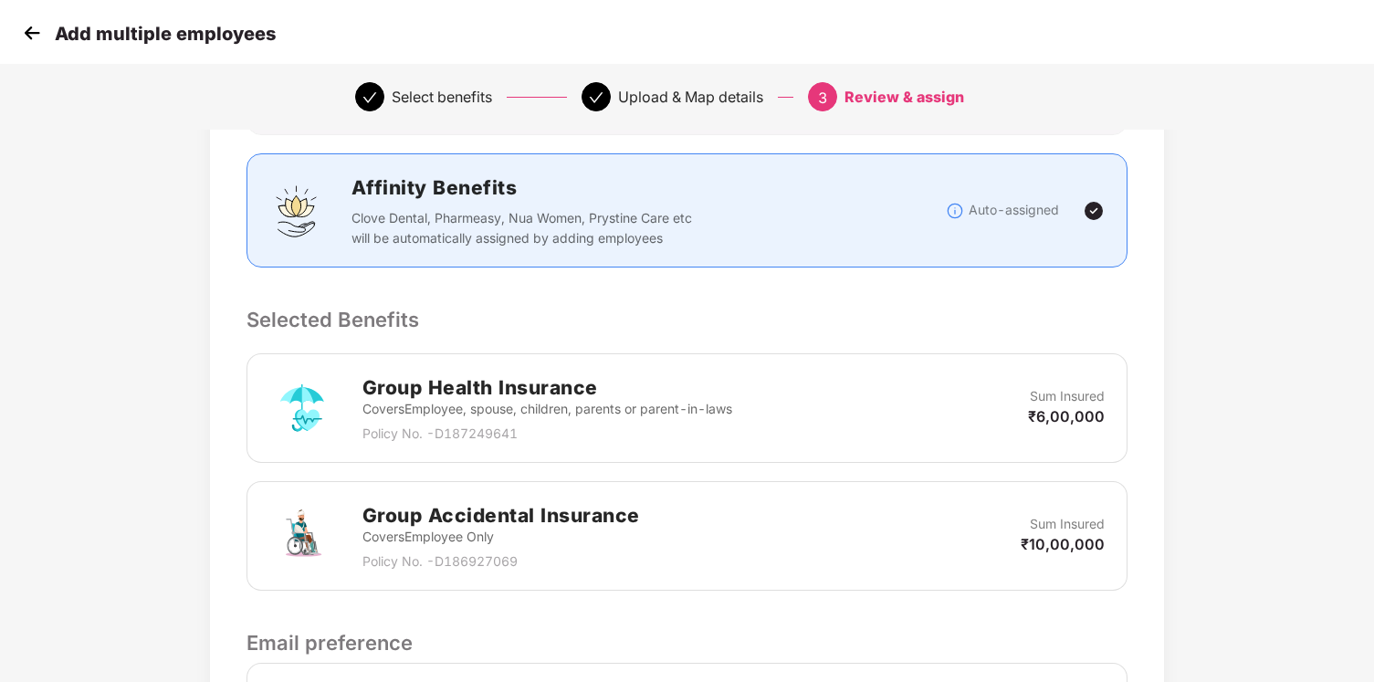
scroll to position [463, 0]
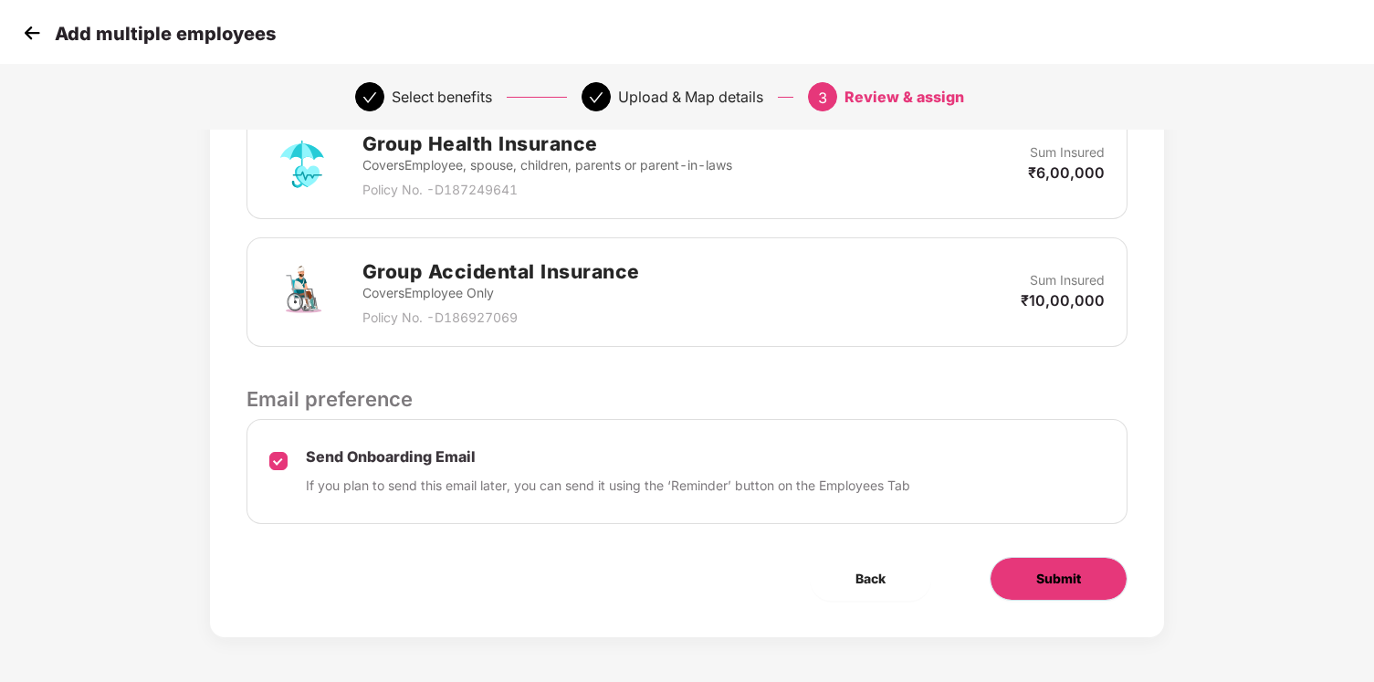
click at [1010, 563] on button "Submit" at bounding box center [1059, 579] width 138 height 44
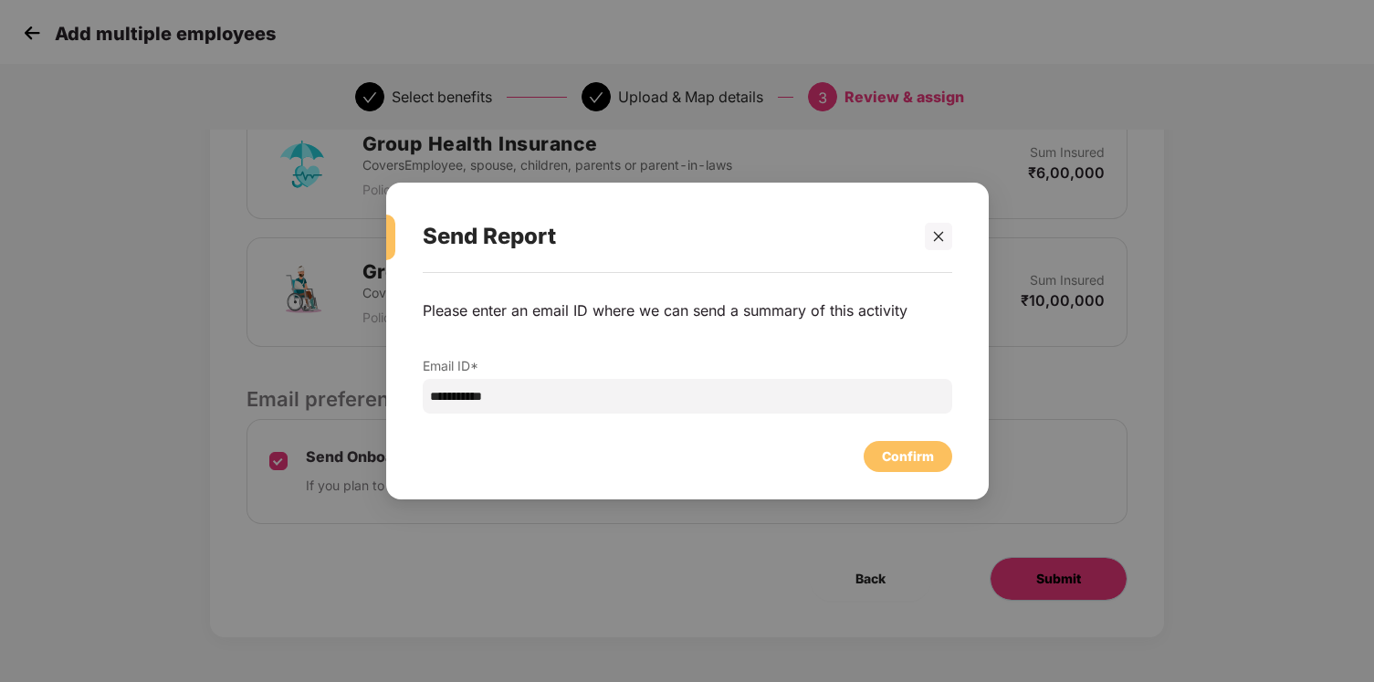
scroll to position [0, 0]
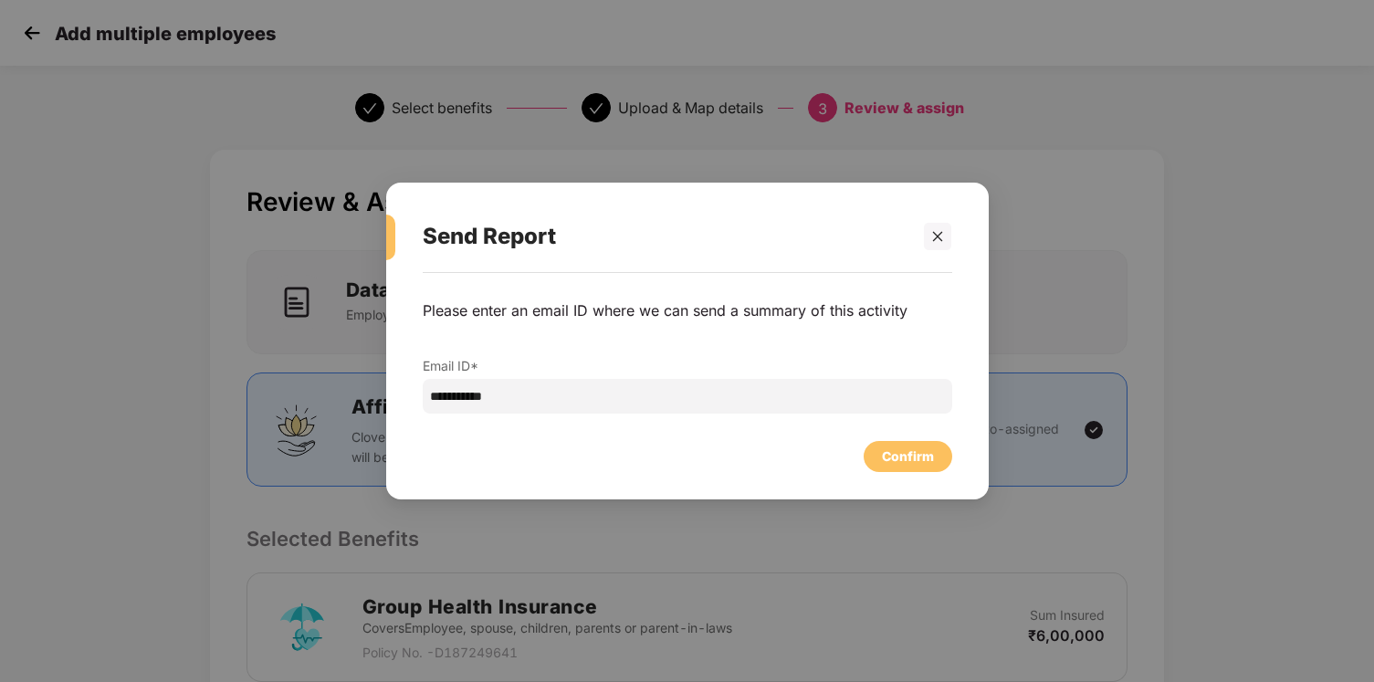
click at [900, 456] on div "Confirm" at bounding box center [908, 457] width 52 height 20
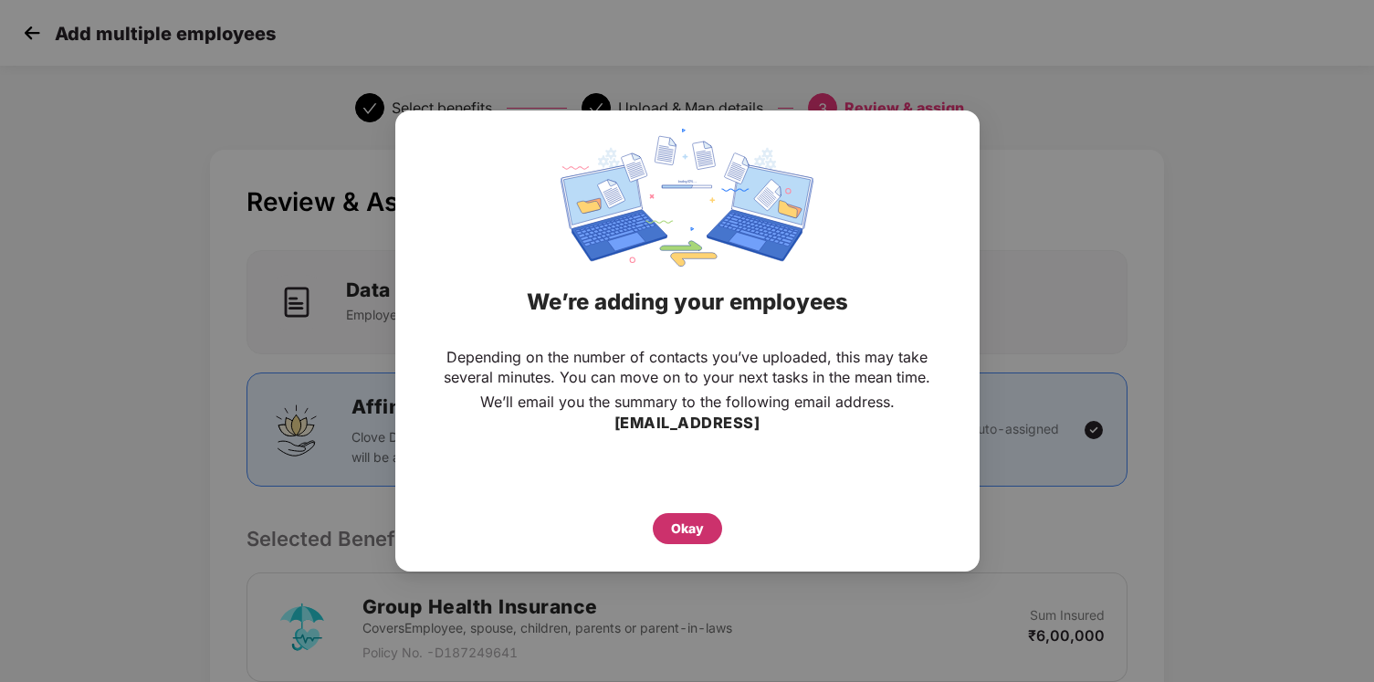
click at [719, 516] on div "Okay" at bounding box center [687, 528] width 69 height 31
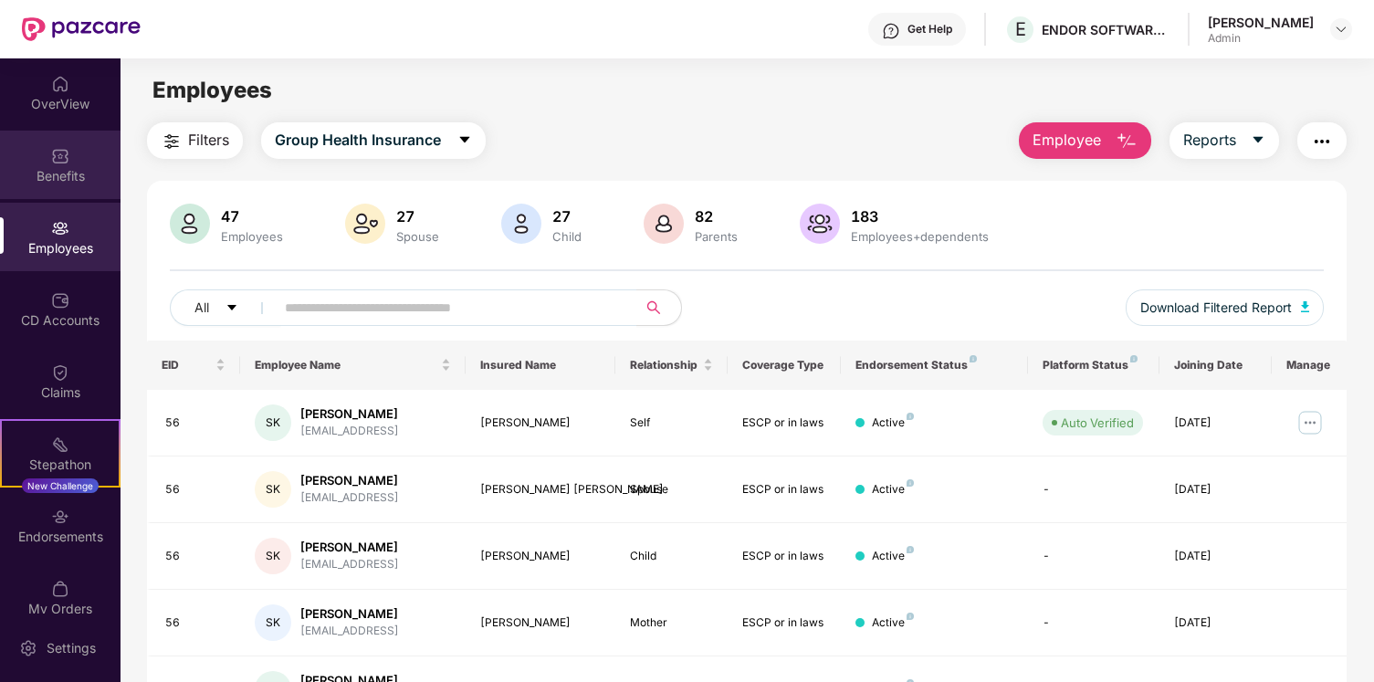
click at [29, 136] on div "Benefits" at bounding box center [60, 165] width 121 height 68
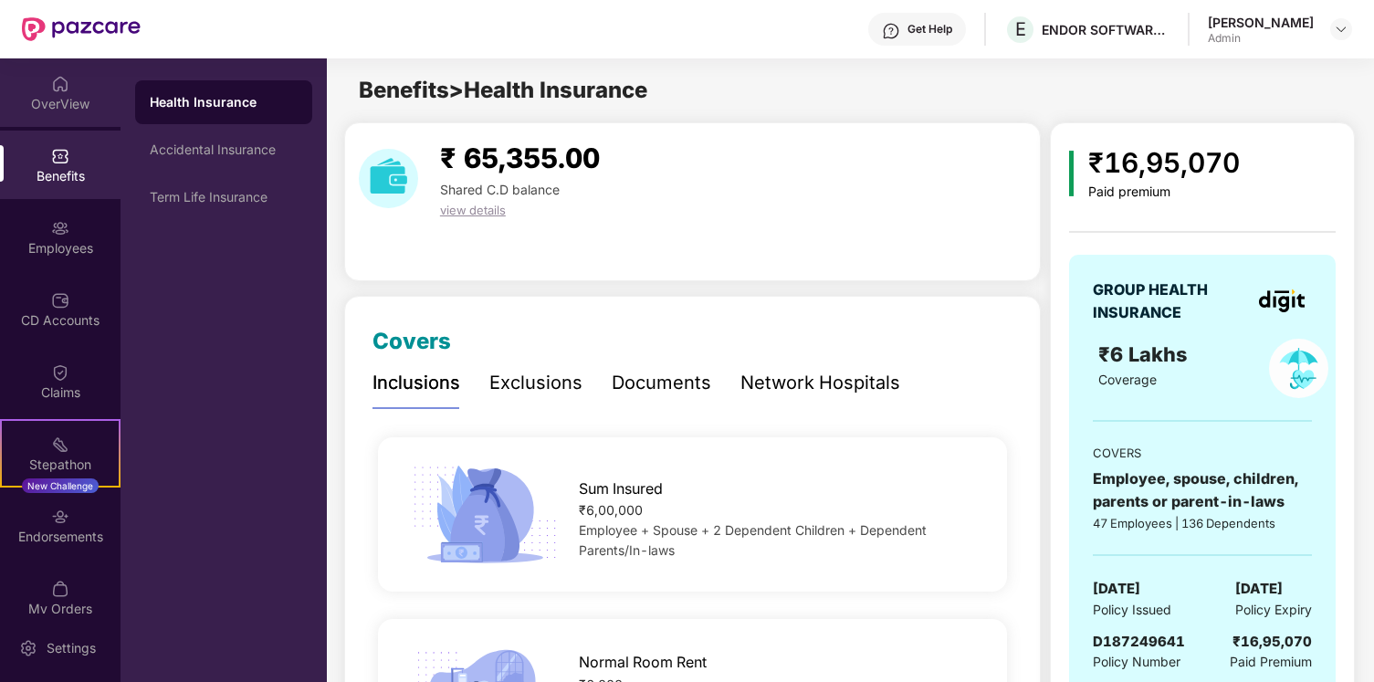
click at [48, 107] on div "OverView" at bounding box center [60, 104] width 121 height 18
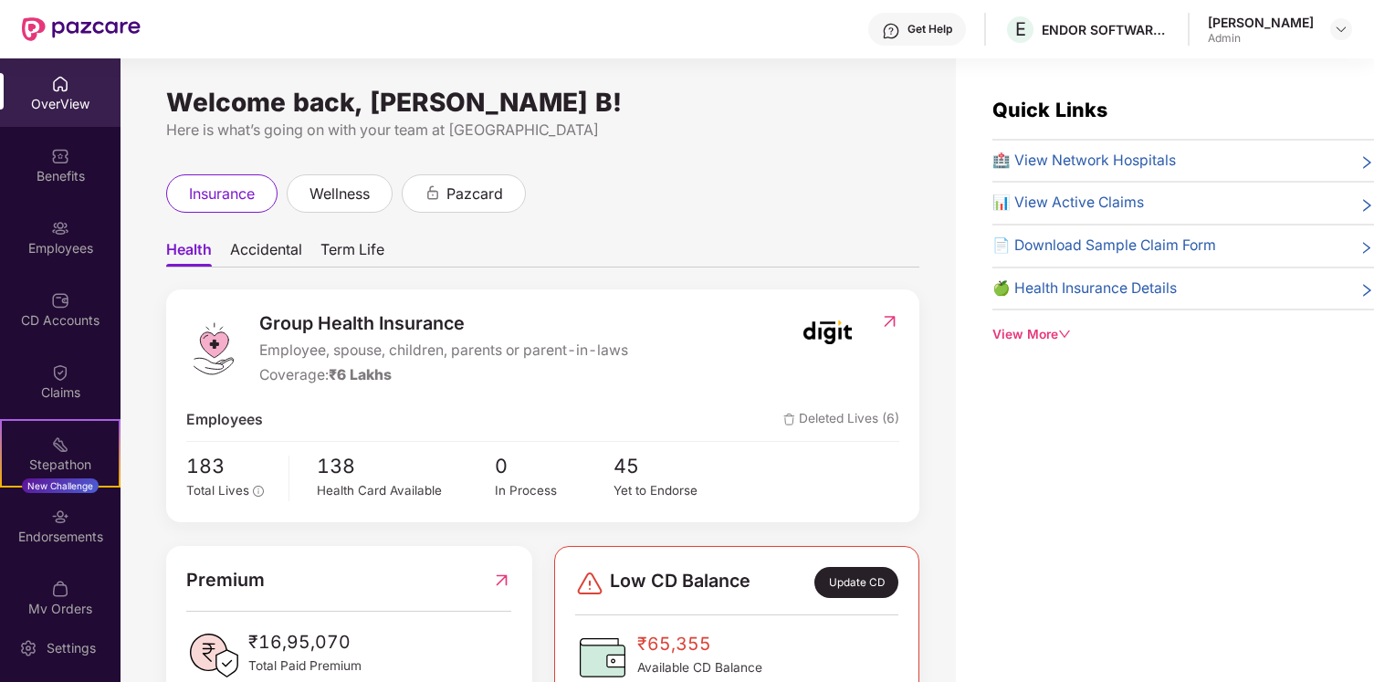
click at [277, 264] on span "Accidental" at bounding box center [266, 253] width 72 height 26
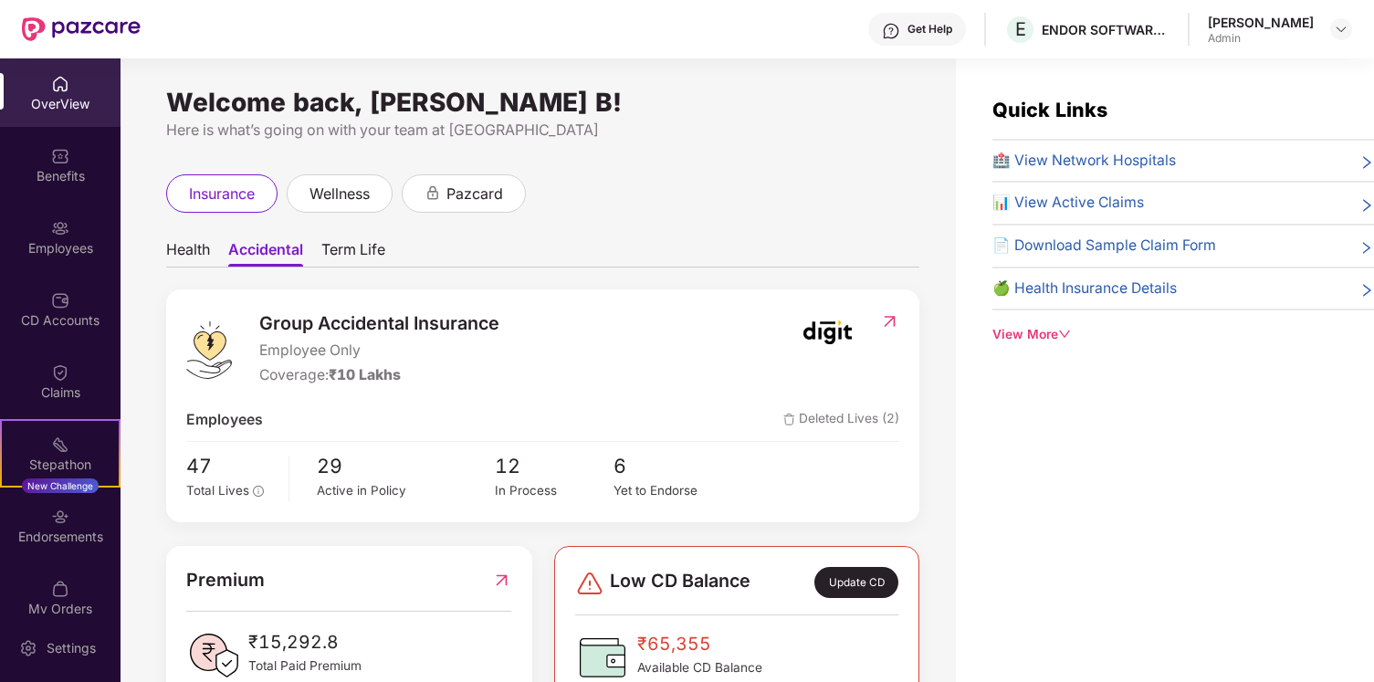
click at [218, 253] on ul "Health Accidental Term Life" at bounding box center [542, 249] width 753 height 37
click at [340, 249] on span "Term Life" at bounding box center [353, 253] width 64 height 26
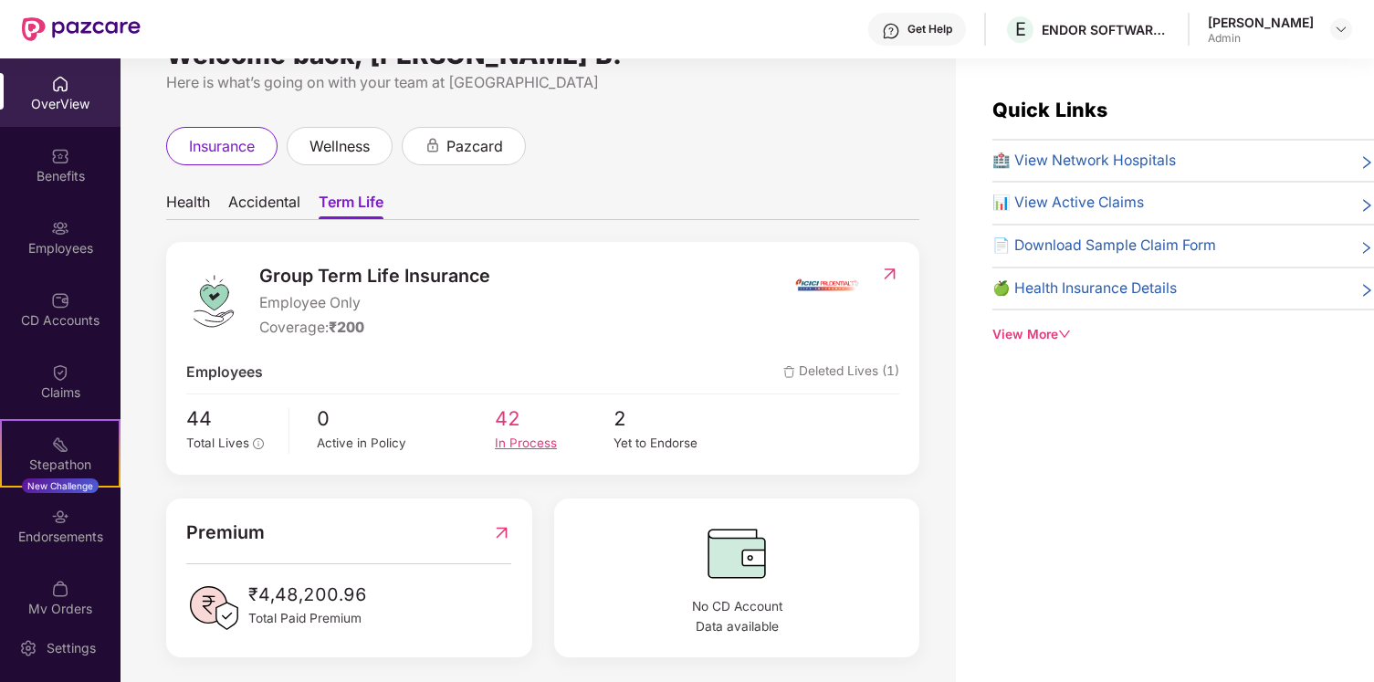
scroll to position [56, 0]
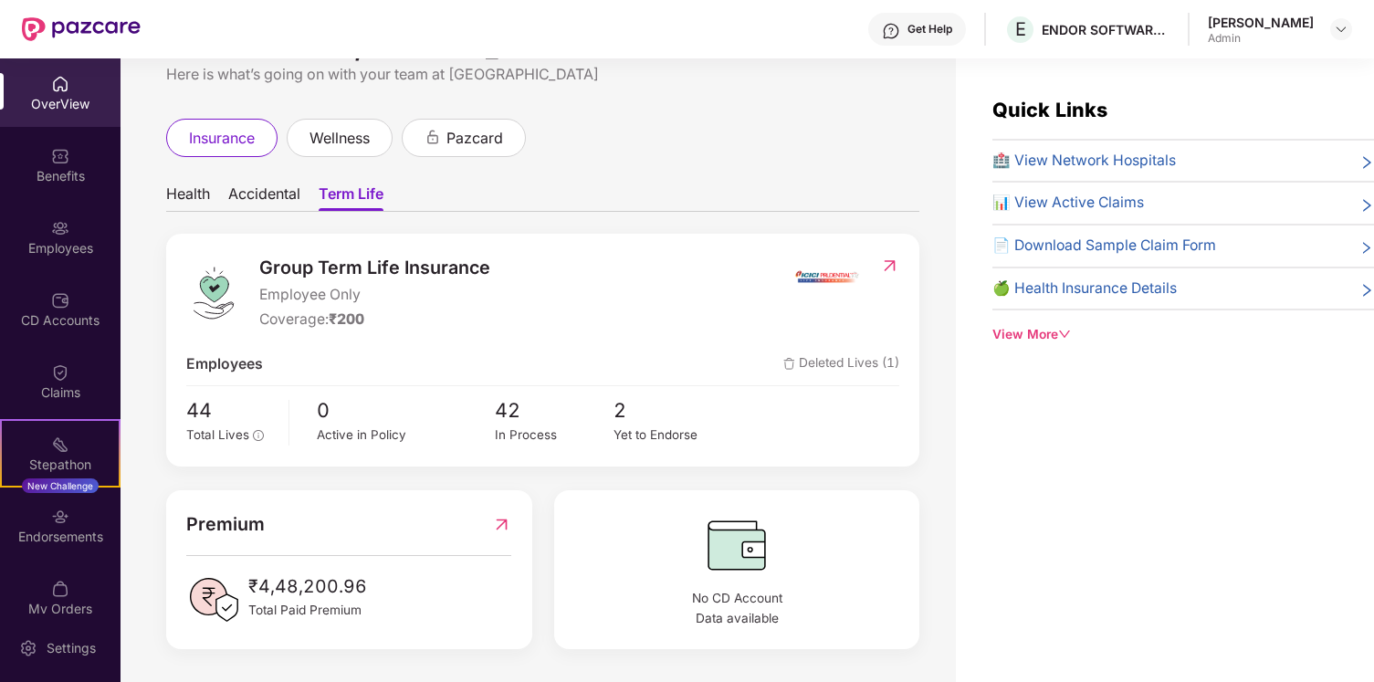
click at [822, 362] on span "Deleted Lives (1)" at bounding box center [842, 364] width 116 height 23
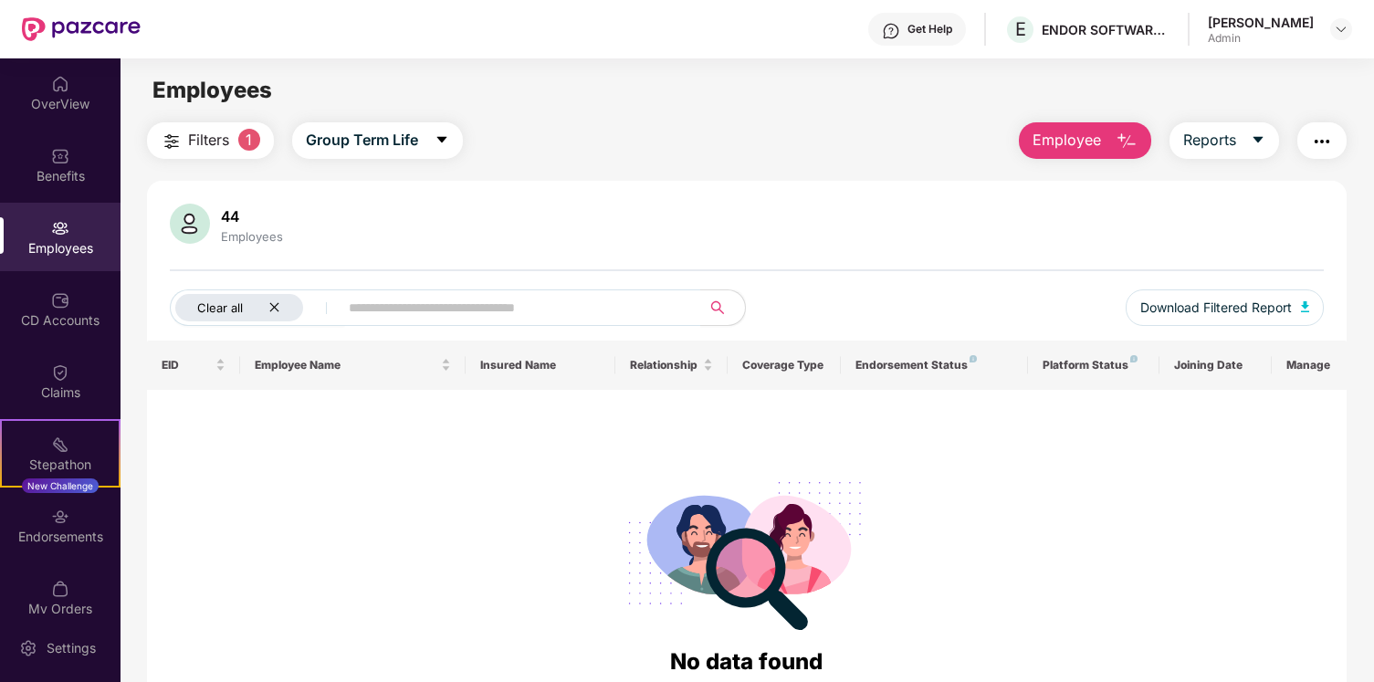
click at [278, 309] on icon "close" at bounding box center [274, 307] width 12 height 12
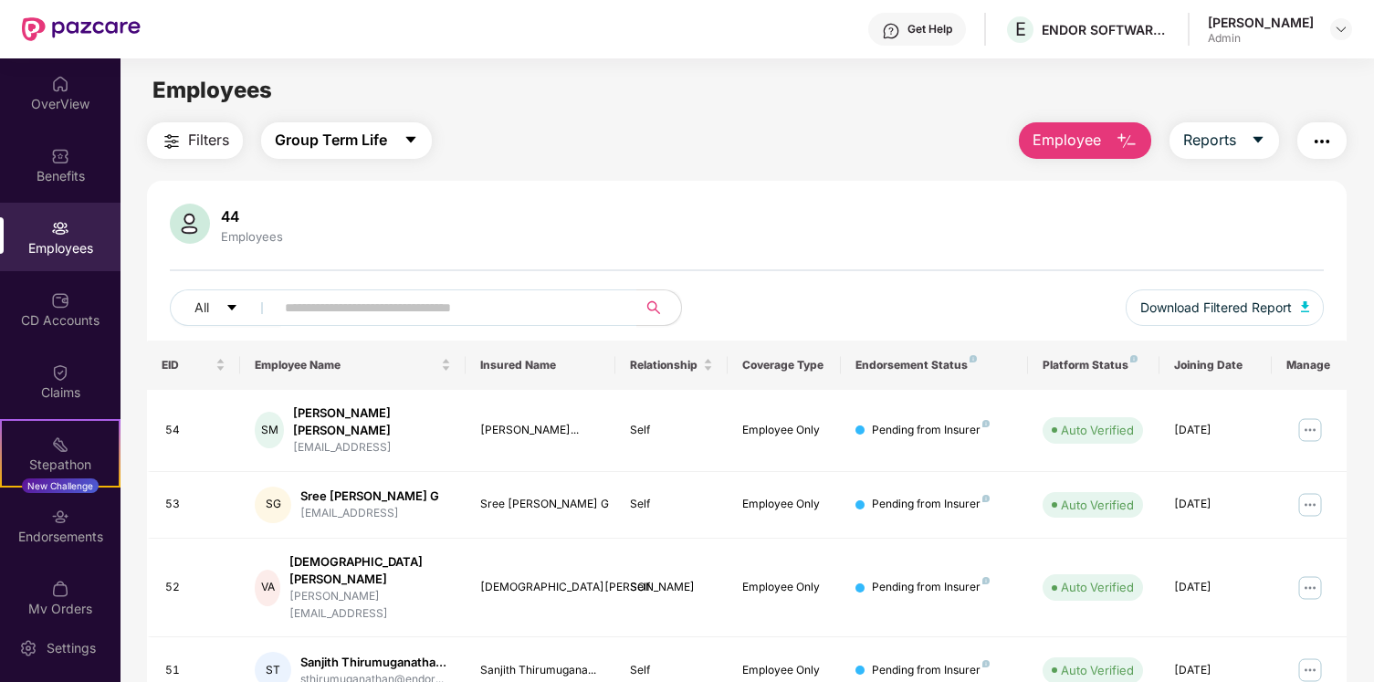
click at [345, 135] on span "Group Term Life" at bounding box center [331, 140] width 112 height 23
click at [48, 59] on div "OverView" at bounding box center [60, 92] width 121 height 68
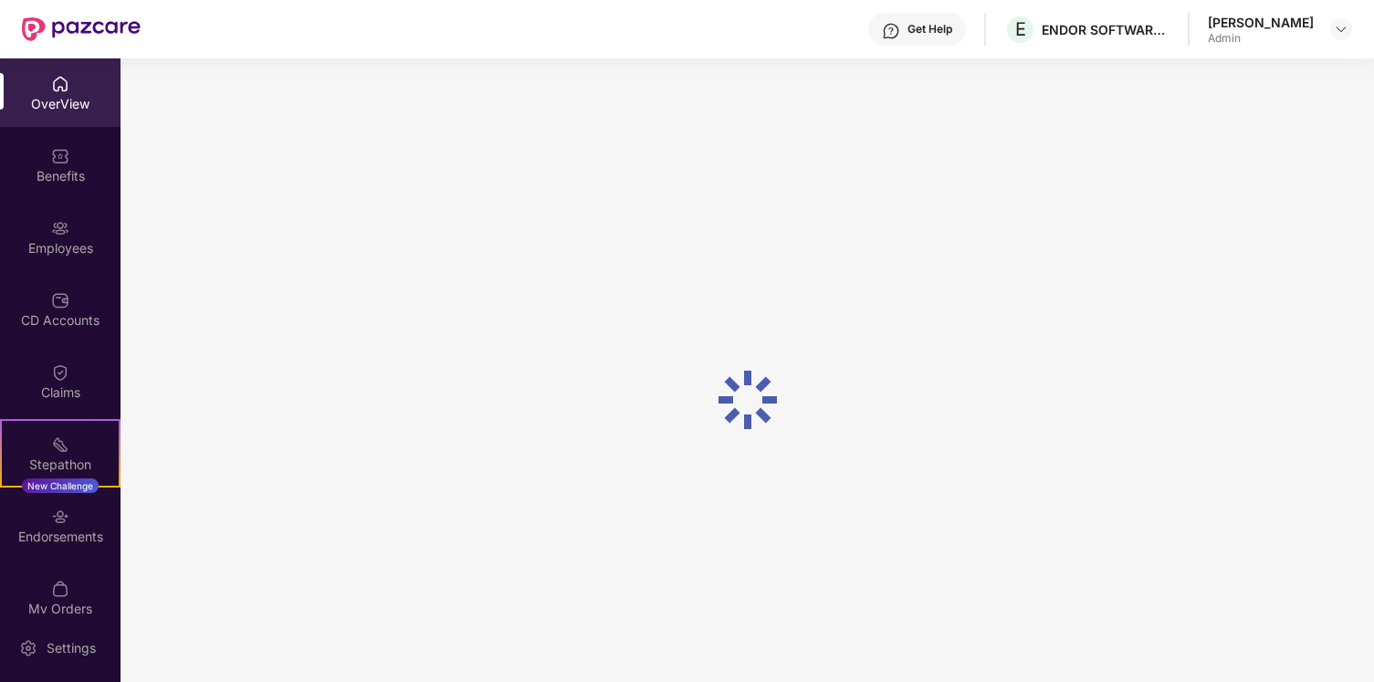
click at [61, 83] on img at bounding box center [60, 84] width 18 height 18
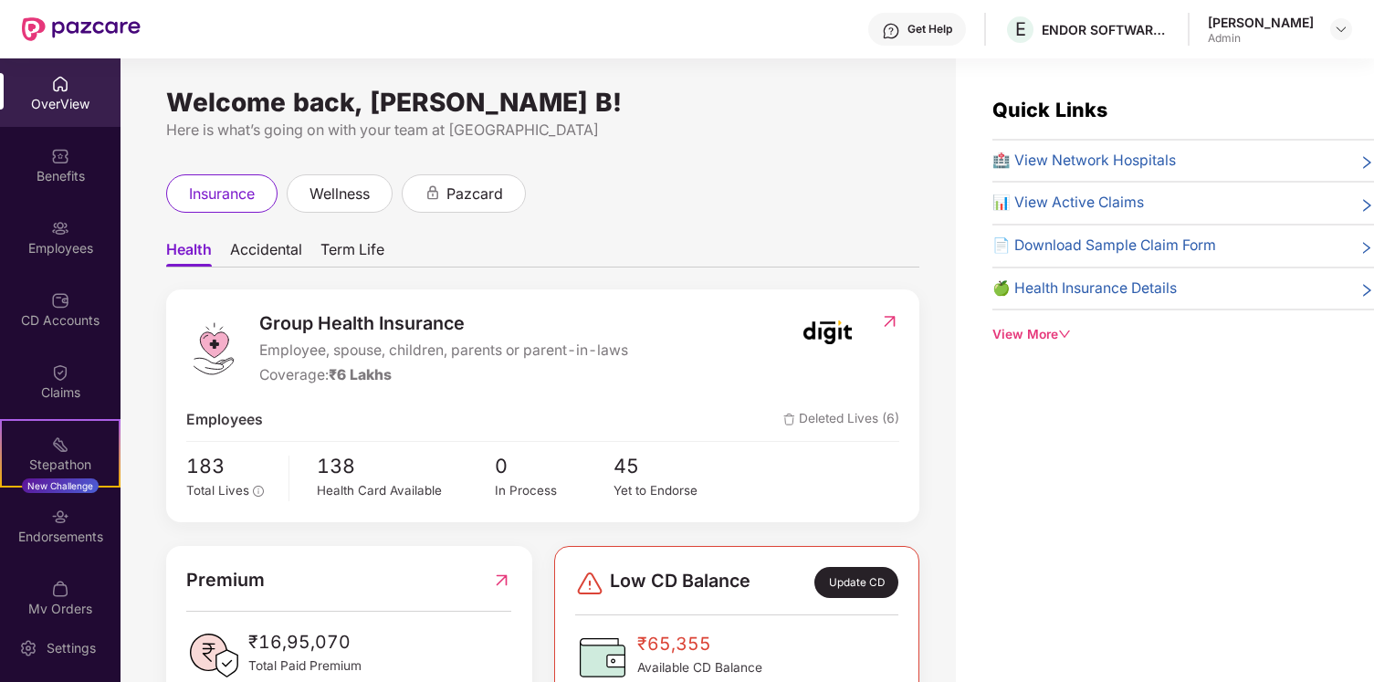
click at [245, 244] on span "Accidental" at bounding box center [266, 253] width 72 height 26
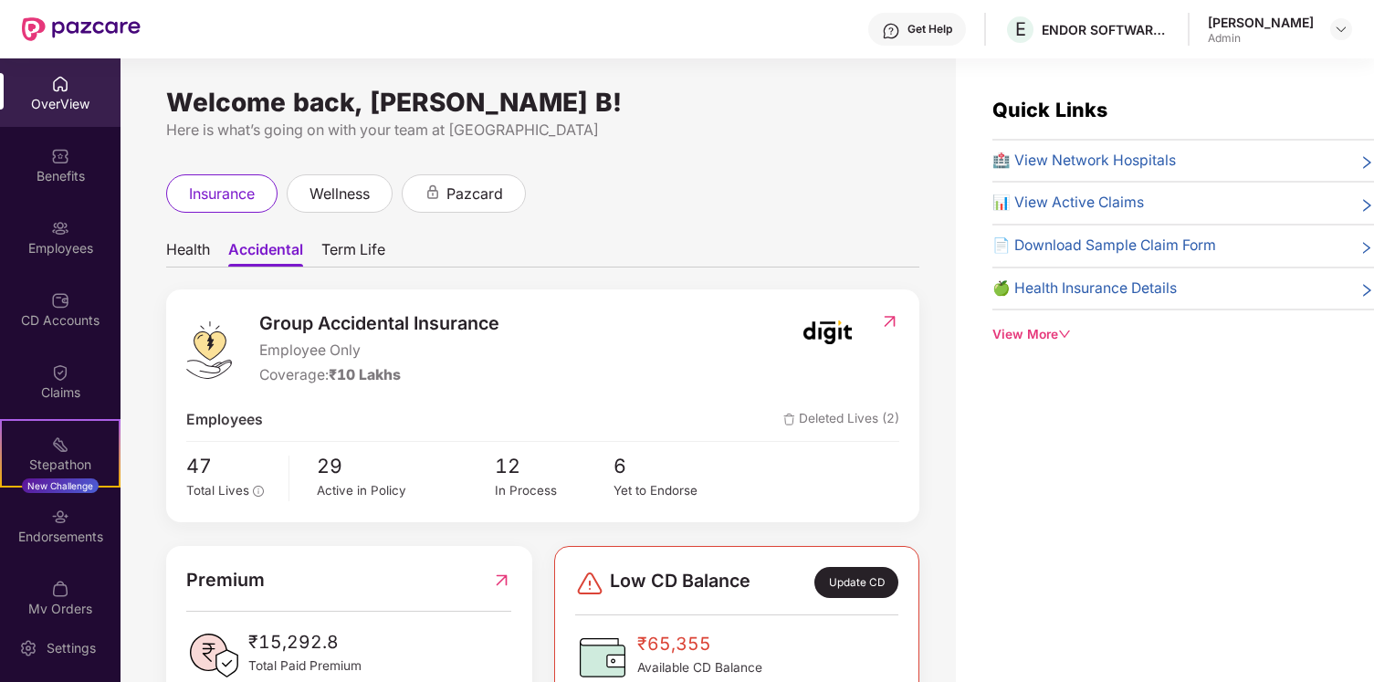
click at [343, 260] on span "Term Life" at bounding box center [353, 253] width 64 height 26
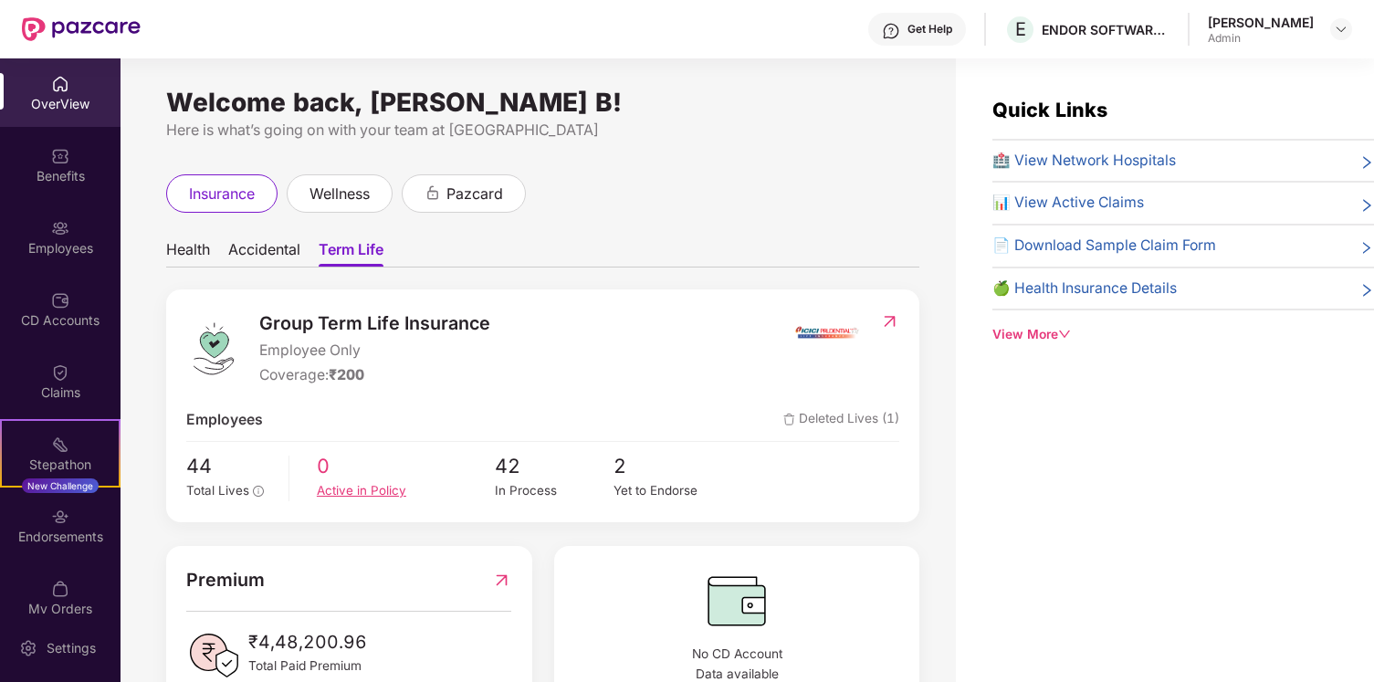
scroll to position [56, 0]
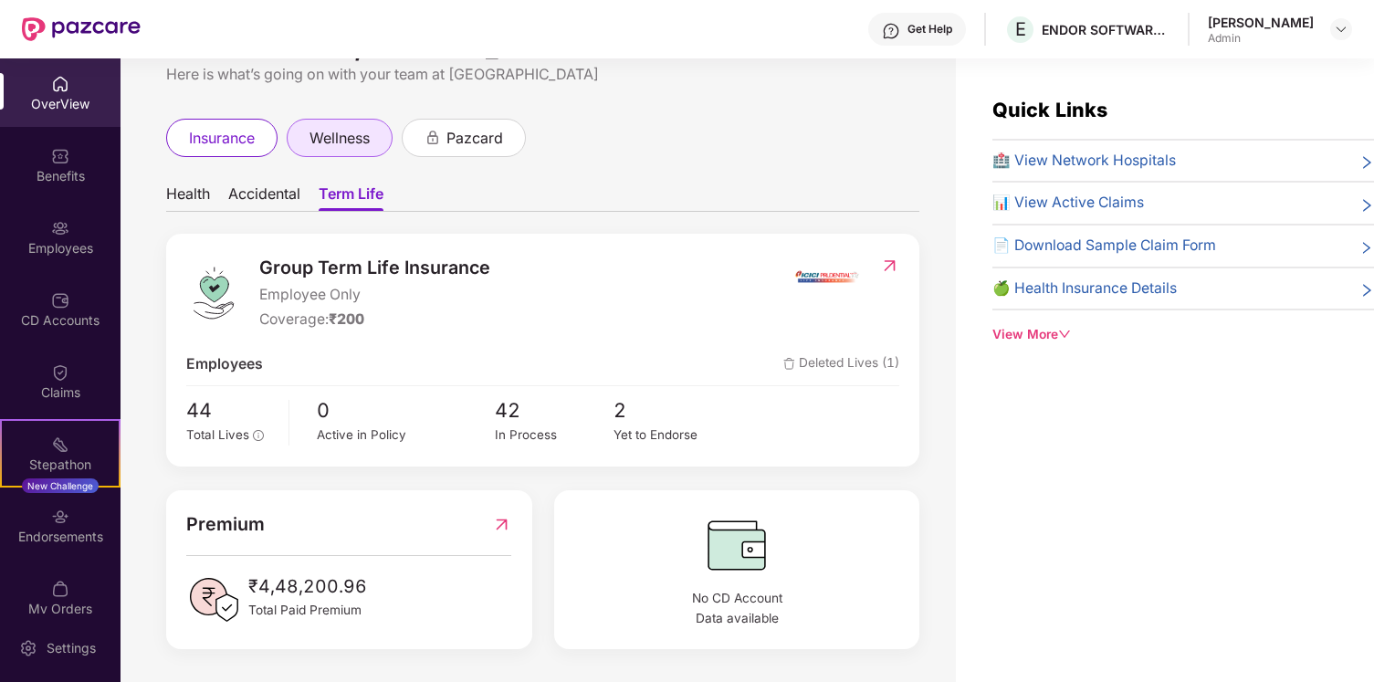
click at [370, 149] on span "wellness" at bounding box center [340, 138] width 60 height 23
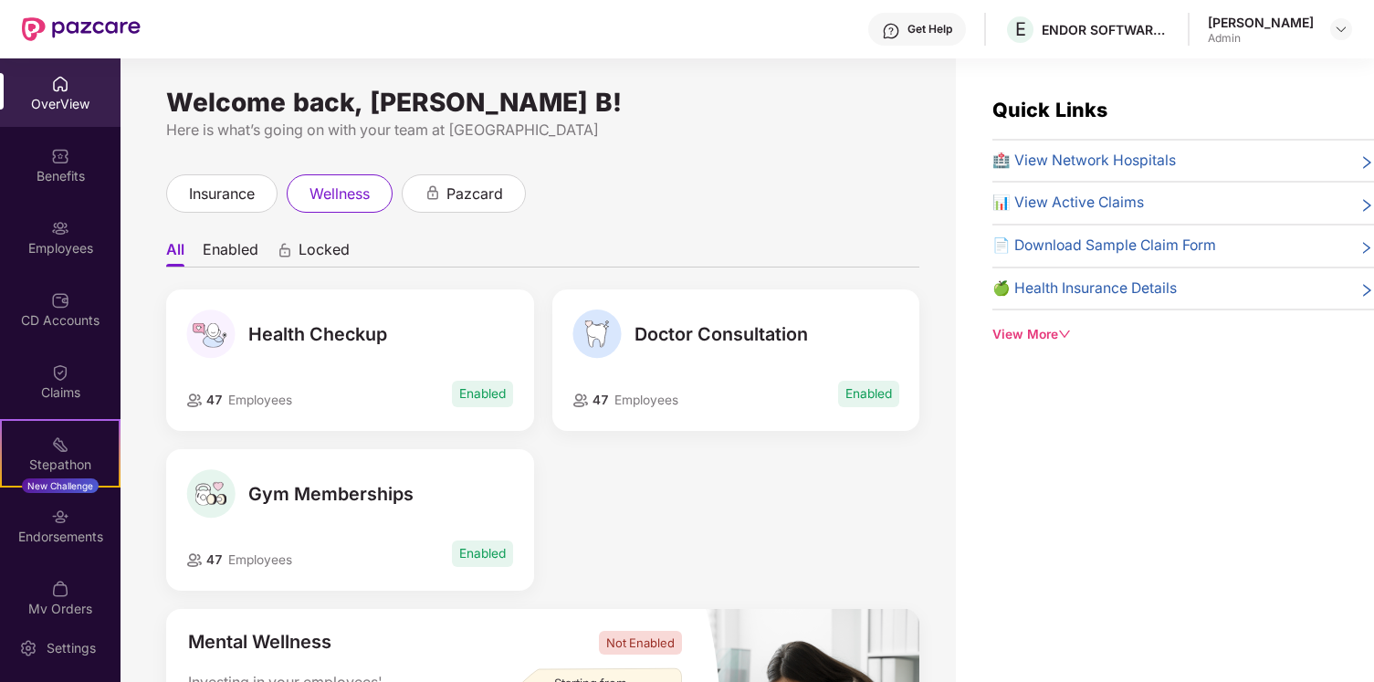
click at [330, 515] on div "Gym Memberships" at bounding box center [349, 493] width 327 height 49
click at [737, 380] on div "47 Employees Enabled" at bounding box center [736, 394] width 327 height 34
click at [697, 352] on div "Doctor Consultation" at bounding box center [736, 334] width 327 height 49
click at [431, 325] on div "Health Checkup" at bounding box center [349, 334] width 327 height 49
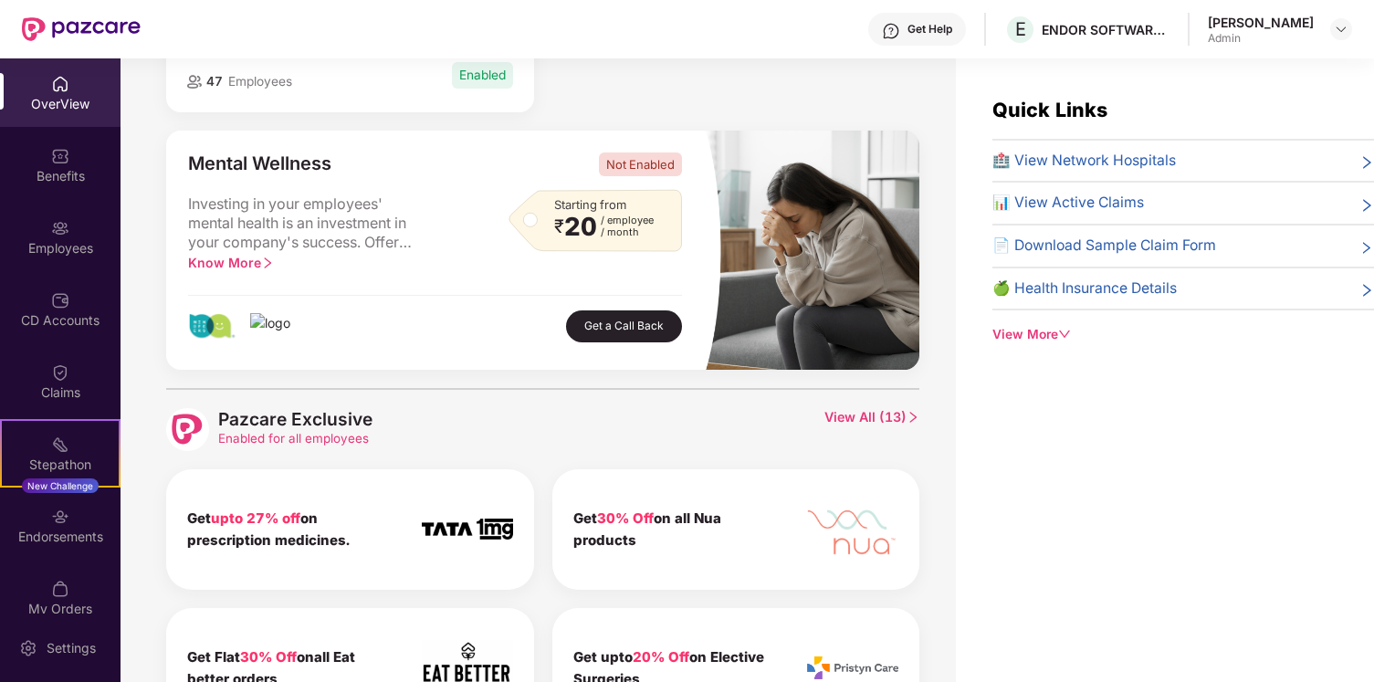
scroll to position [553, 0]
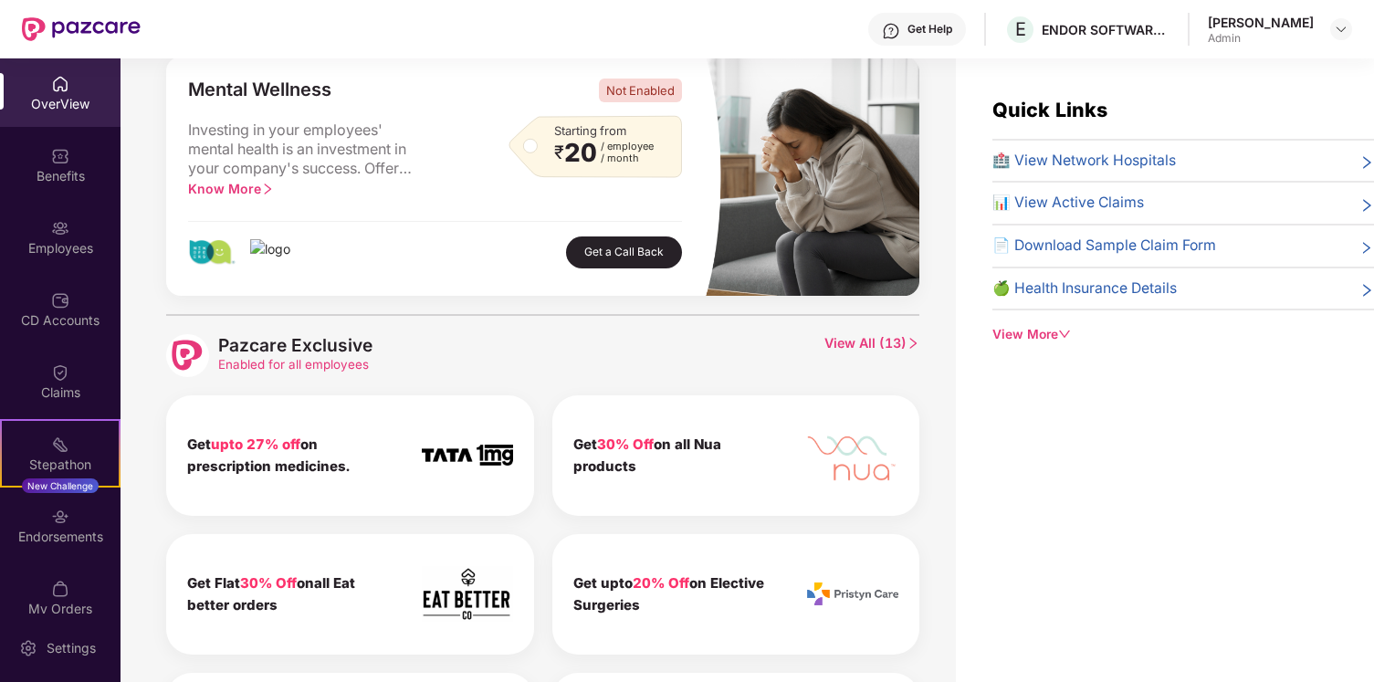
click at [830, 444] on img at bounding box center [852, 456] width 91 height 60
click at [818, 467] on img at bounding box center [852, 456] width 91 height 60
click at [632, 447] on span "30% Off" at bounding box center [625, 444] width 57 height 17
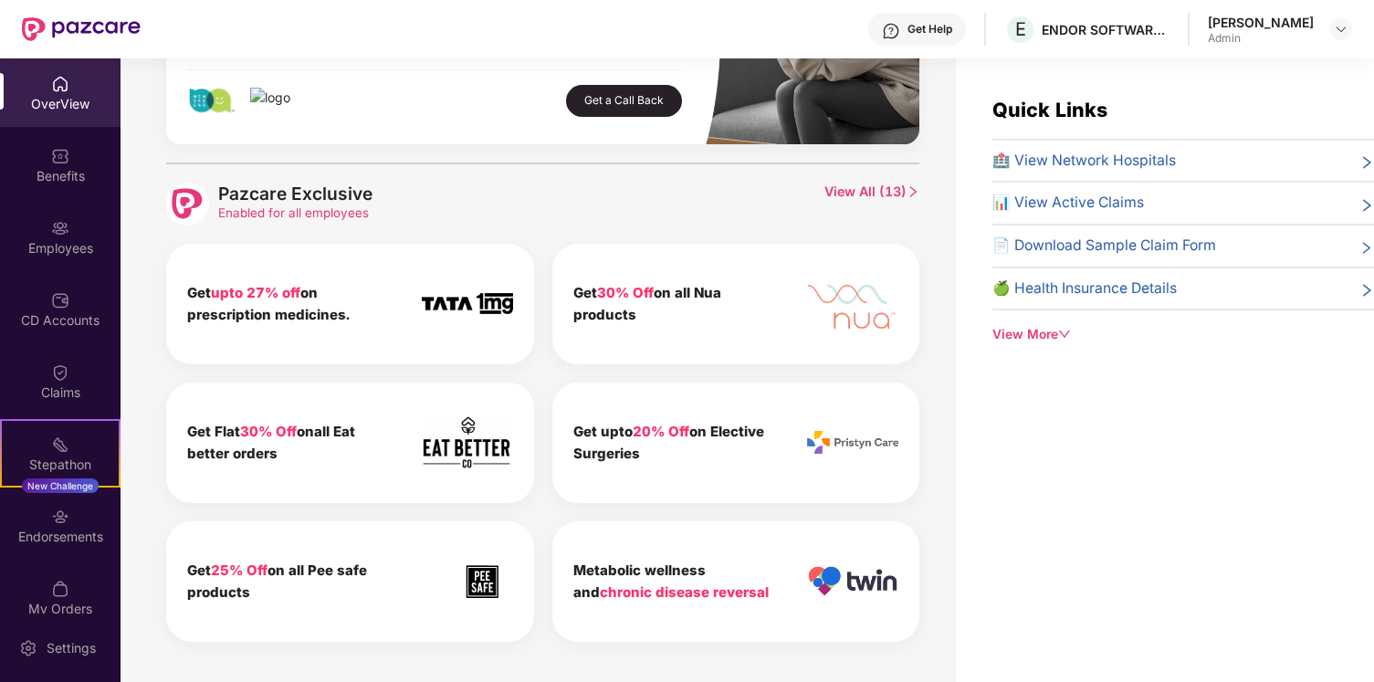
scroll to position [705, 0]
click at [1114, 157] on span "🏥 View Network Hospitals" at bounding box center [1085, 161] width 184 height 23
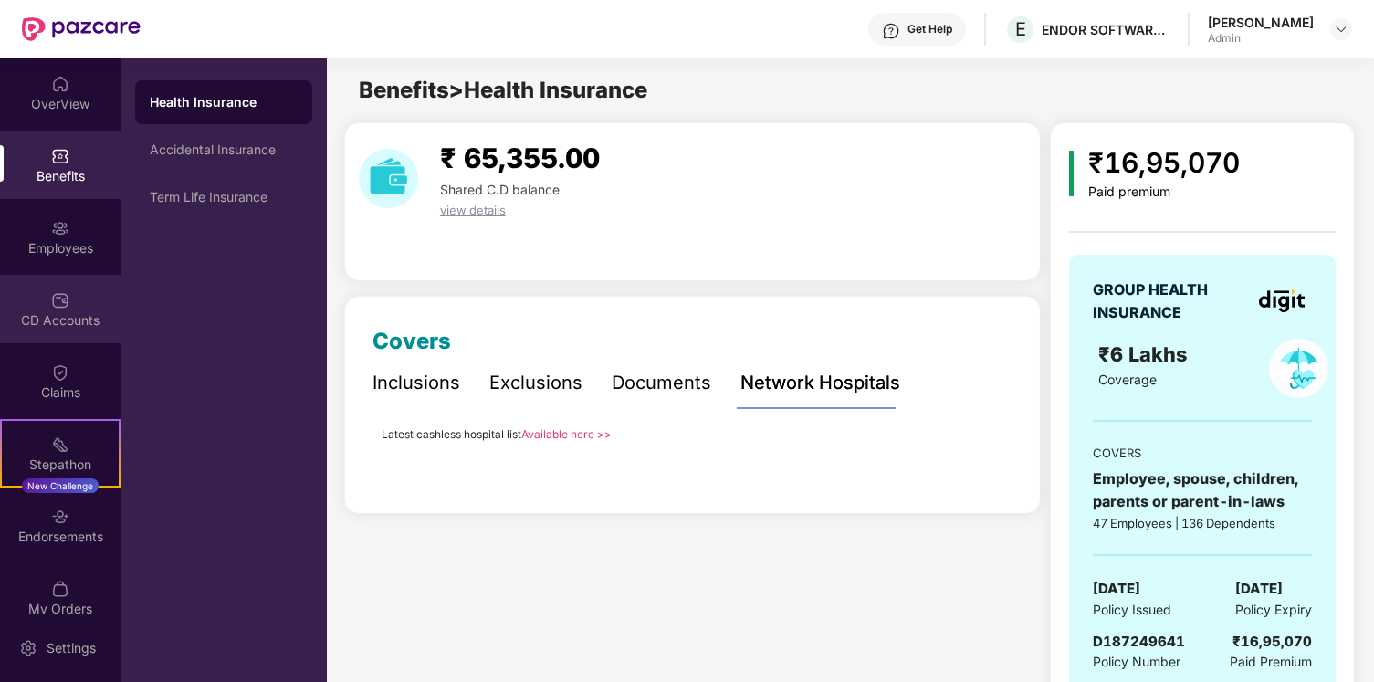
click at [86, 285] on div "CD Accounts" at bounding box center [60, 309] width 121 height 68
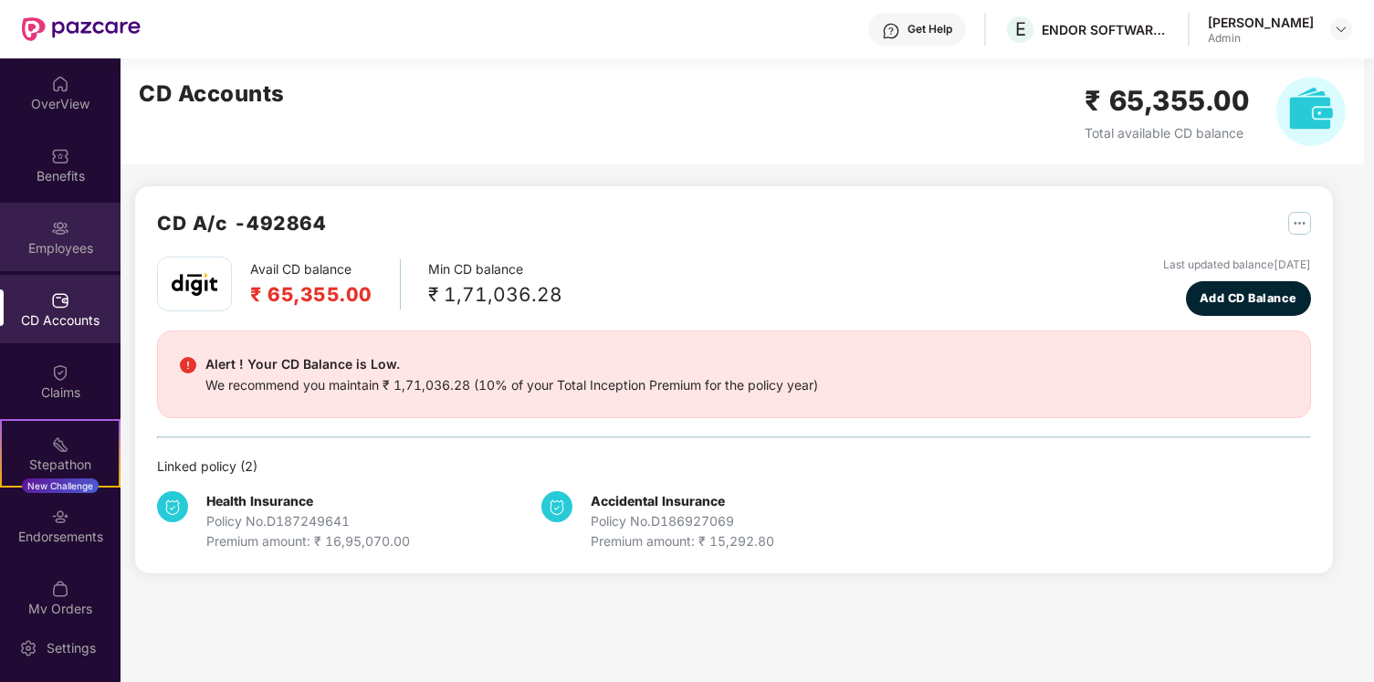
click at [81, 221] on div "Employees" at bounding box center [60, 237] width 121 height 68
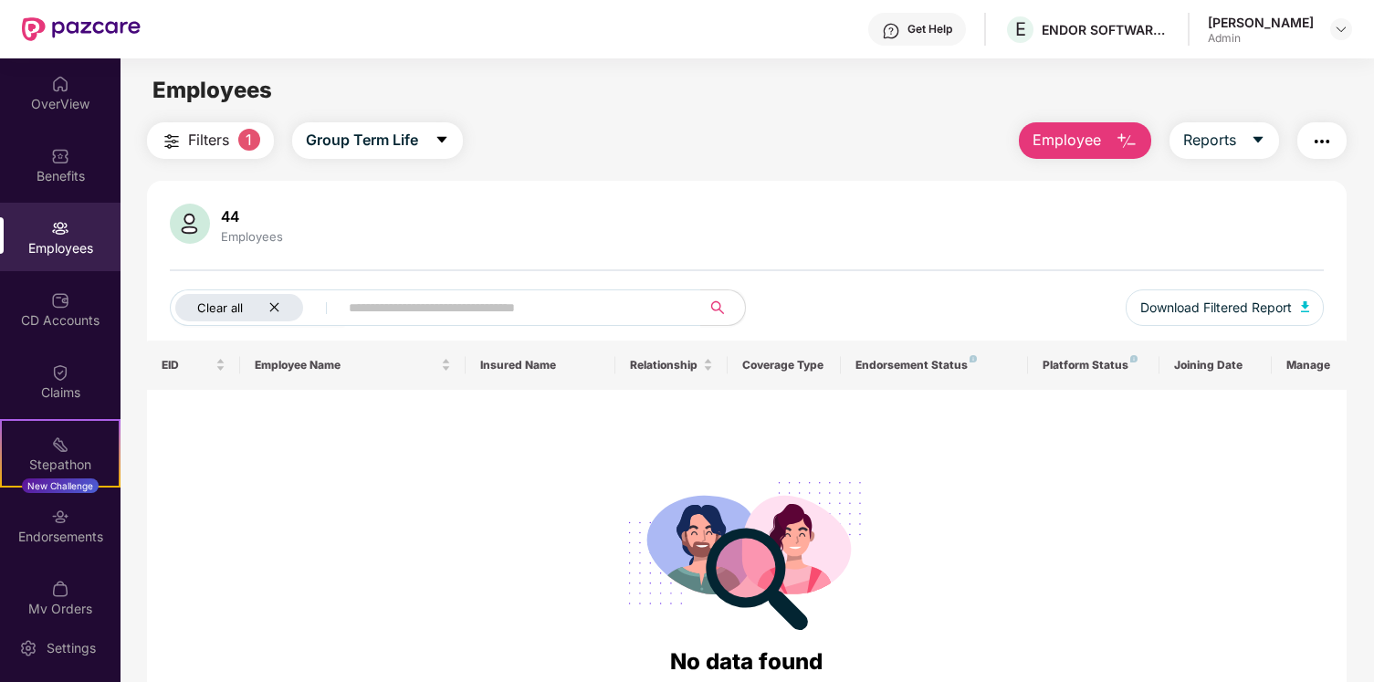
click at [278, 308] on icon "close" at bounding box center [274, 307] width 12 height 12
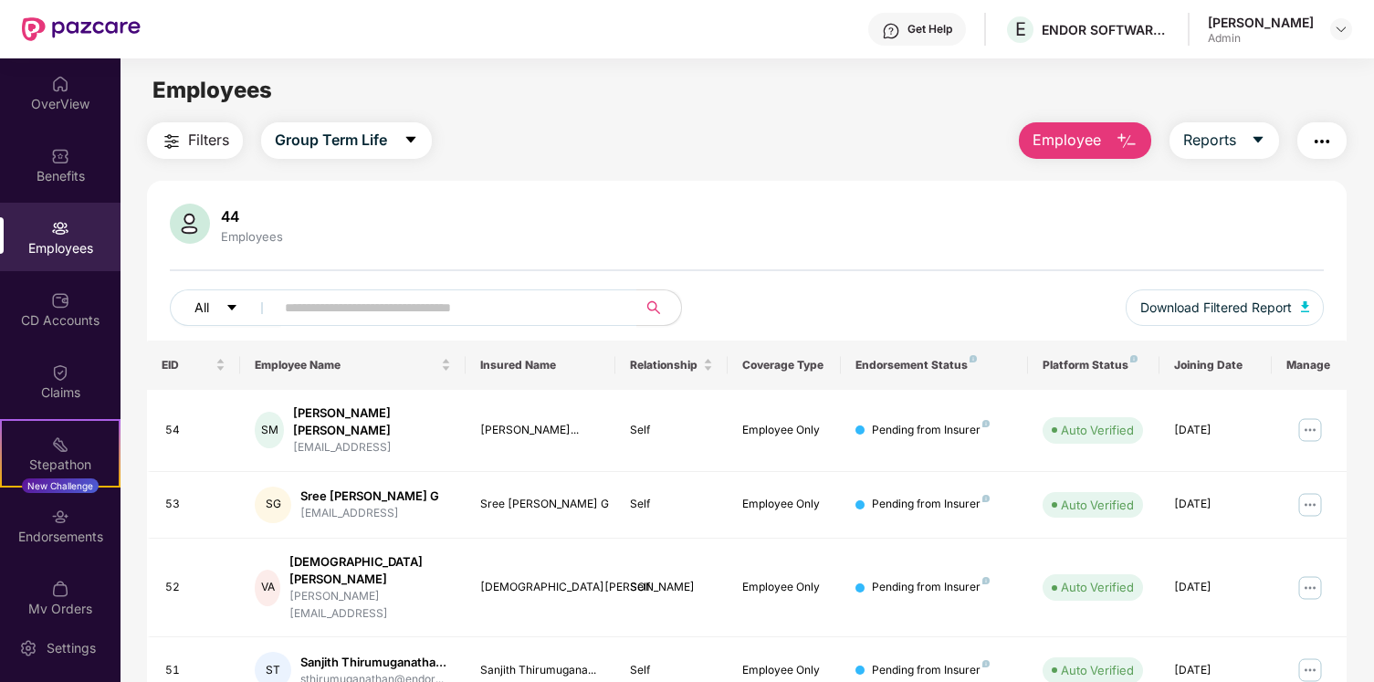
click at [237, 309] on icon "caret-down" at bounding box center [232, 307] width 13 height 13
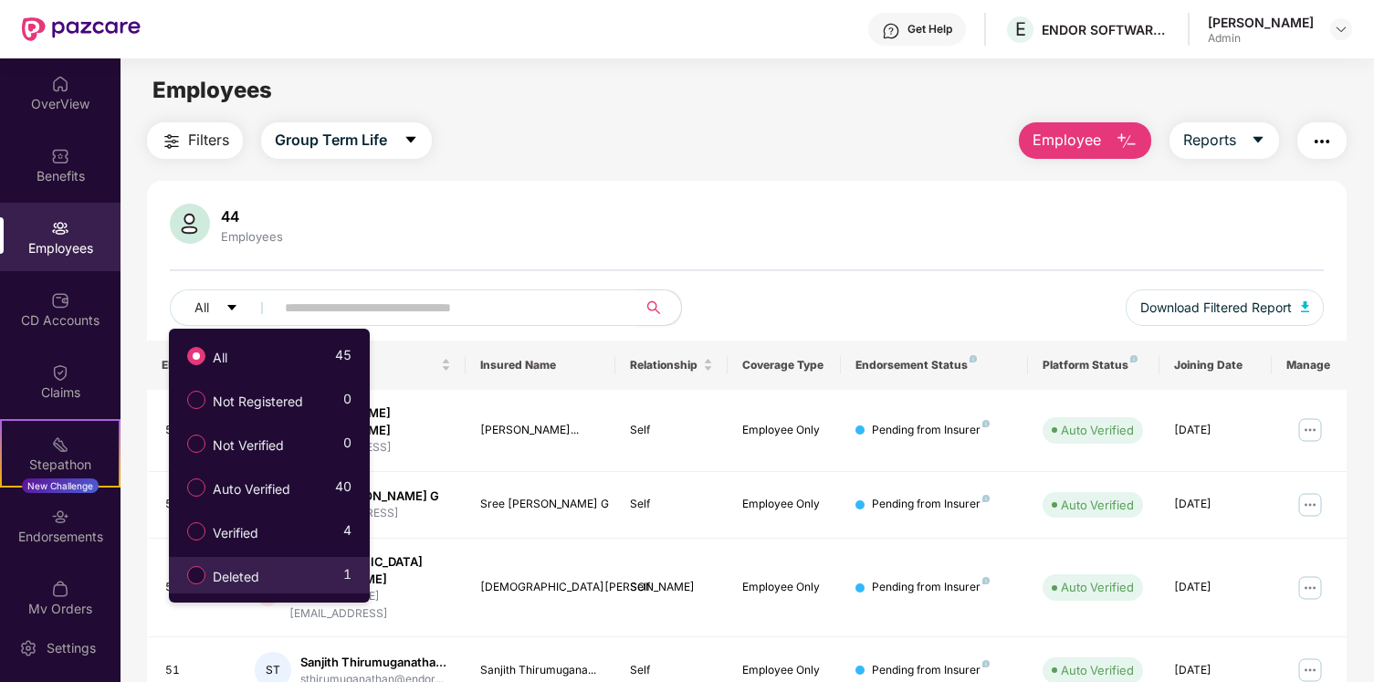
click at [262, 580] on span "Deleted" at bounding box center [235, 577] width 61 height 20
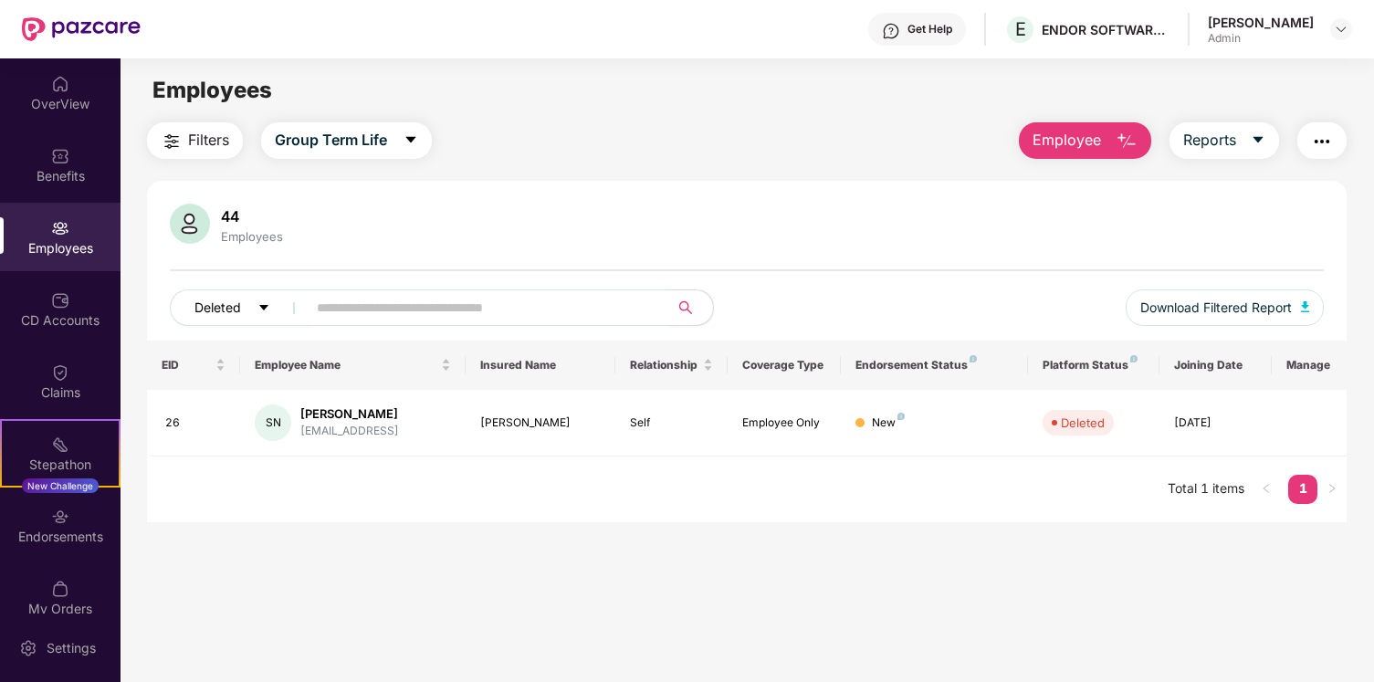
click at [253, 317] on button "Deleted" at bounding box center [241, 307] width 143 height 37
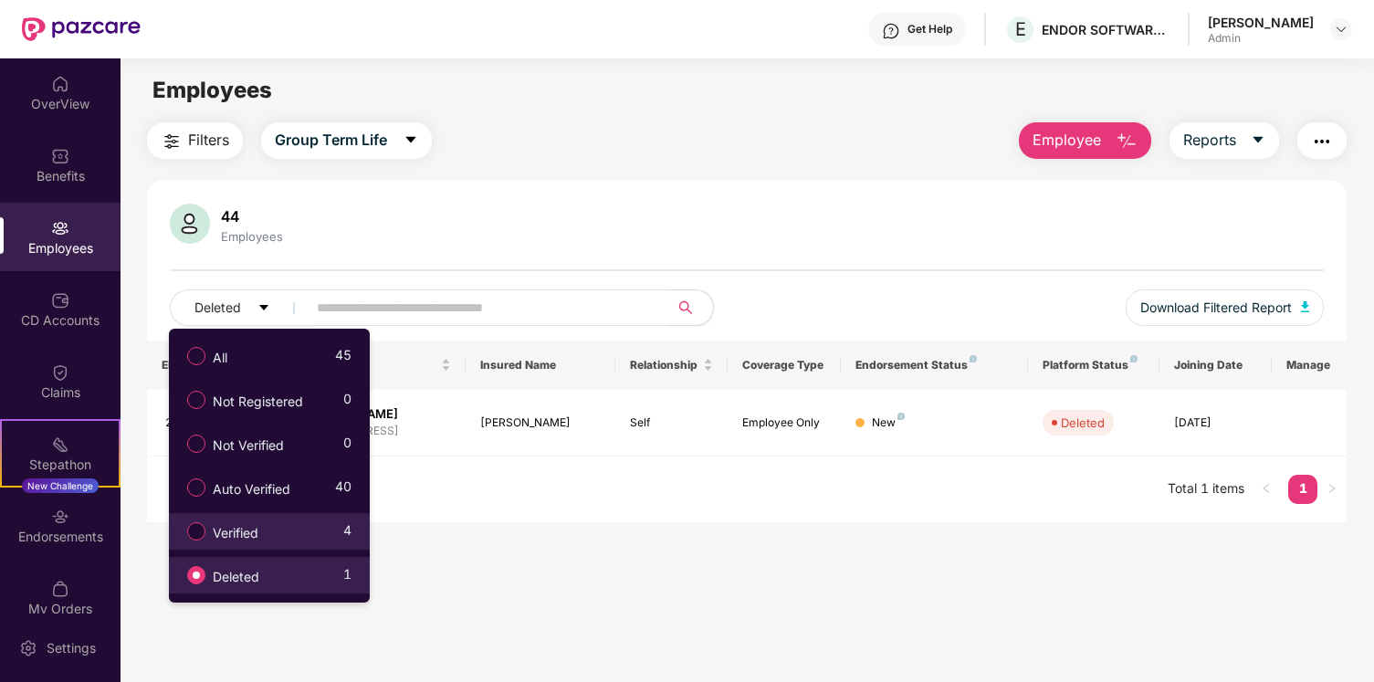
click at [255, 520] on label "Verified" at bounding box center [226, 531] width 97 height 31
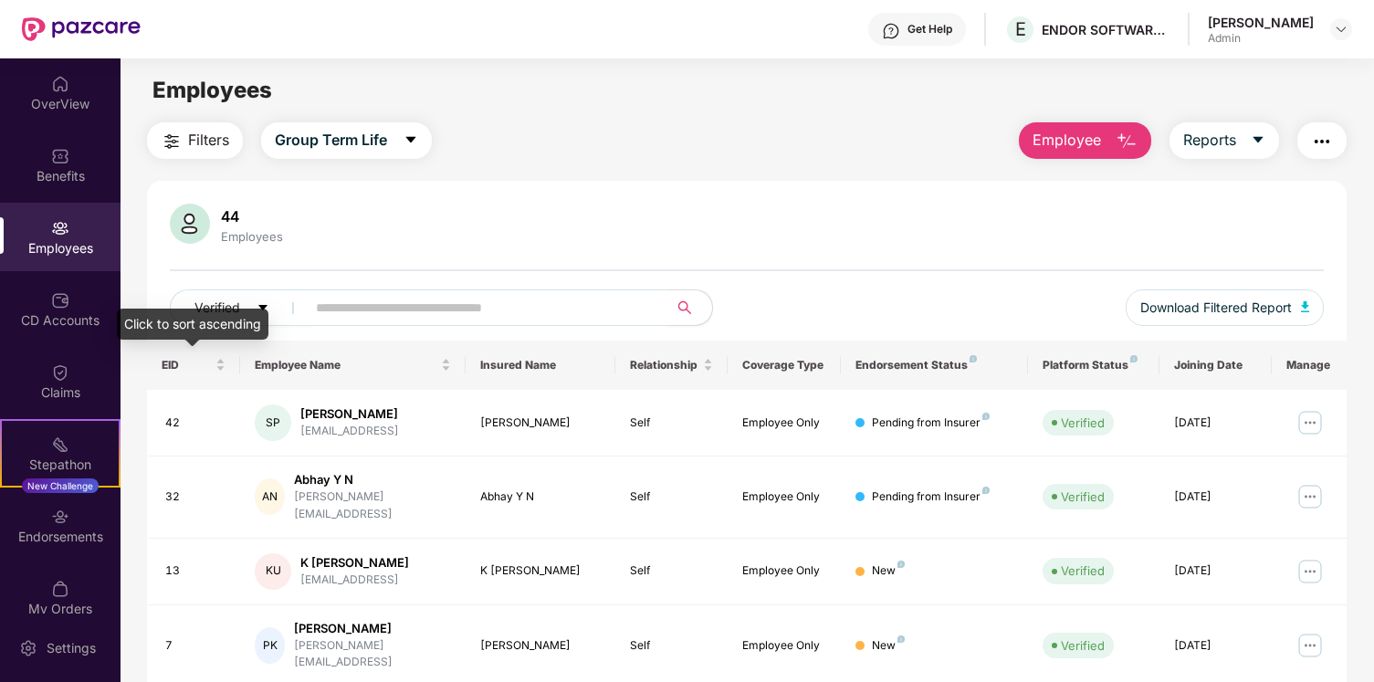
click at [227, 312] on div "Click to sort ascending" at bounding box center [193, 324] width 152 height 31
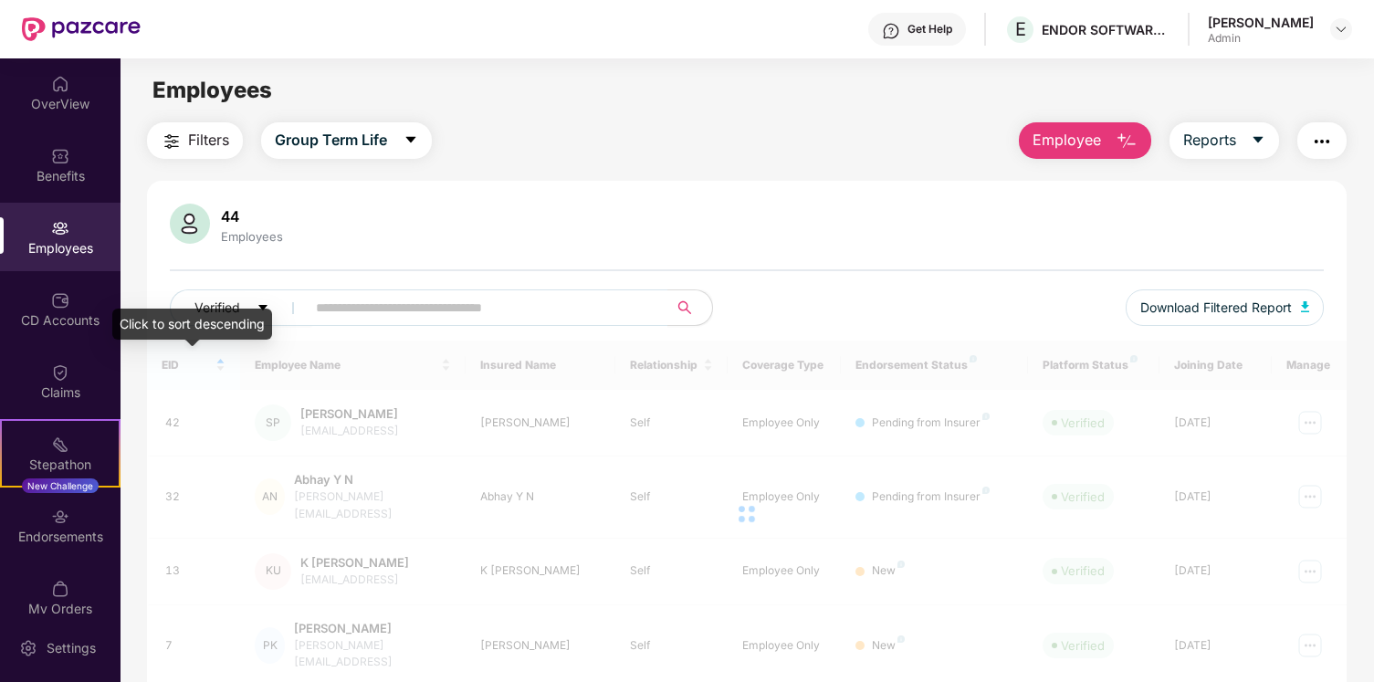
click at [244, 313] on div "Click to sort descending" at bounding box center [192, 324] width 160 height 31
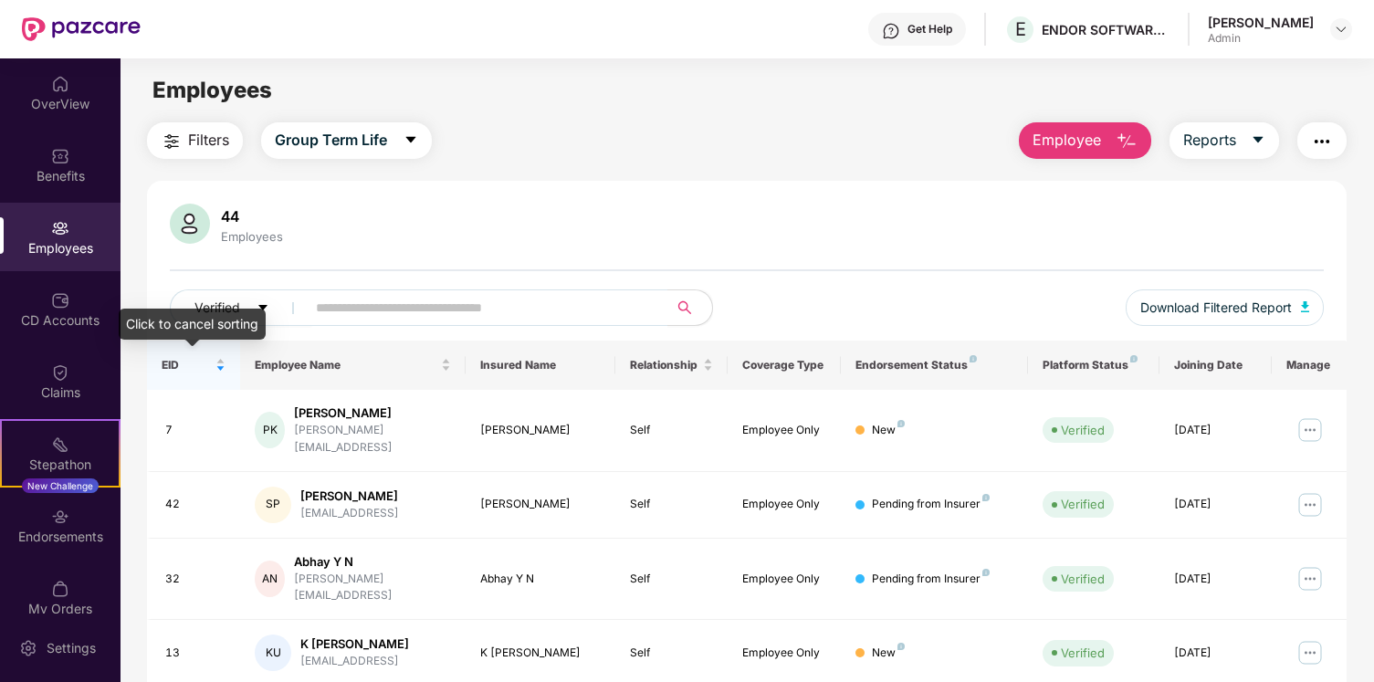
click at [265, 309] on div "Click to cancel sorting" at bounding box center [192, 324] width 147 height 31
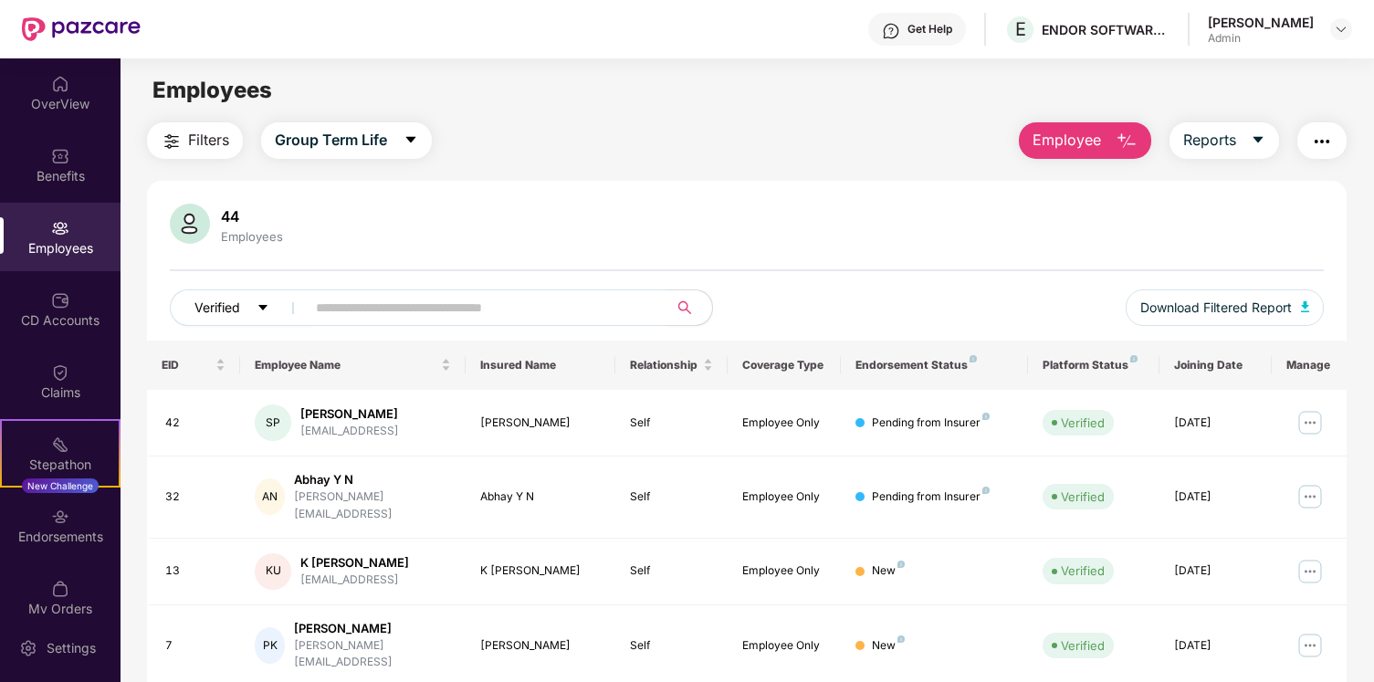
click at [258, 316] on button "Verified" at bounding box center [241, 307] width 142 height 37
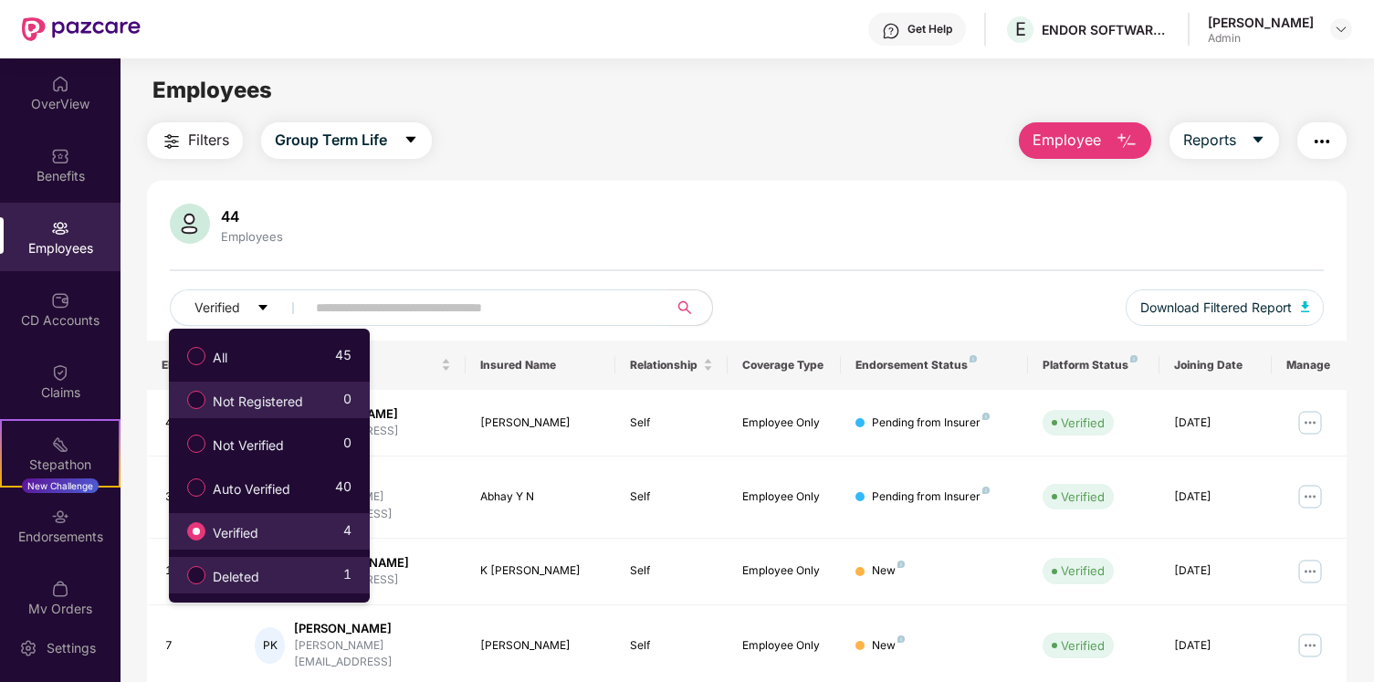
click at [269, 405] on span "Not Registered" at bounding box center [257, 402] width 105 height 20
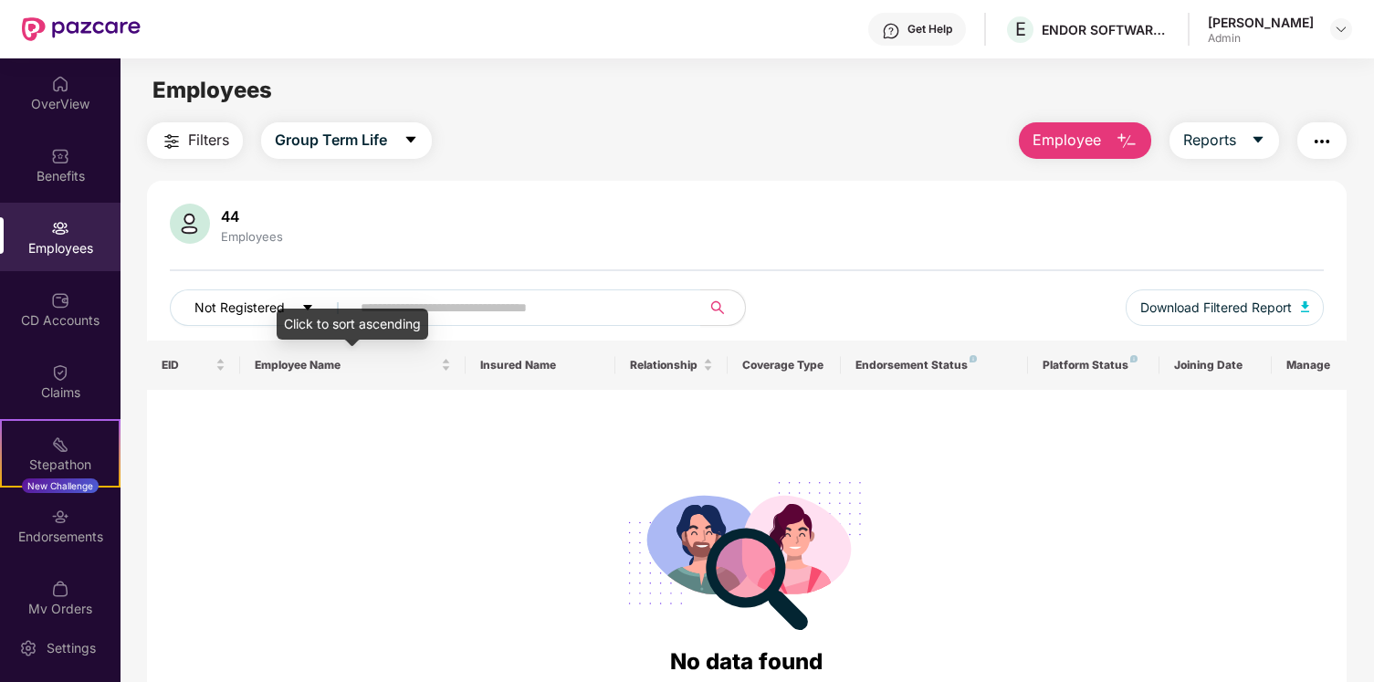
click at [248, 317] on span "Not Registered" at bounding box center [240, 308] width 90 height 20
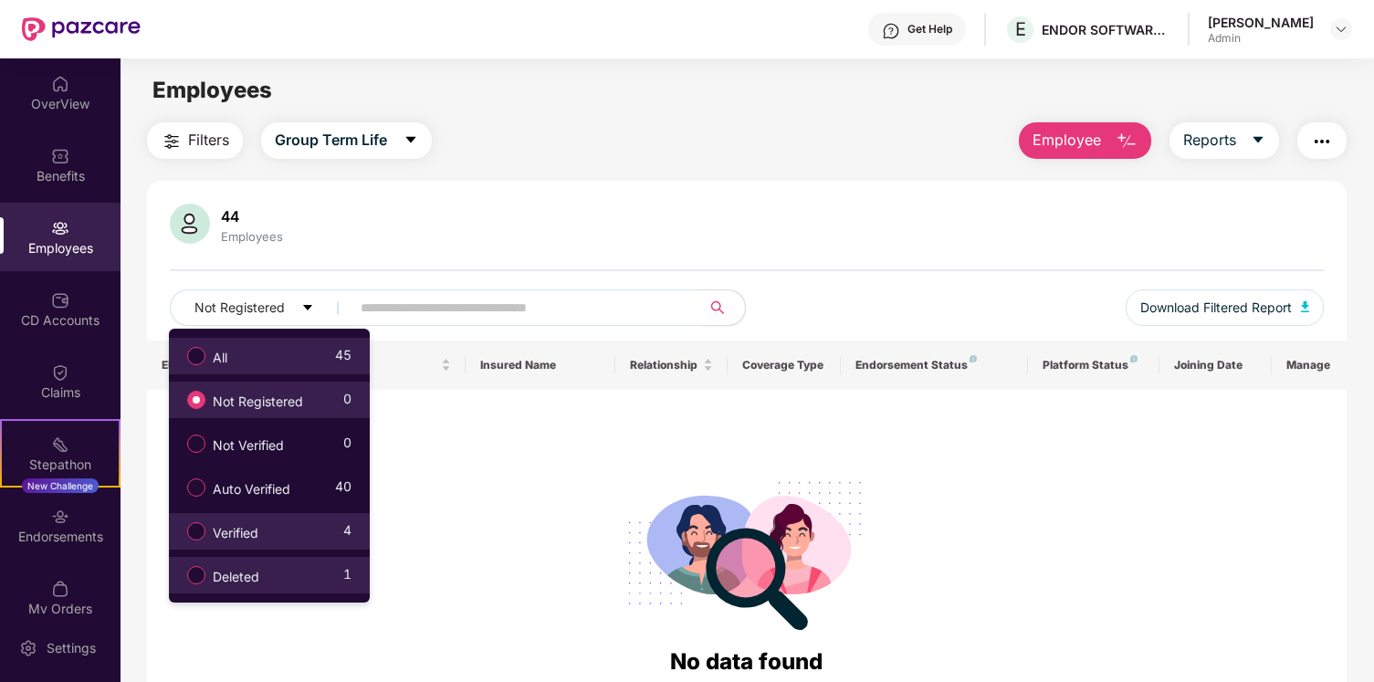
click at [279, 358] on div "All 45" at bounding box center [265, 356] width 174 height 31
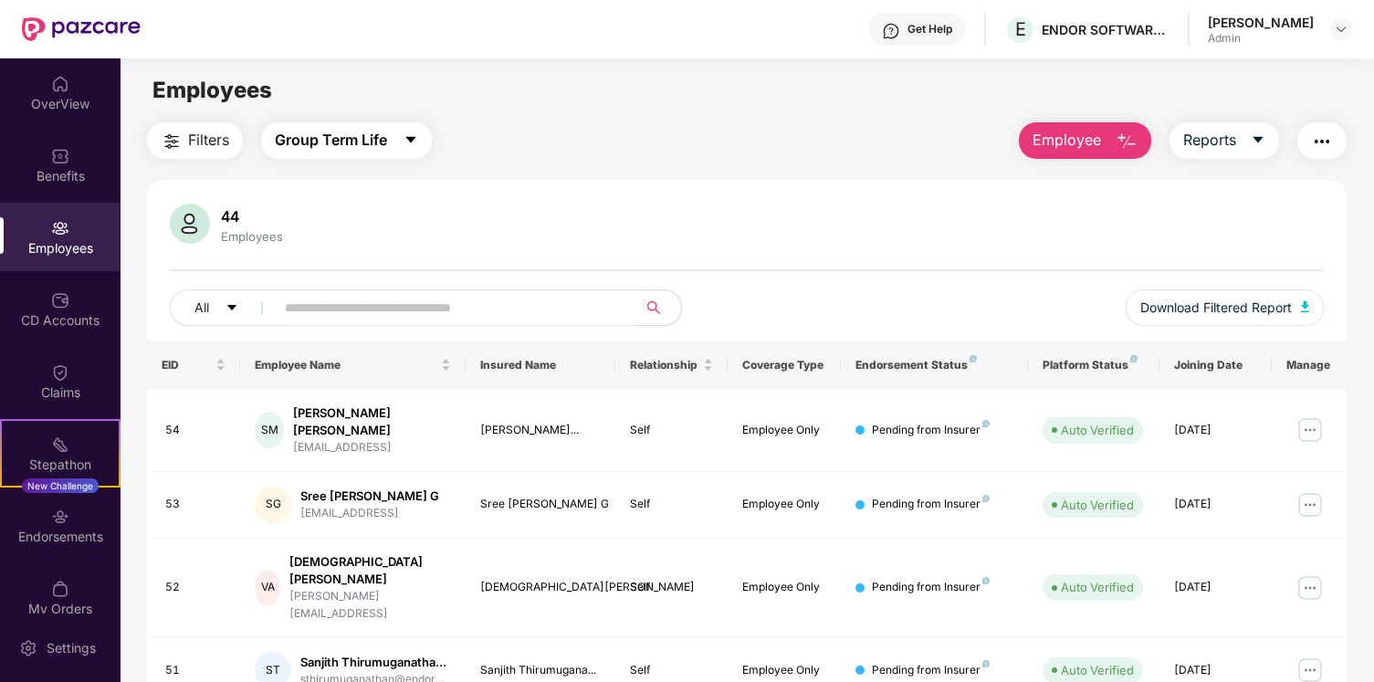
click at [371, 149] on span "Group Term Life" at bounding box center [331, 140] width 112 height 23
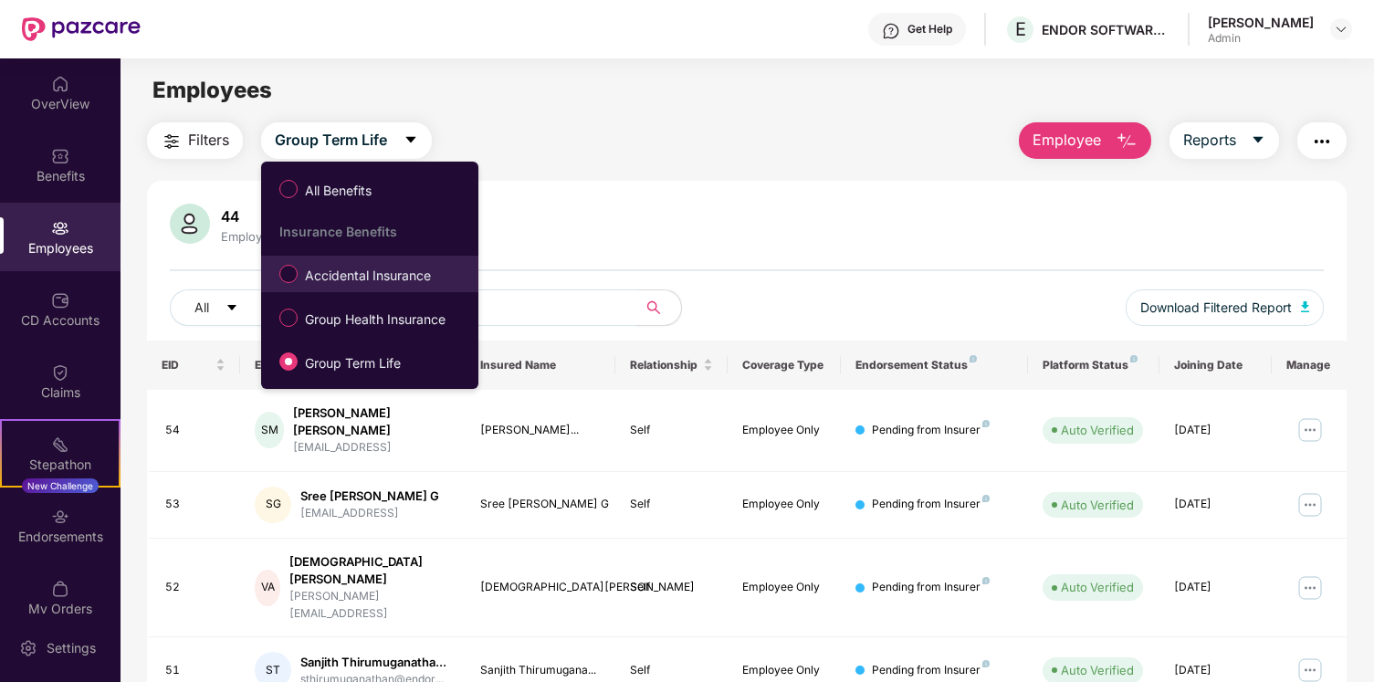
click at [385, 273] on span "Accidental Insurance" at bounding box center [368, 276] width 141 height 20
